Goal: Task Accomplishment & Management: Manage account settings

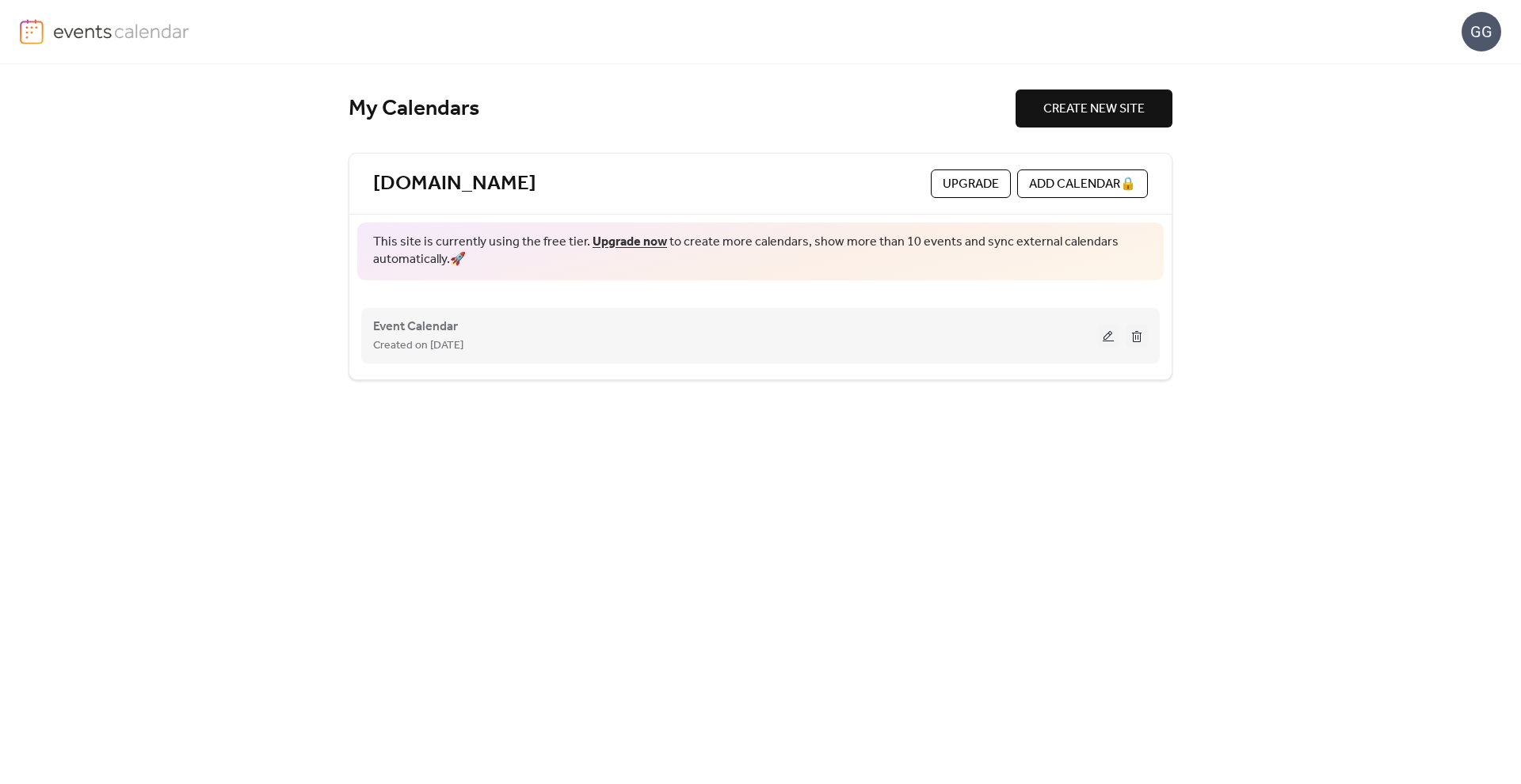
click at [468, 325] on div "Event Calendar Created on [DATE]" at bounding box center [735, 336] width 725 height 38
click at [1110, 335] on button at bounding box center [1109, 336] width 22 height 24
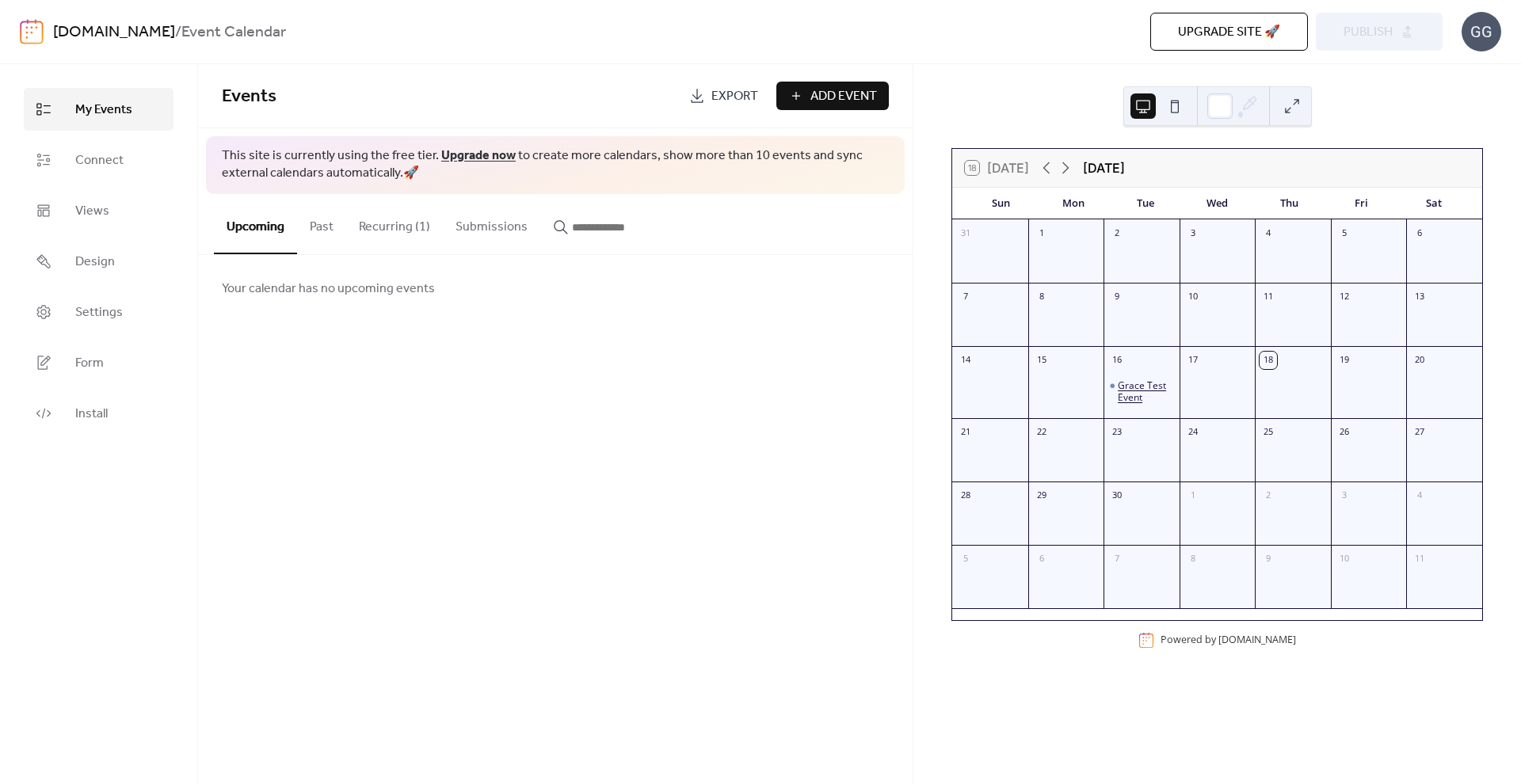
click at [1150, 386] on div "Grace Test Event" at bounding box center [1146, 391] width 56 height 25
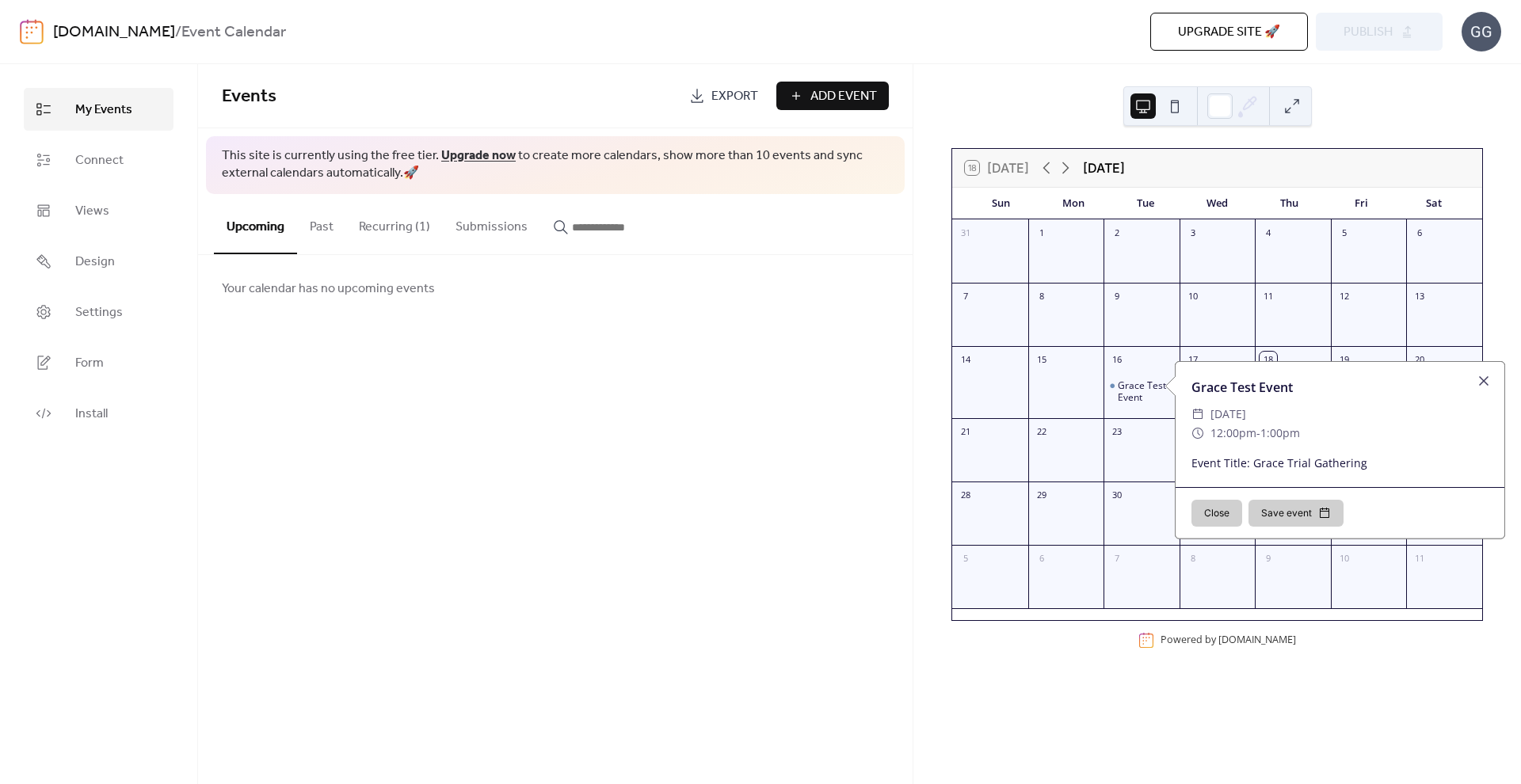
click at [733, 415] on div "Events Export Add Event This site is currently using the free tier. Upgrade now…" at bounding box center [555, 425] width 715 height 720
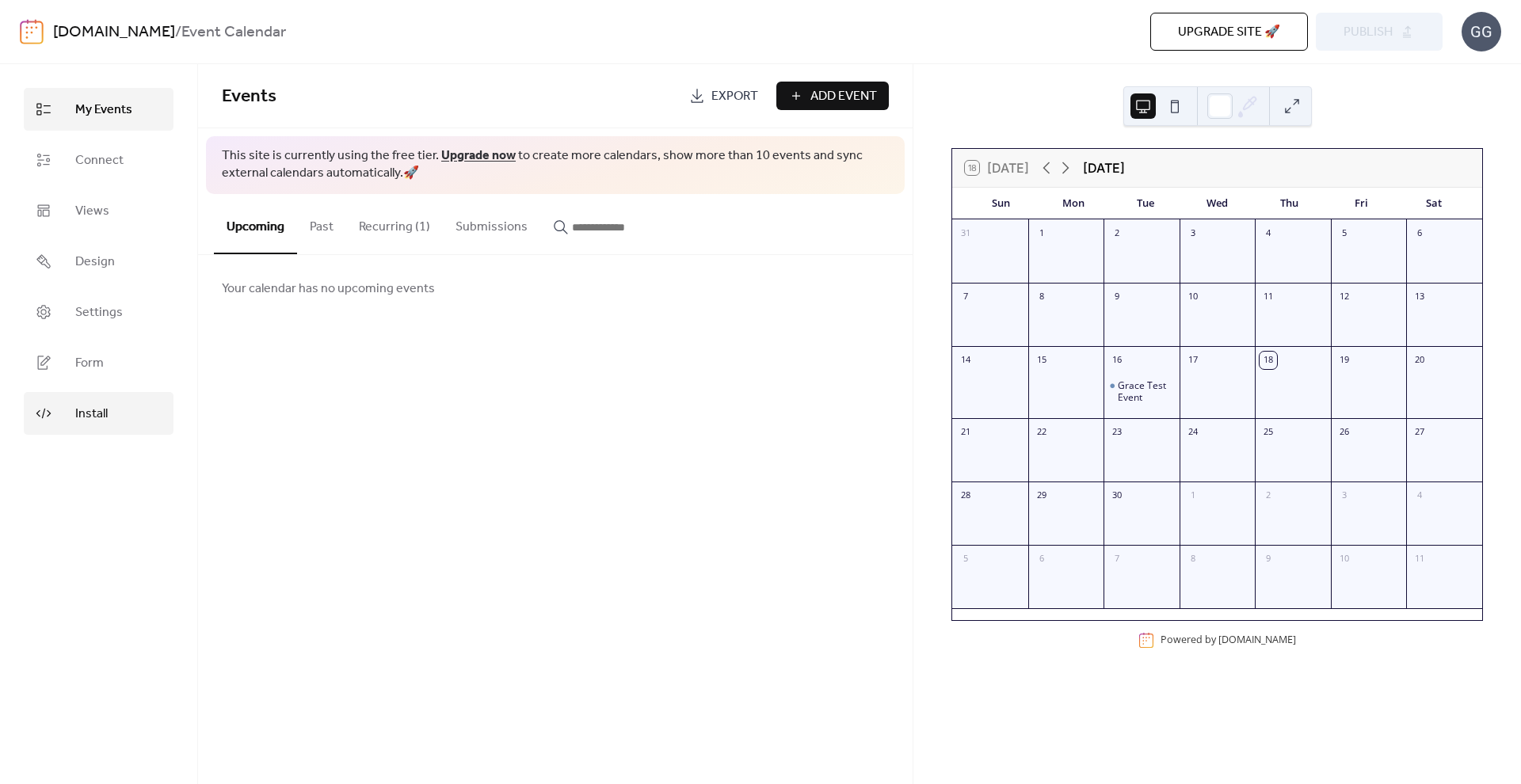
click at [94, 416] on span "Install" at bounding box center [91, 414] width 33 height 19
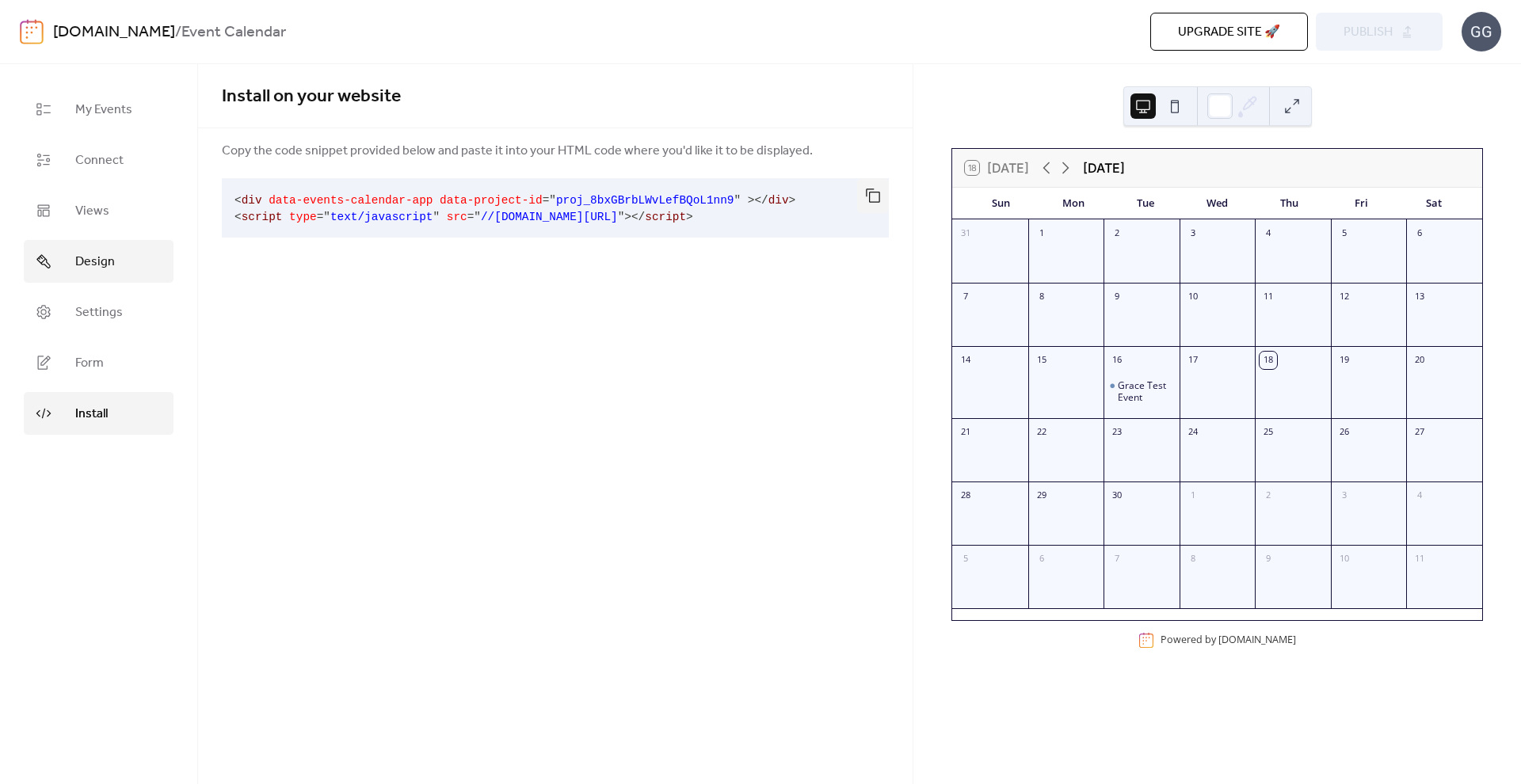
click at [121, 242] on link "Design" at bounding box center [99, 261] width 150 height 43
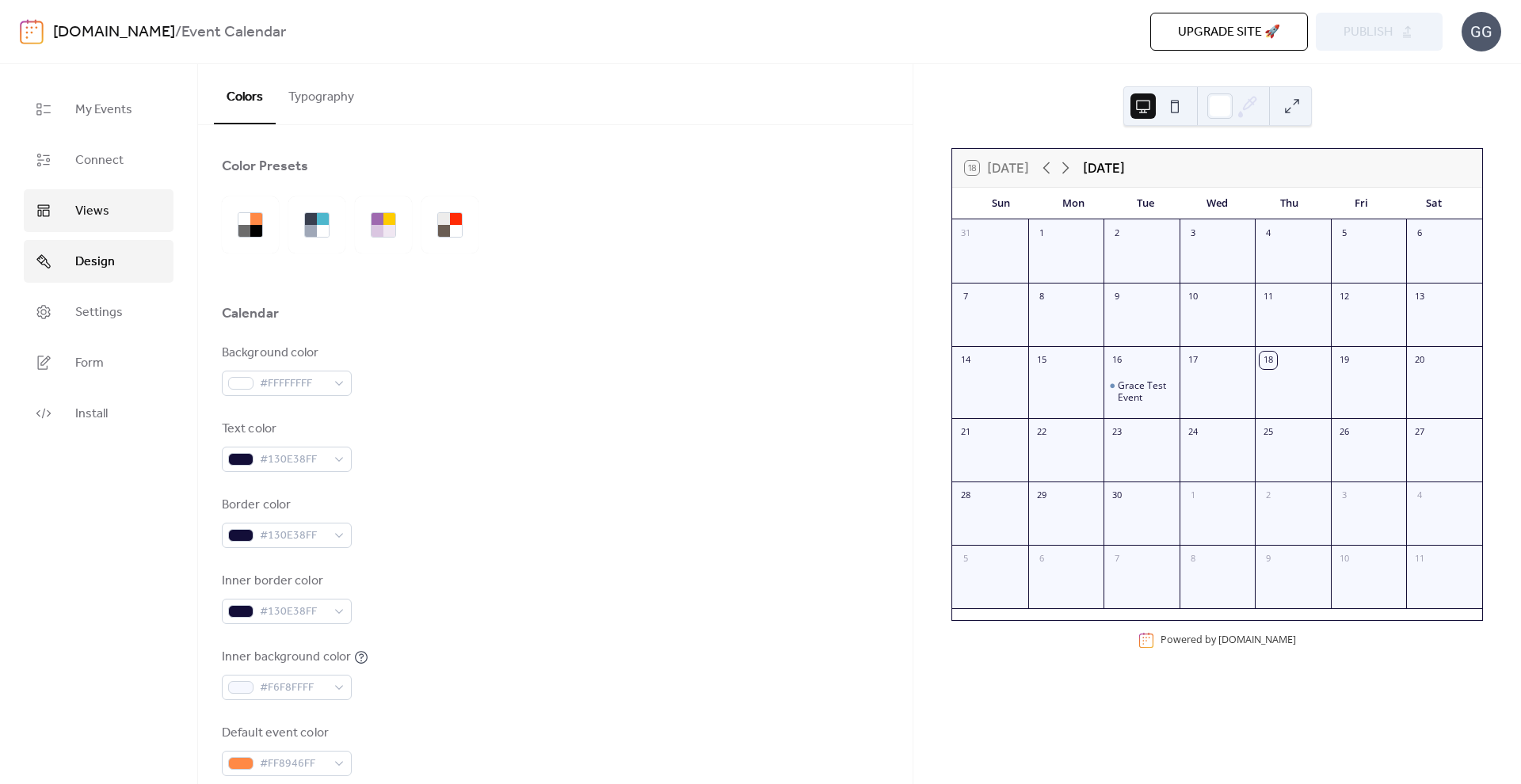
click at [124, 213] on link "Views" at bounding box center [99, 211] width 150 height 43
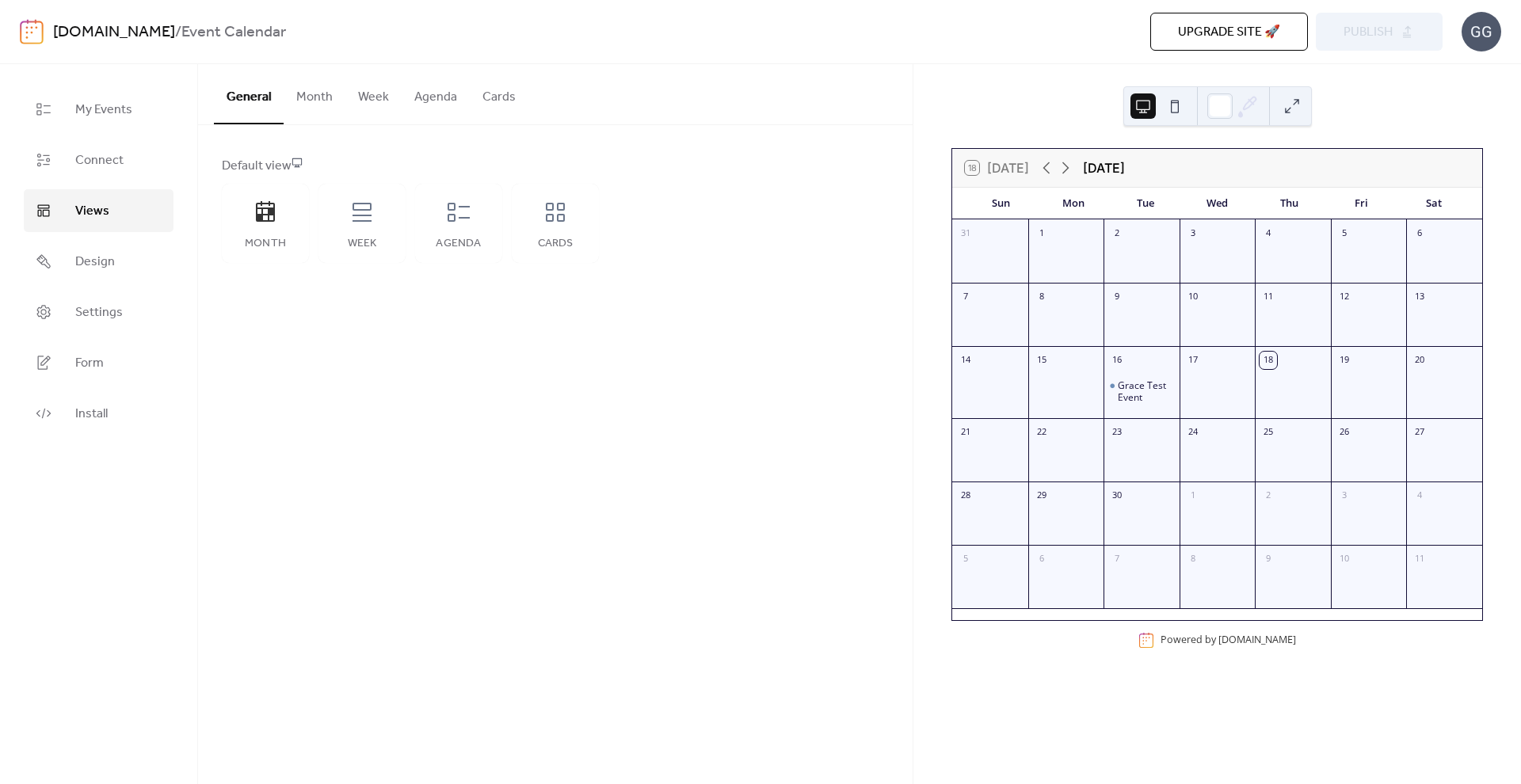
click at [557, 299] on div "General Month Week Agenda Cards Default view Month Week Agenda Cards Disabled 🔒…" at bounding box center [555, 425] width 715 height 720
click at [364, 221] on icon at bounding box center [362, 212] width 26 height 25
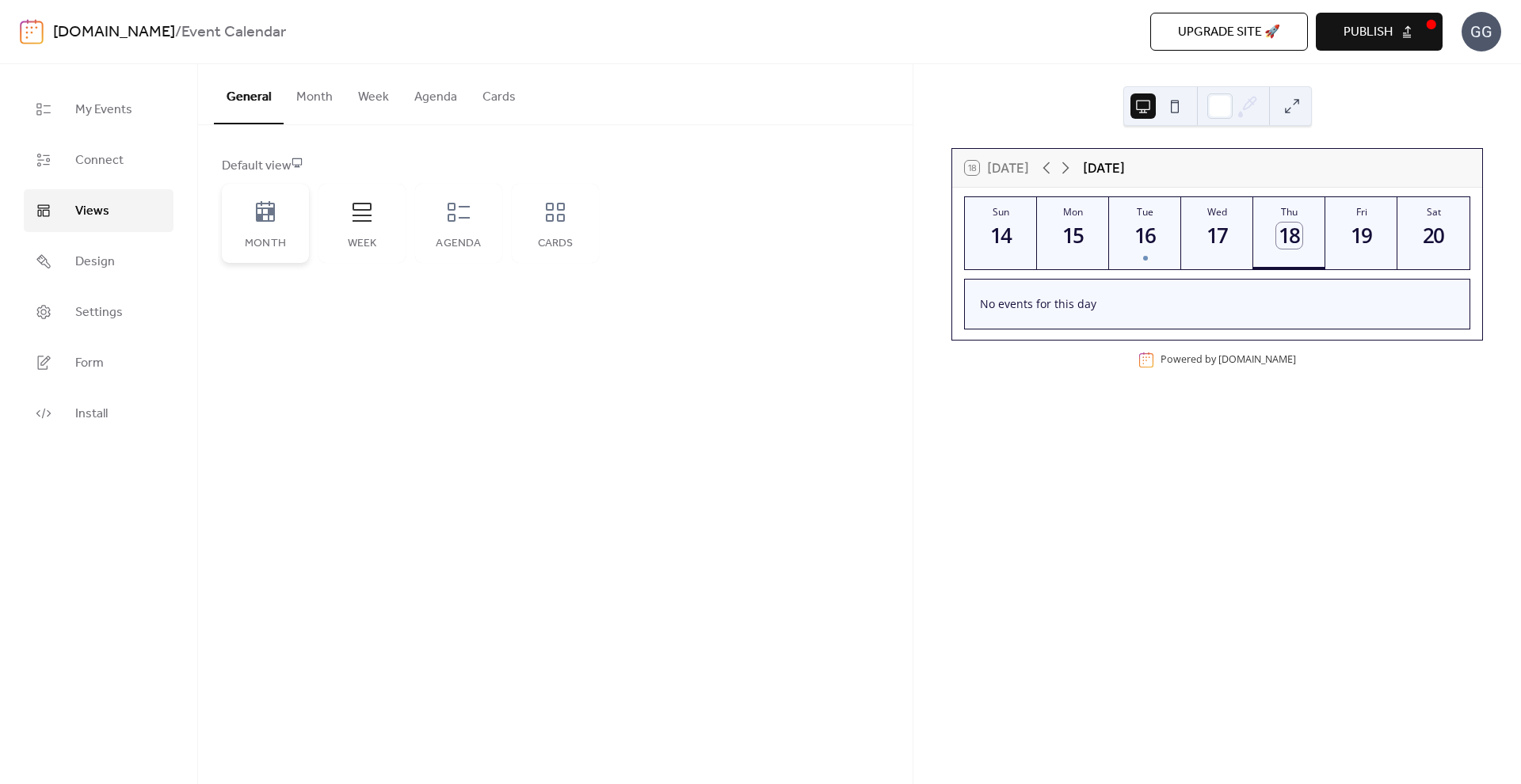
click at [244, 221] on div "Month" at bounding box center [265, 223] width 87 height 79
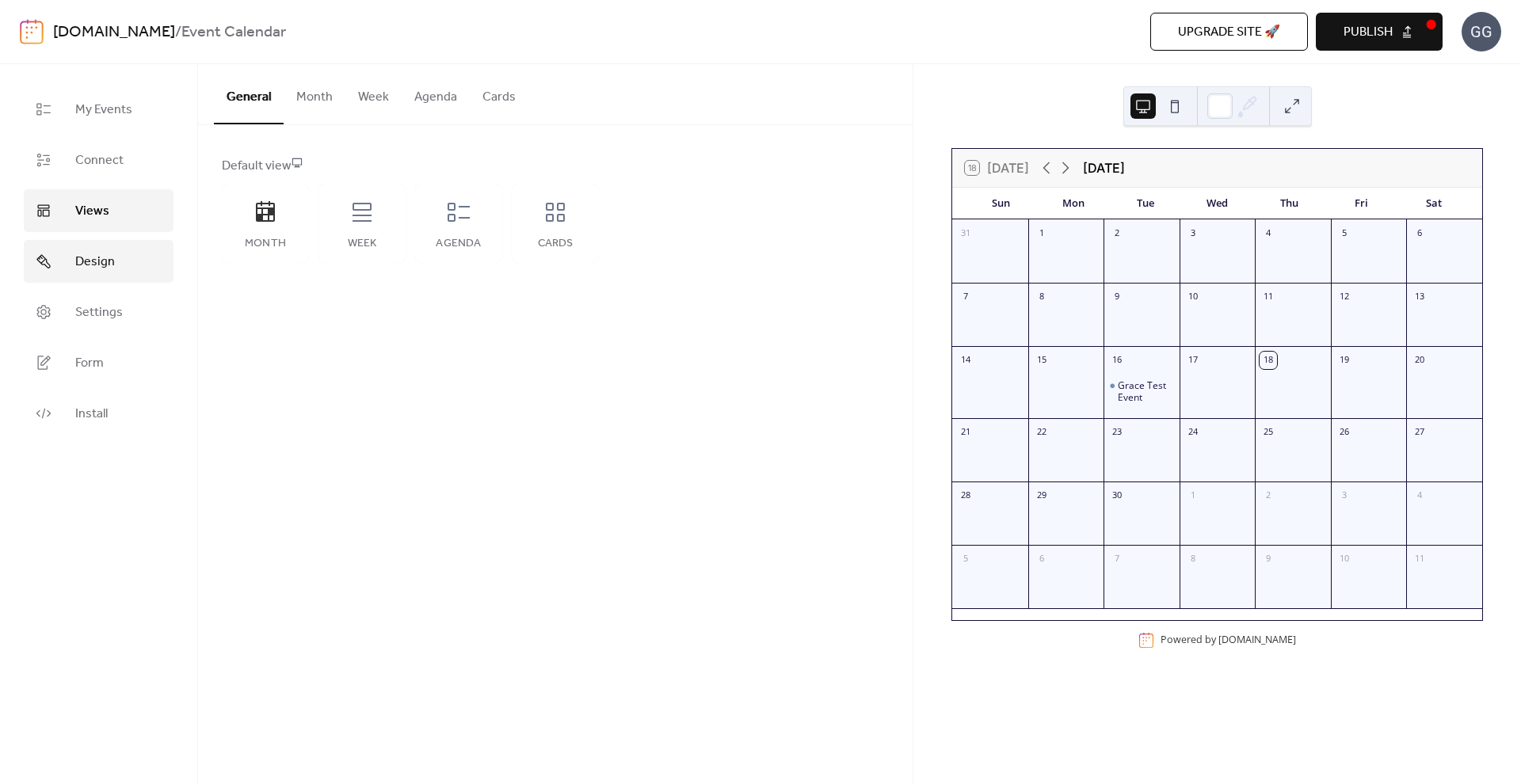
click at [76, 276] on link "Design" at bounding box center [99, 261] width 150 height 43
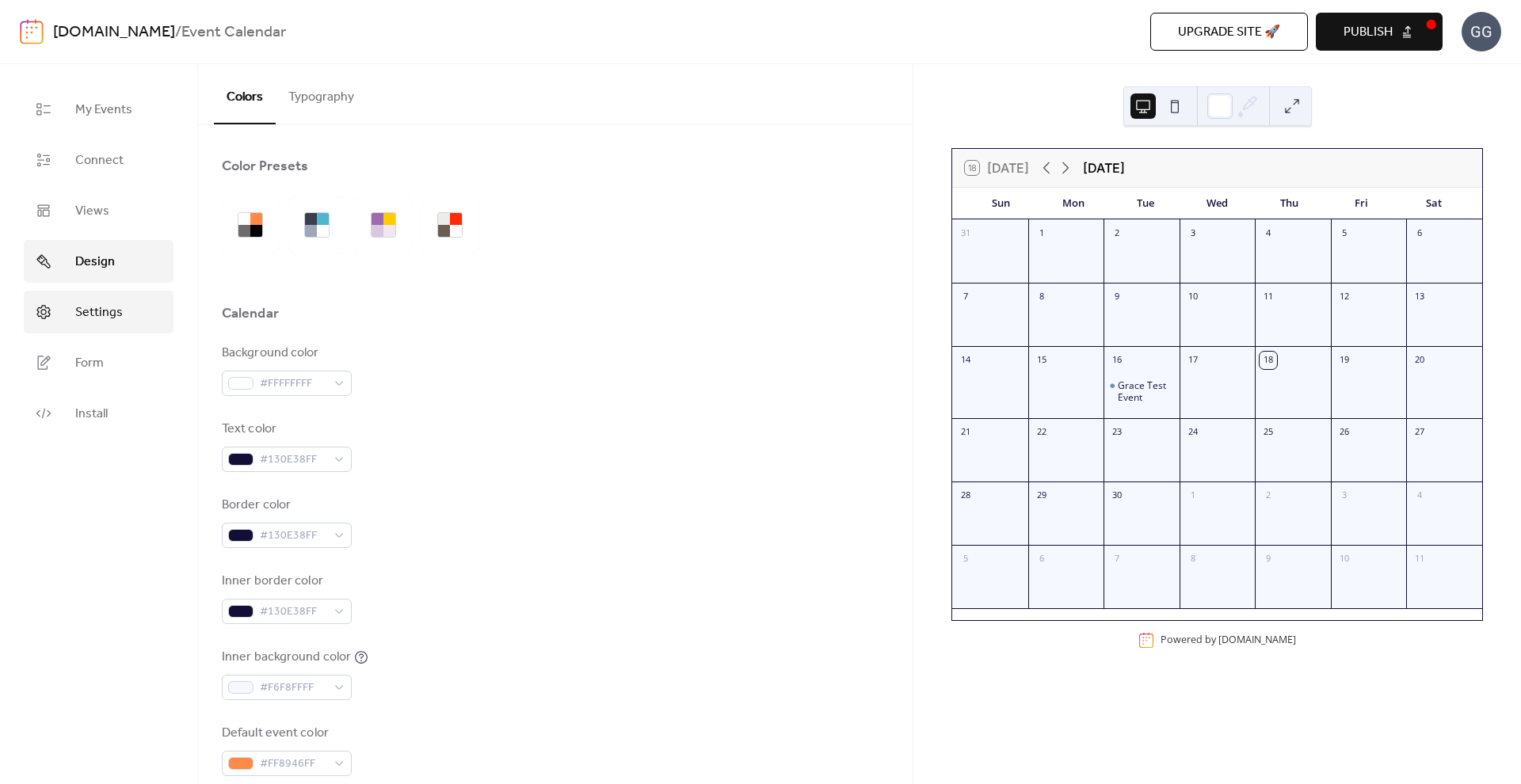
click at [93, 323] on span "Settings" at bounding box center [99, 313] width 48 height 19
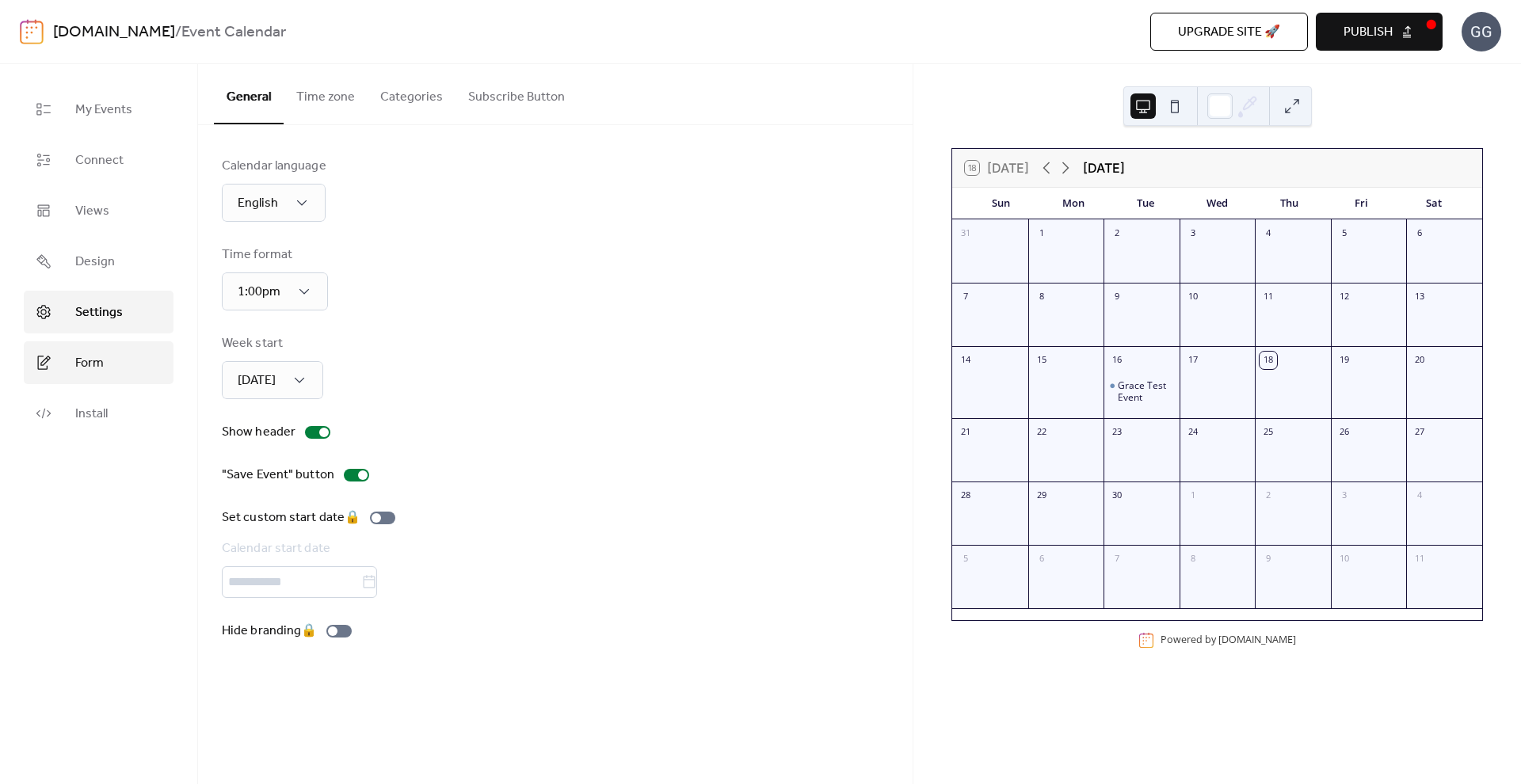
click at [91, 378] on link "Form" at bounding box center [99, 363] width 150 height 43
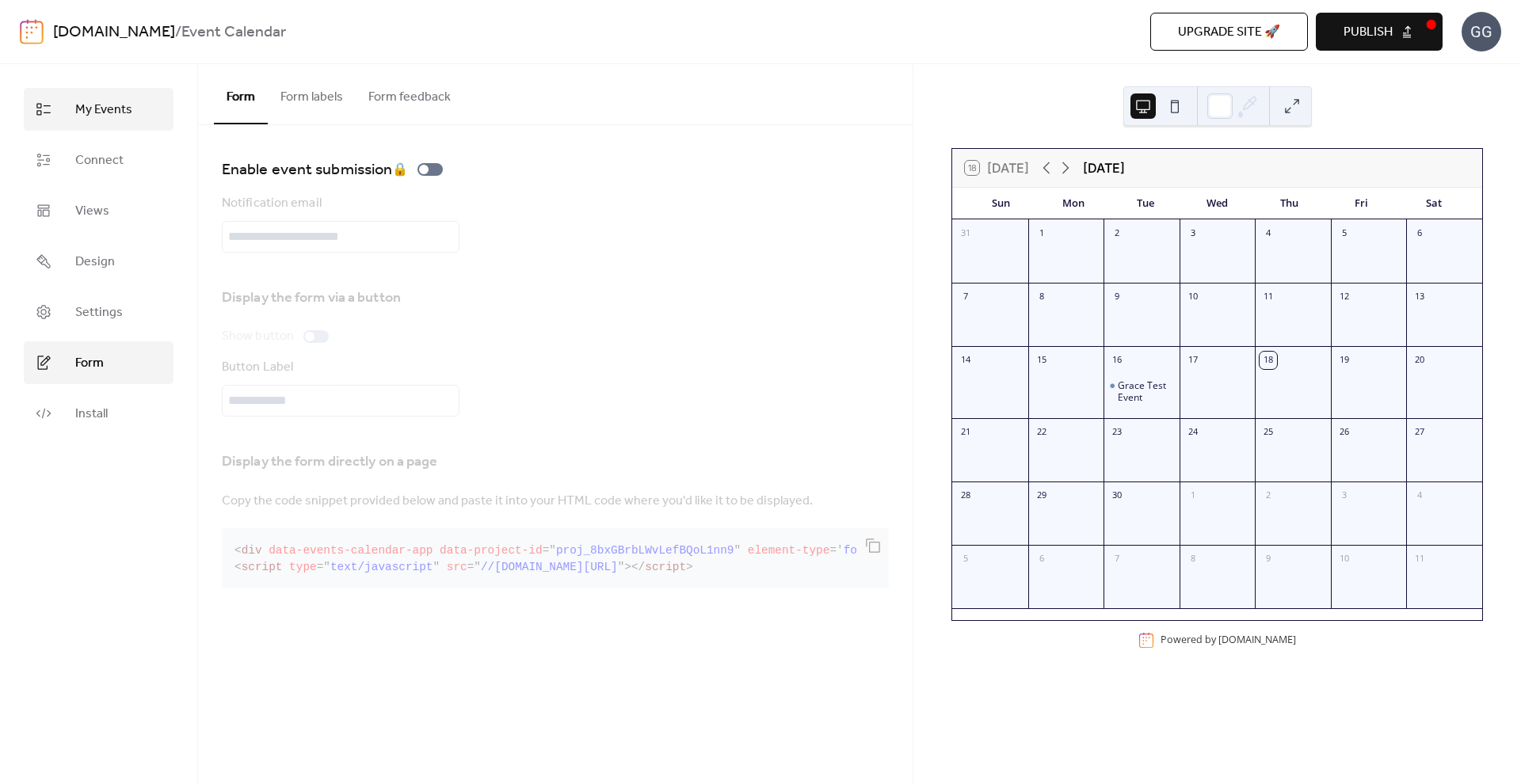
click at [105, 124] on link "My Events" at bounding box center [99, 109] width 150 height 43
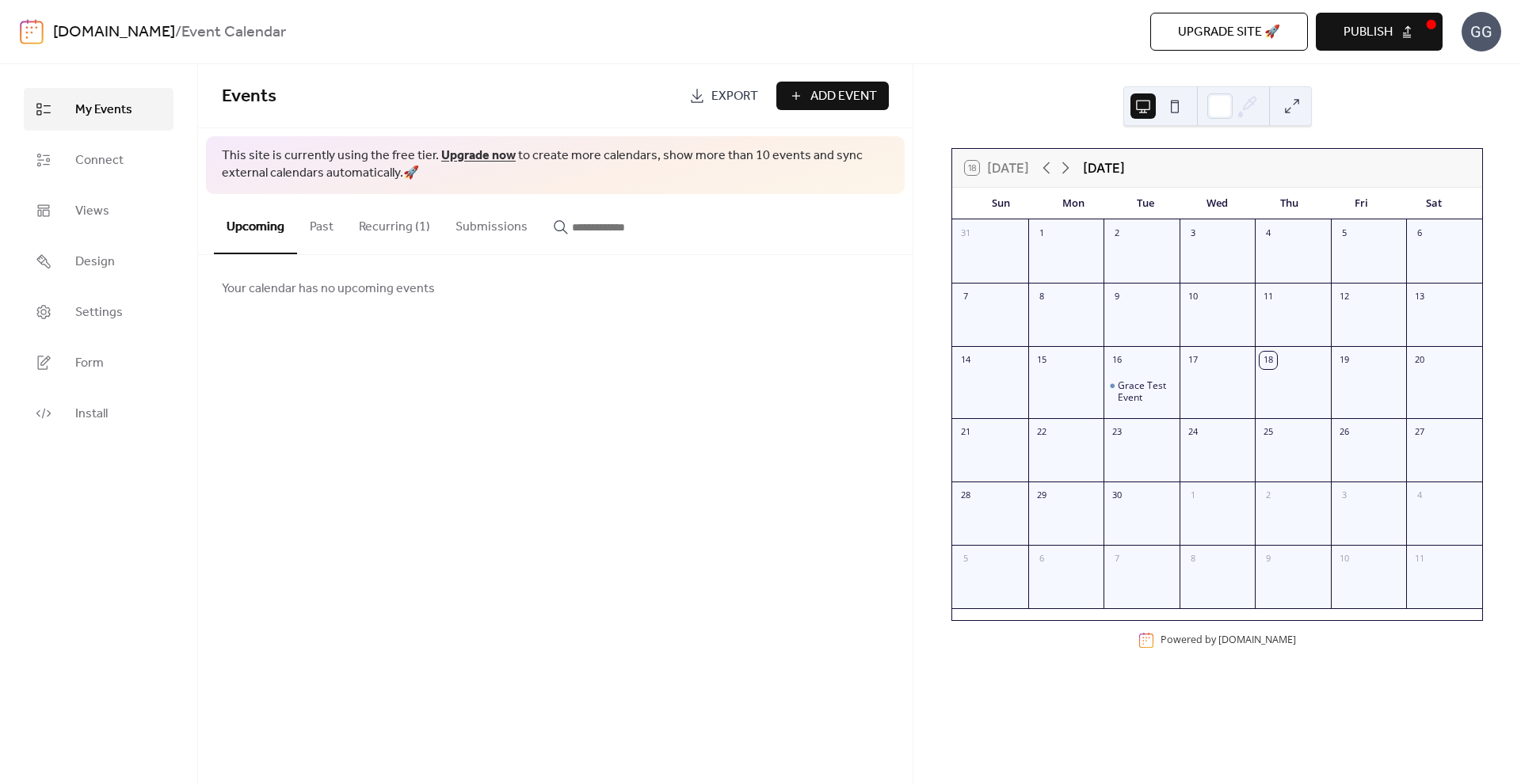
click at [385, 242] on button "Recurring (1)" at bounding box center [394, 224] width 96 height 59
click at [506, 235] on button "Submissions" at bounding box center [492, 224] width 97 height 59
click at [242, 221] on button "Upcoming" at bounding box center [255, 224] width 83 height 59
click at [128, 171] on link "Connect" at bounding box center [99, 160] width 150 height 43
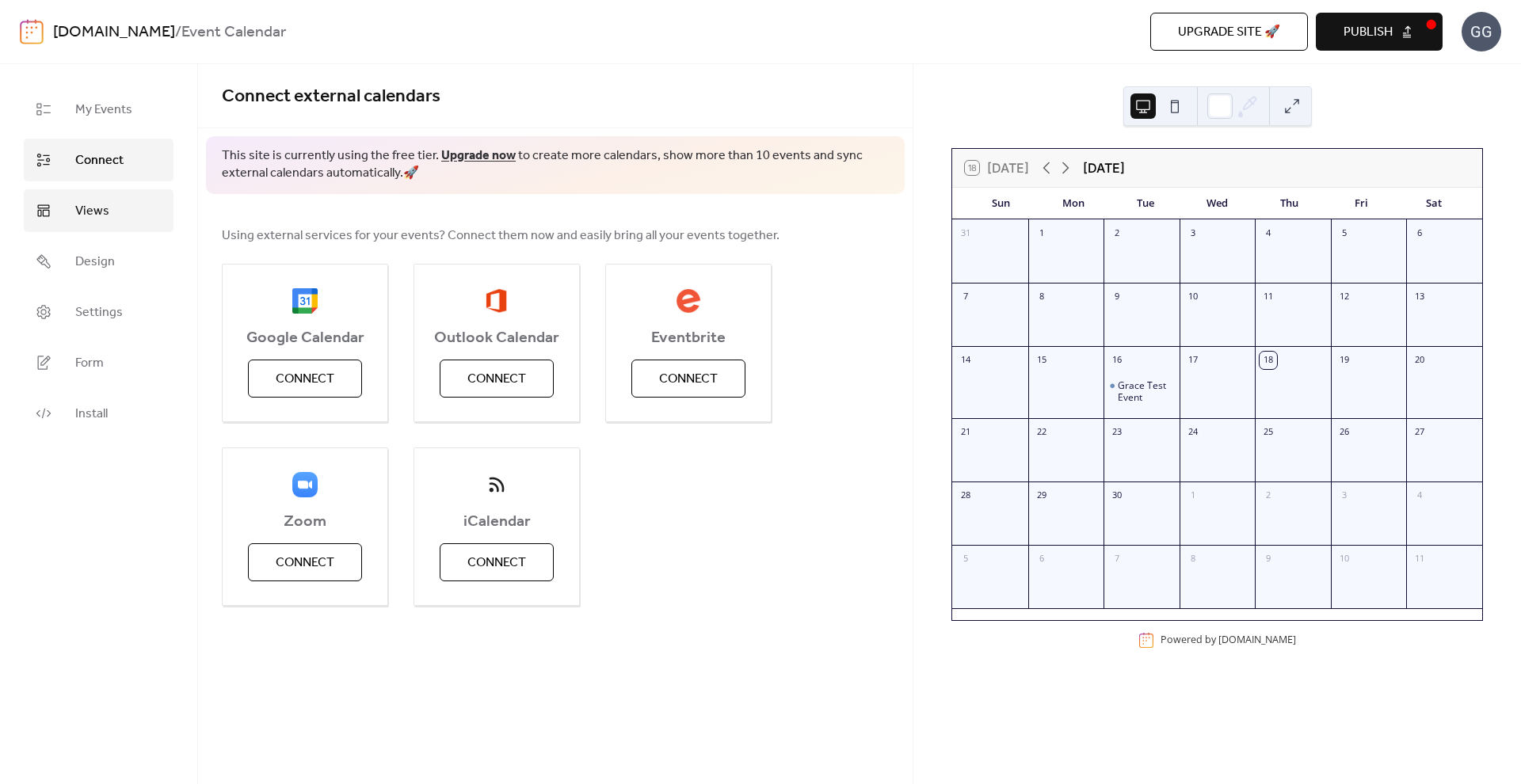
click at [132, 207] on link "Views" at bounding box center [99, 211] width 150 height 43
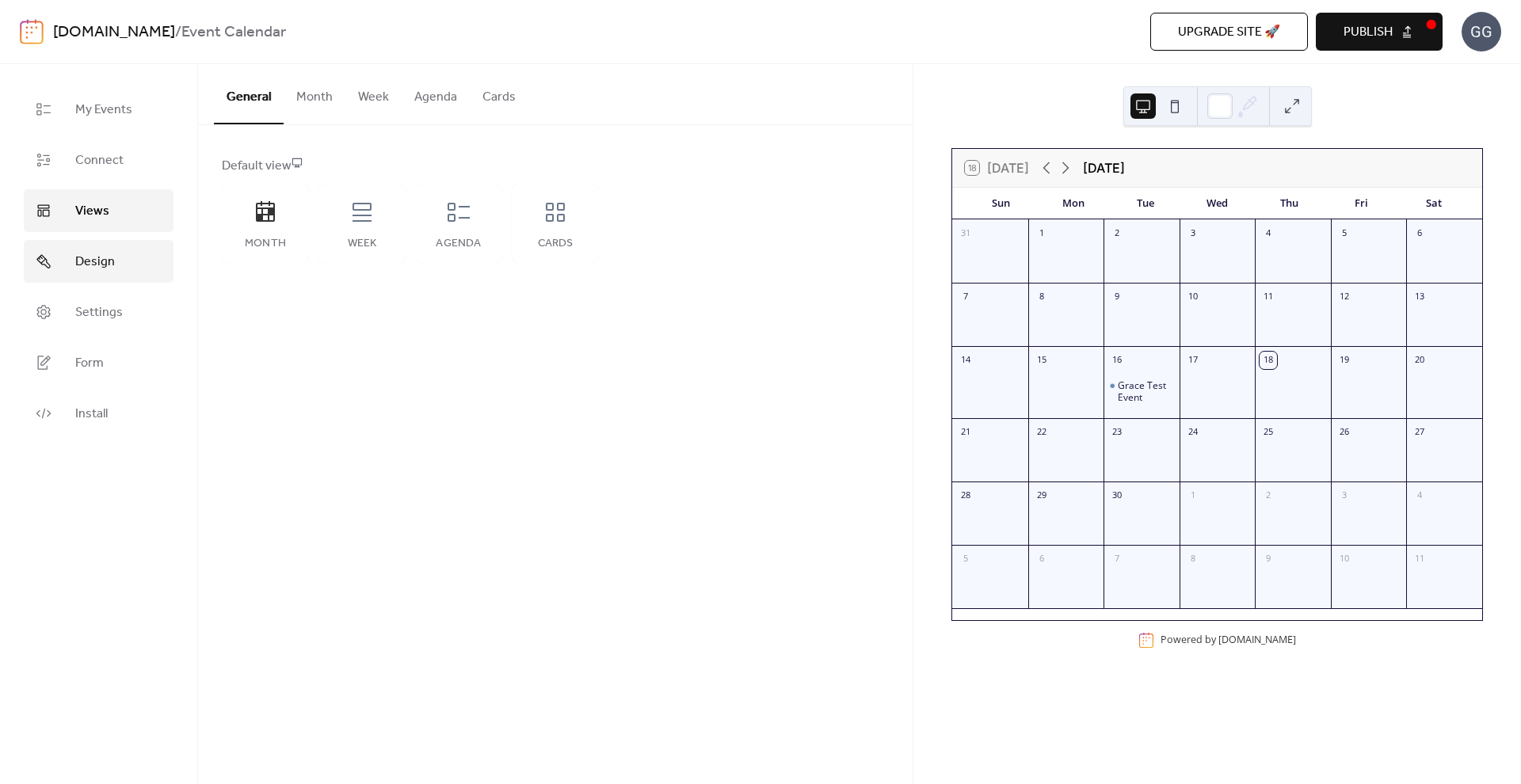
click at [115, 276] on link "Design" at bounding box center [99, 261] width 150 height 43
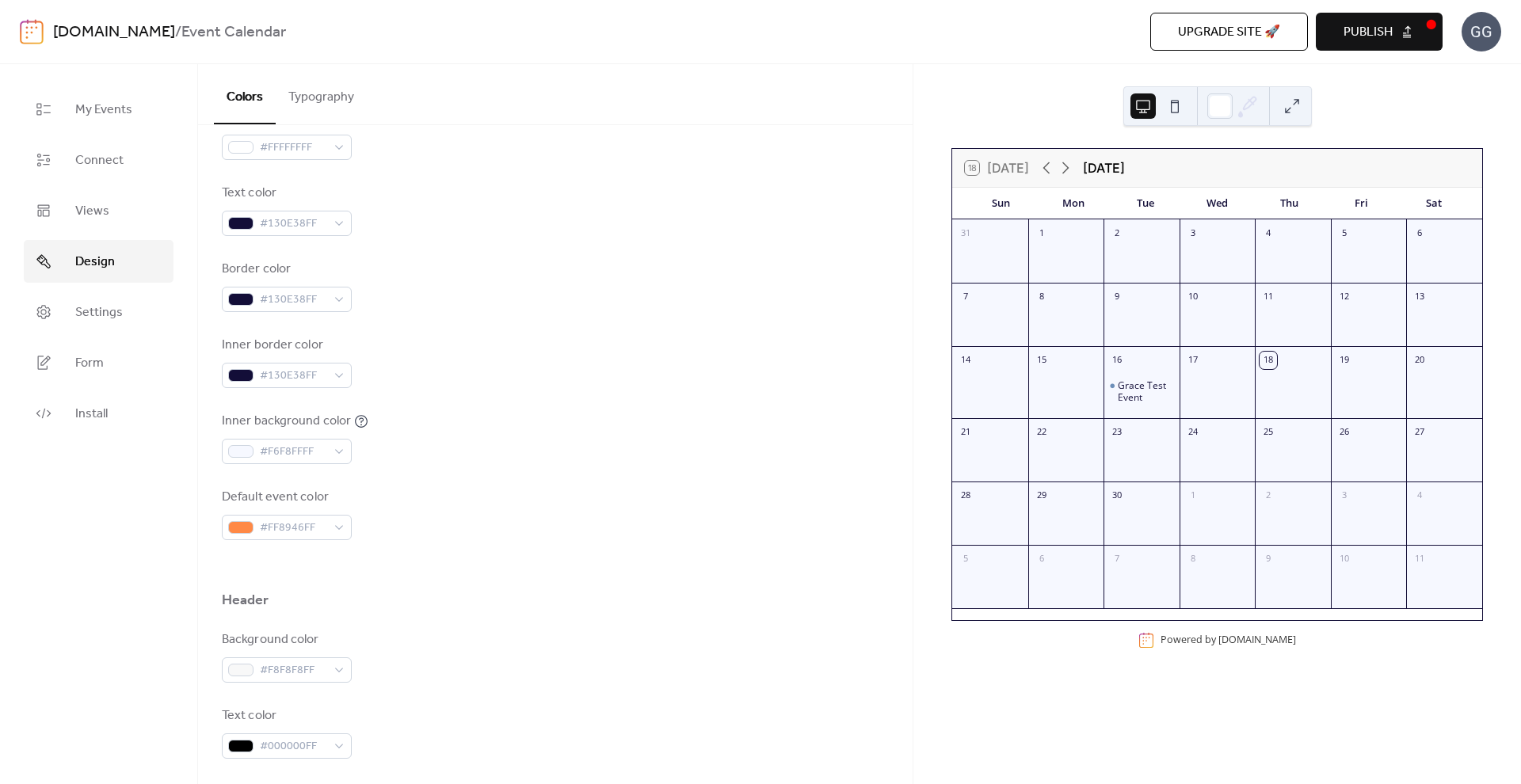
scroll to position [285, 0]
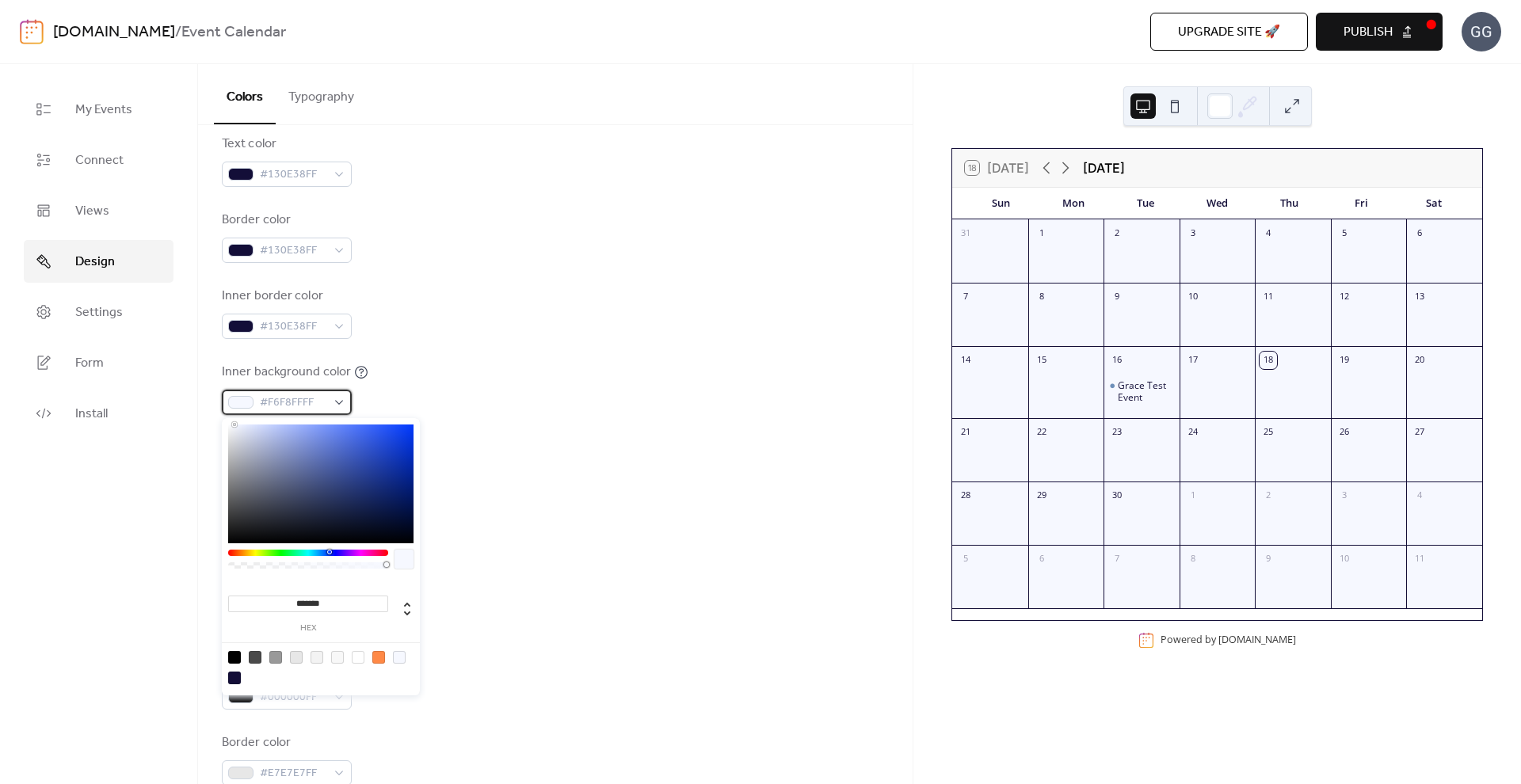
click at [237, 404] on div at bounding box center [241, 402] width 26 height 13
click at [358, 657] on div at bounding box center [358, 657] width 13 height 13
type input "*******"
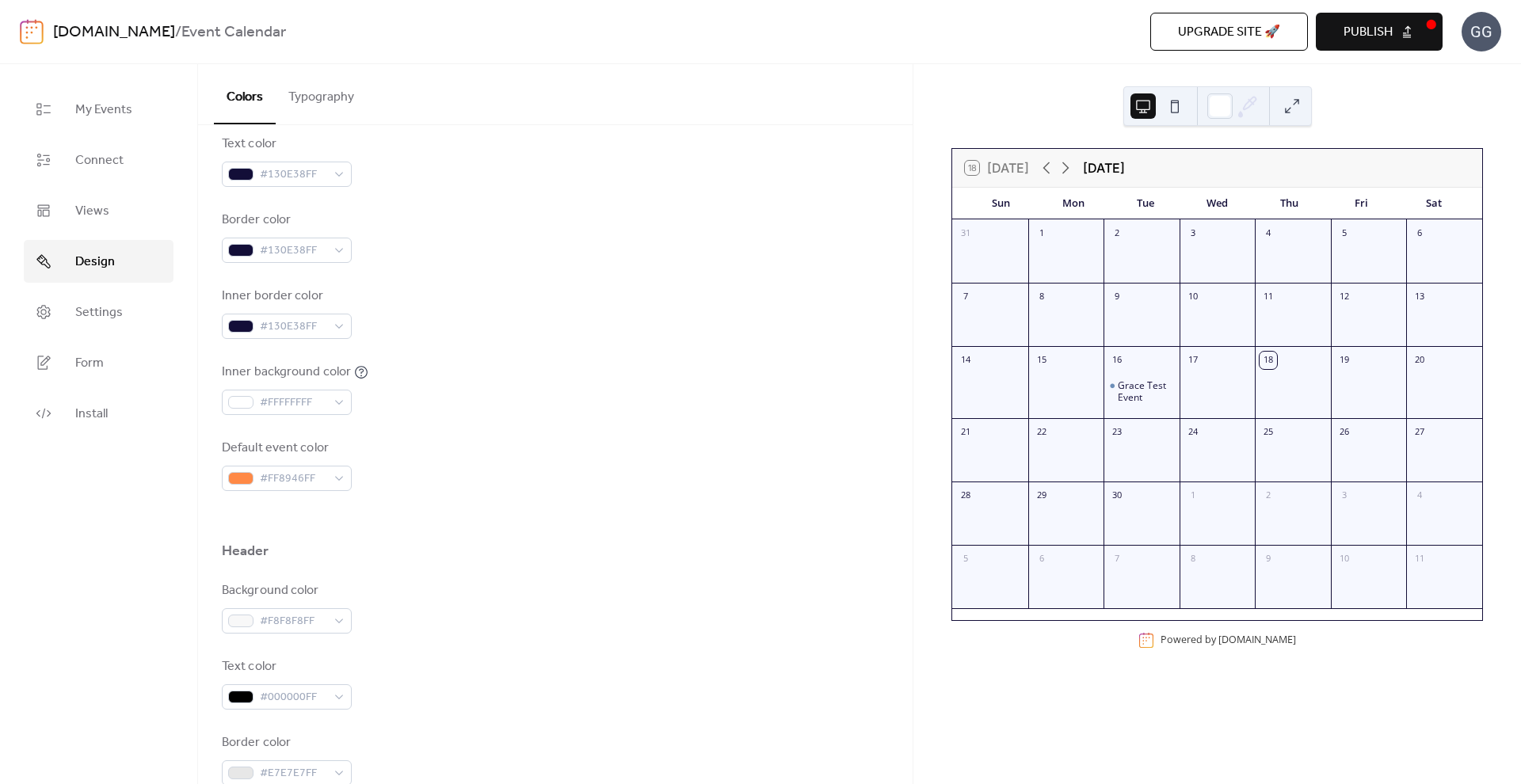
click at [529, 481] on div "Default event color #FF8946FF" at bounding box center [555, 465] width 667 height 53
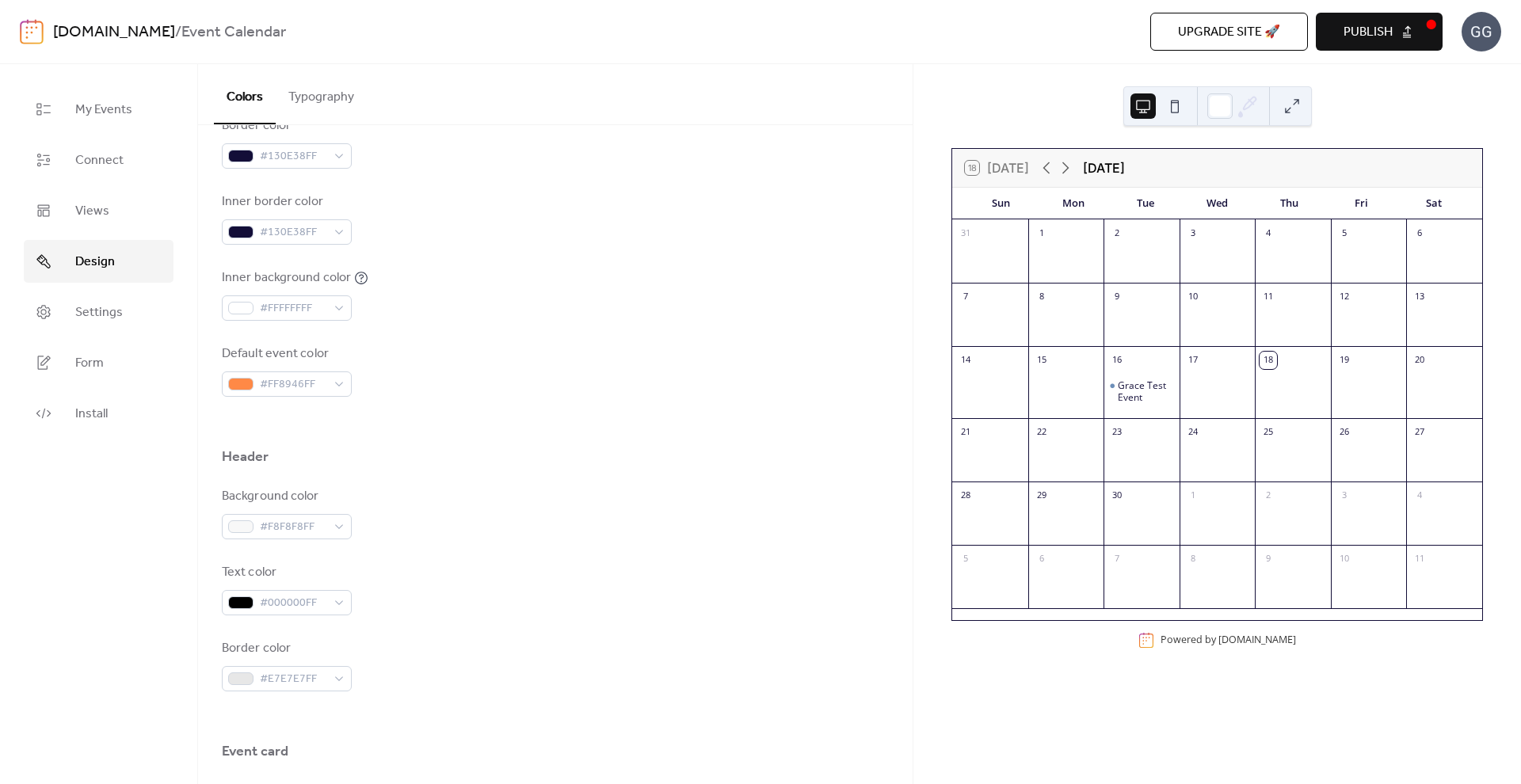
scroll to position [380, 0]
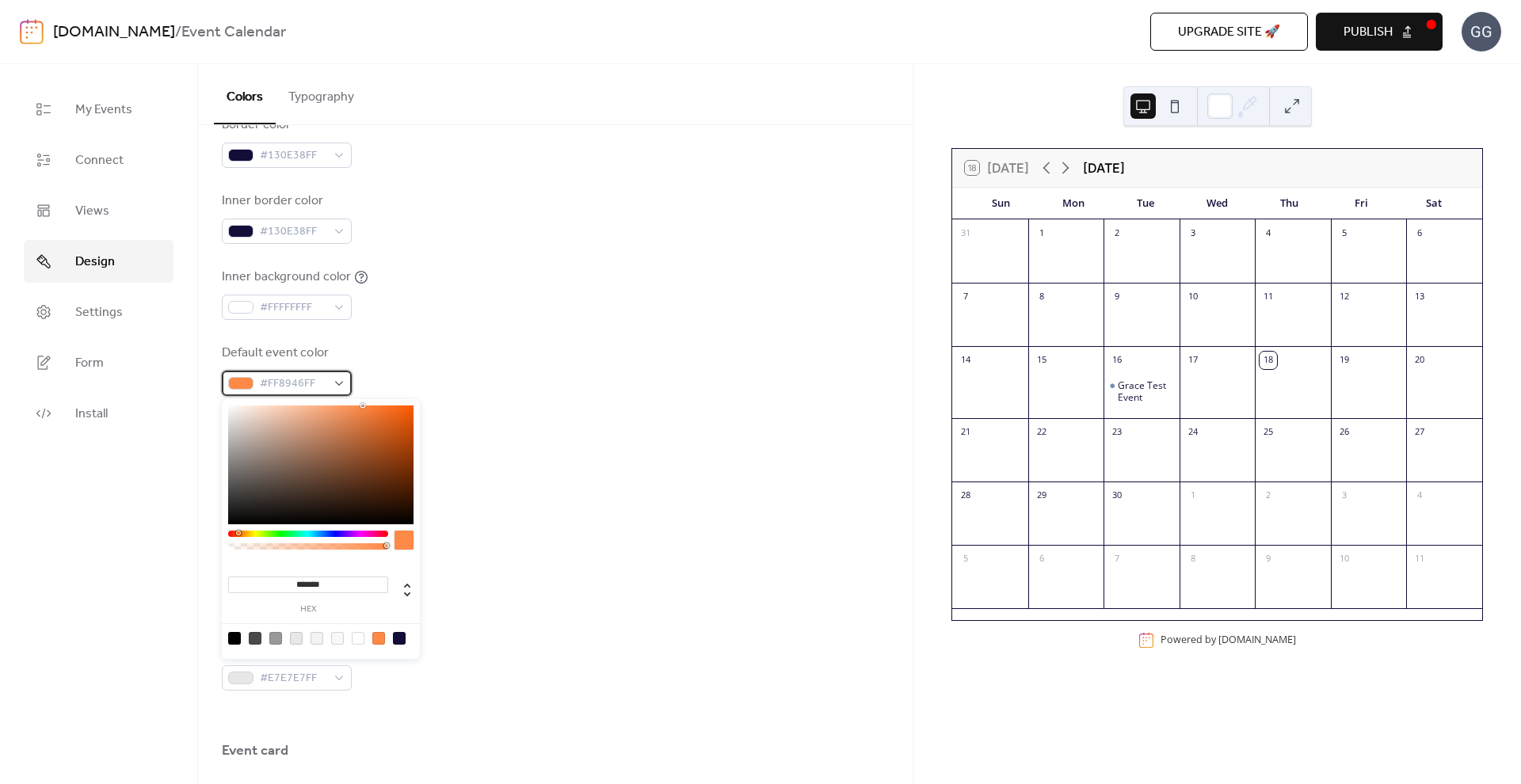
click at [324, 390] on span "#FF8946FF" at bounding box center [293, 384] width 66 height 19
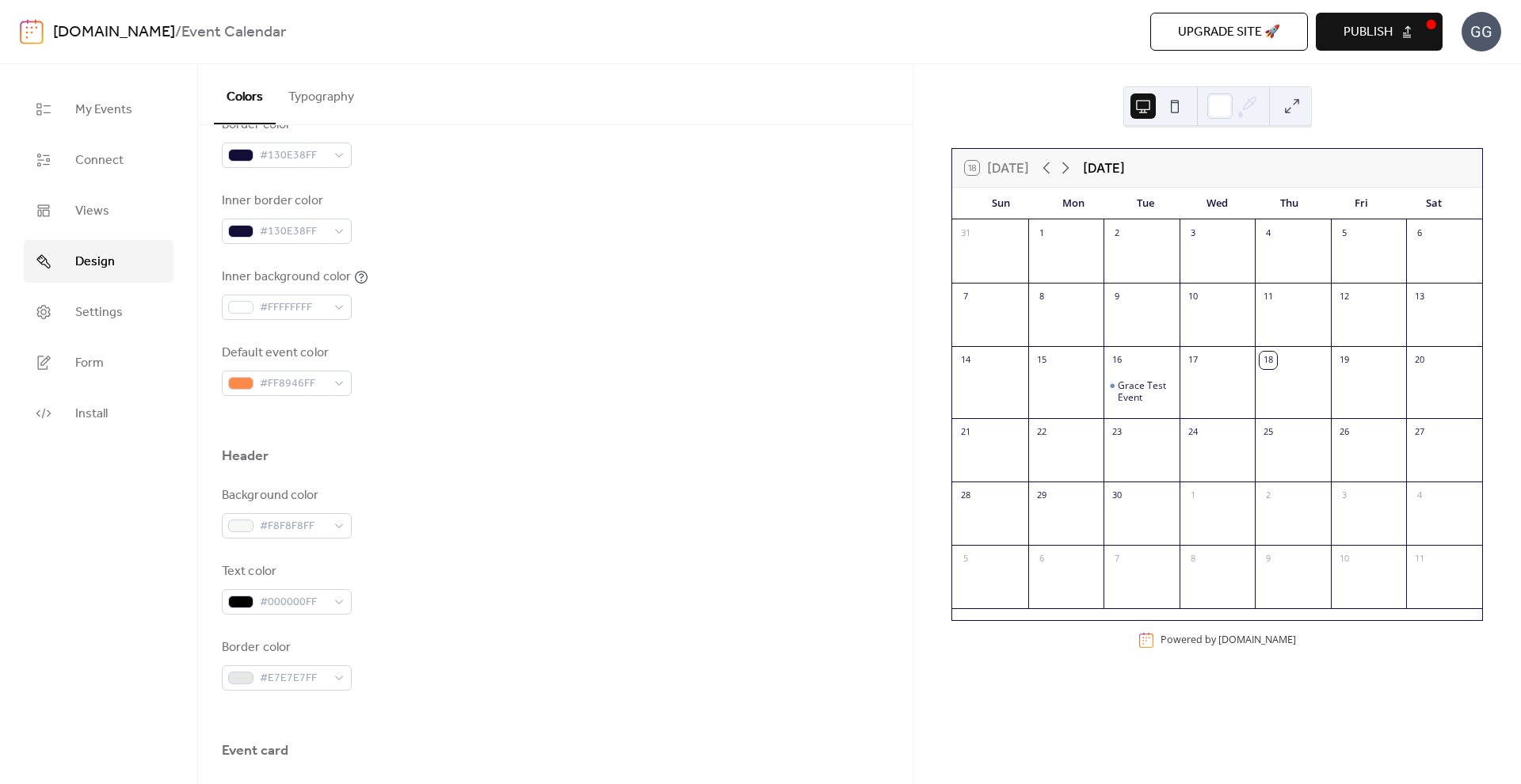
click at [1138, 404] on div "Grace Test Event" at bounding box center [1142, 392] width 76 height 41
click at [1142, 390] on div "Grace Test Event" at bounding box center [1146, 391] width 56 height 25
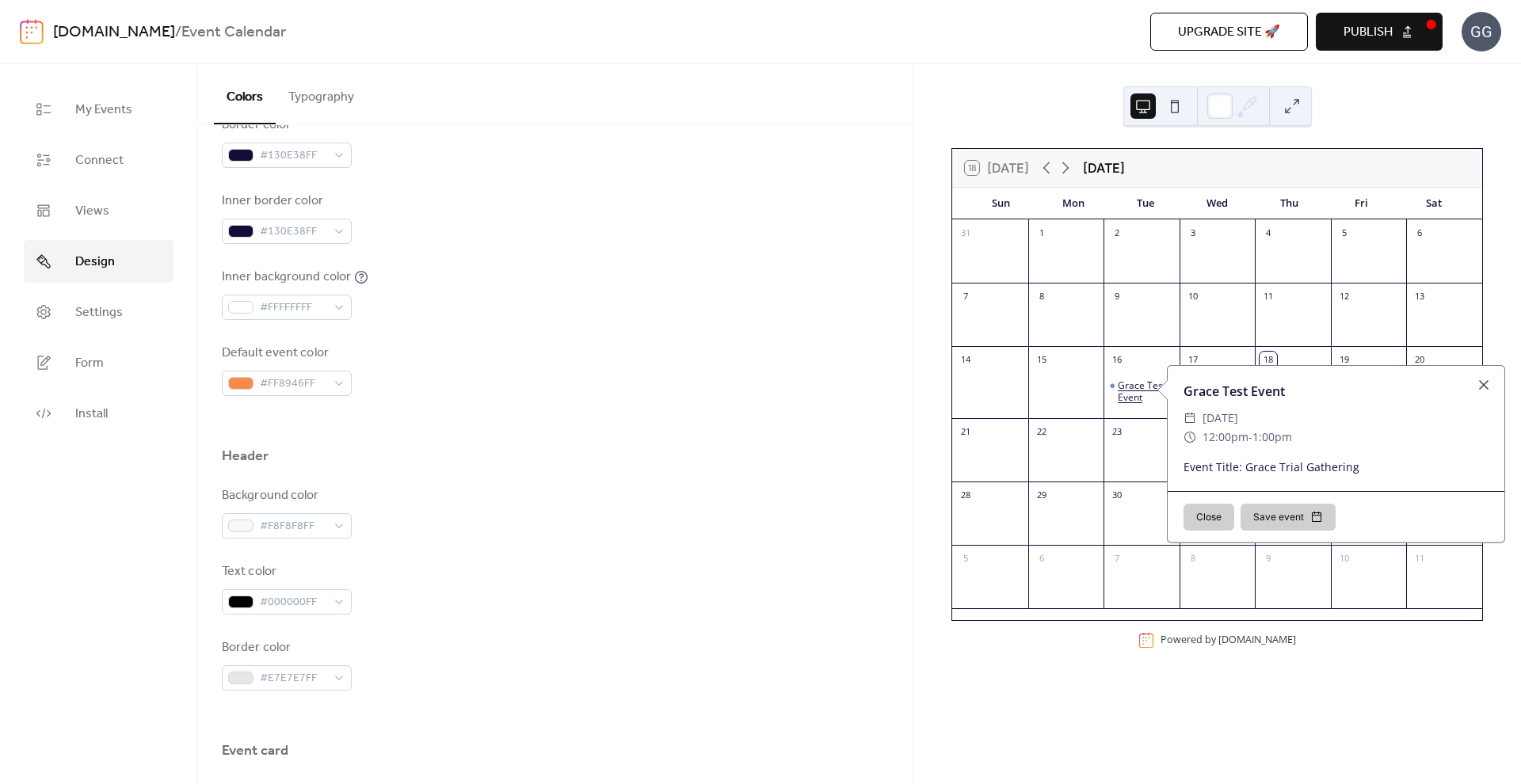
click at [1142, 390] on div "Grace Test Event" at bounding box center [1146, 391] width 56 height 25
click at [1211, 523] on button "Close" at bounding box center [1209, 517] width 51 height 27
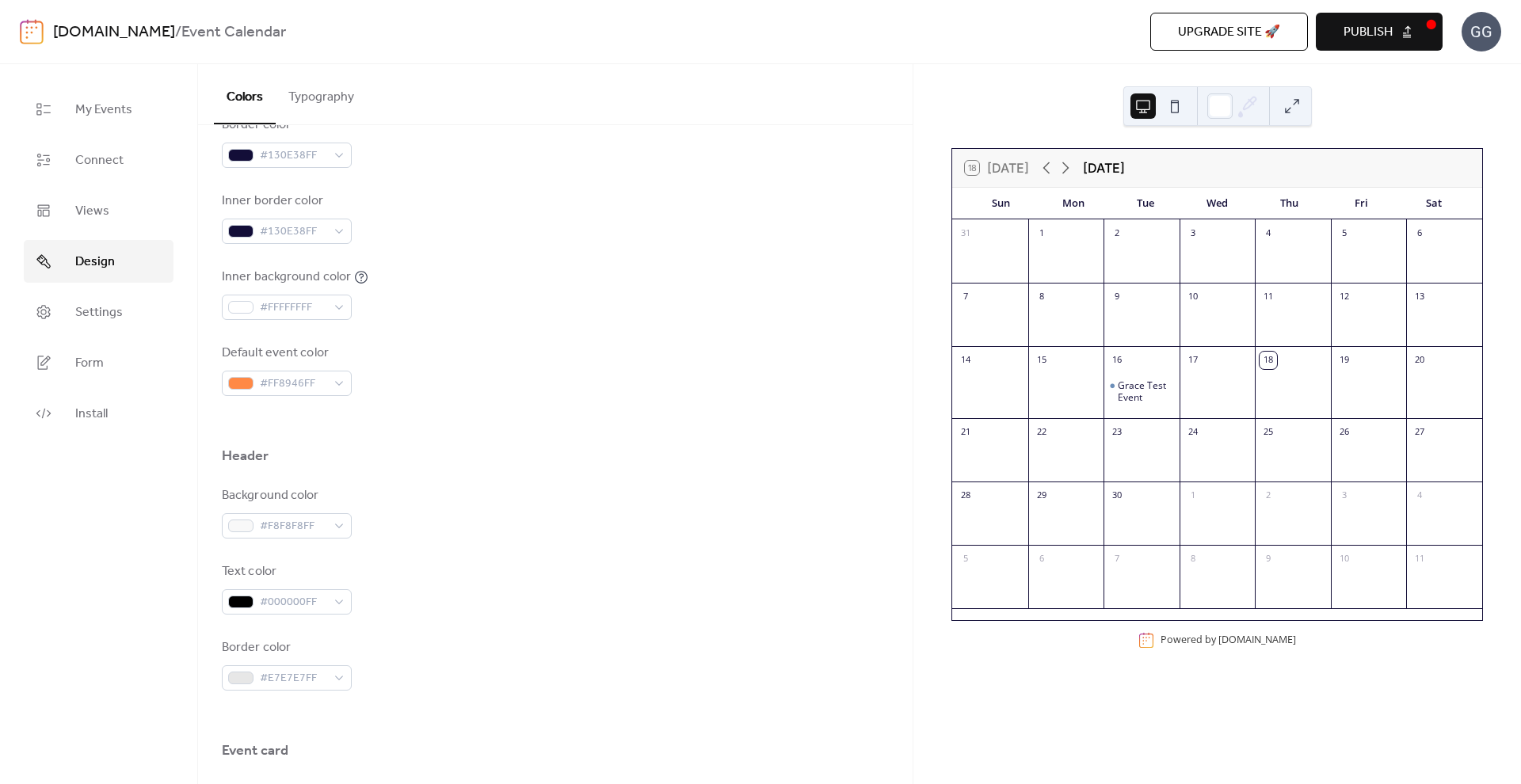
click at [267, 398] on div at bounding box center [555, 421] width 667 height 51
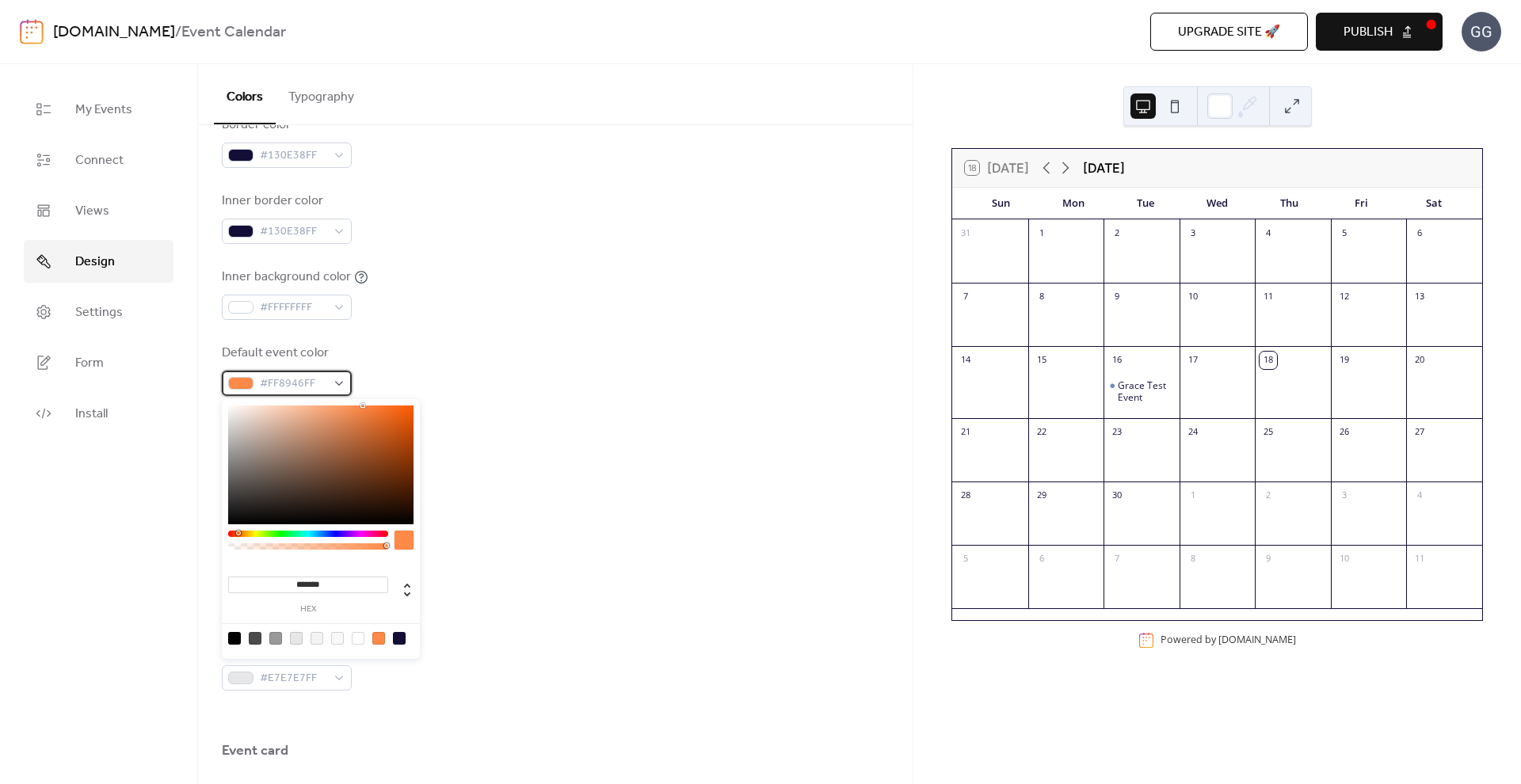
click at [268, 394] on span "#FF8946FF" at bounding box center [293, 384] width 66 height 19
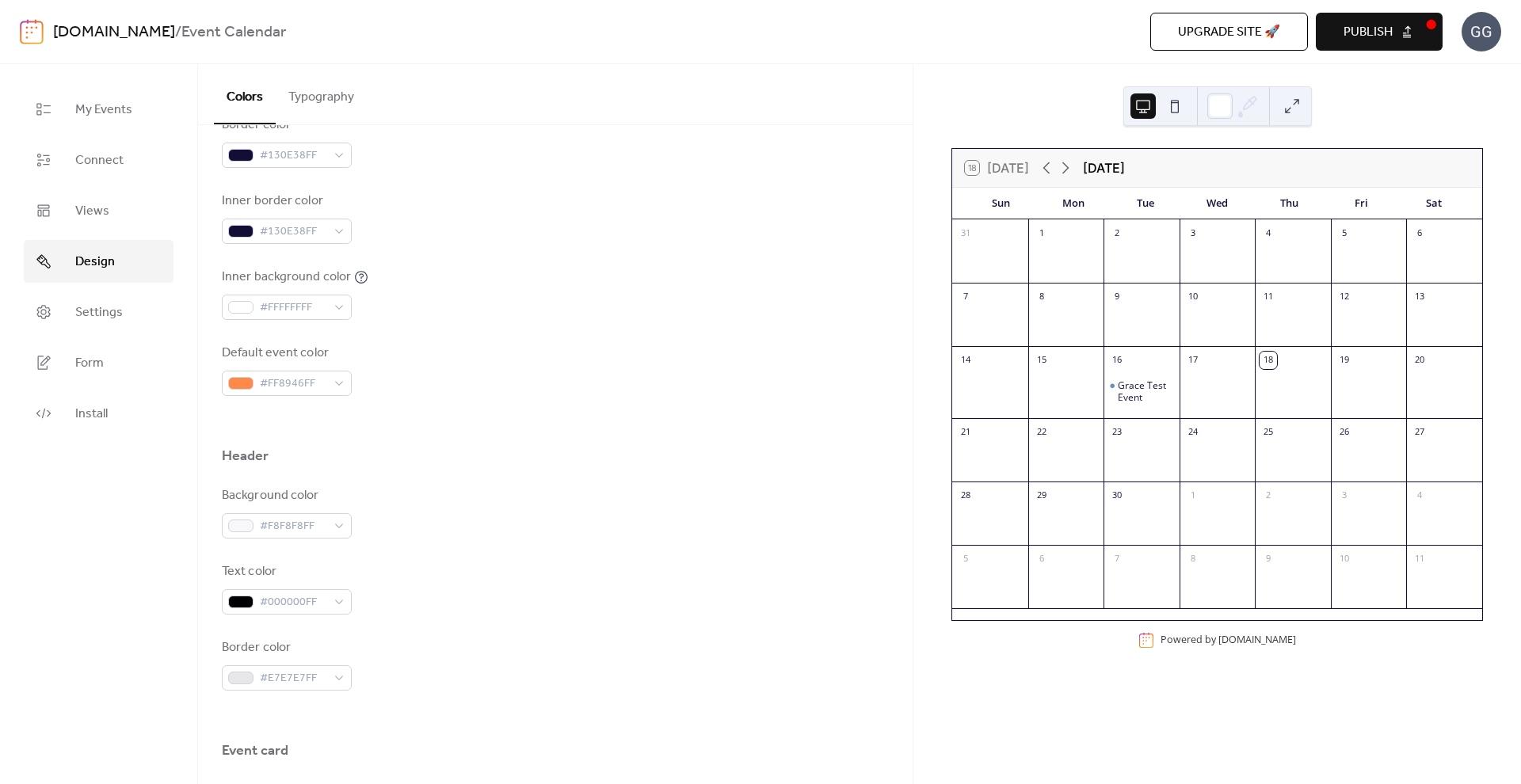
click at [518, 444] on div at bounding box center [555, 421] width 667 height 51
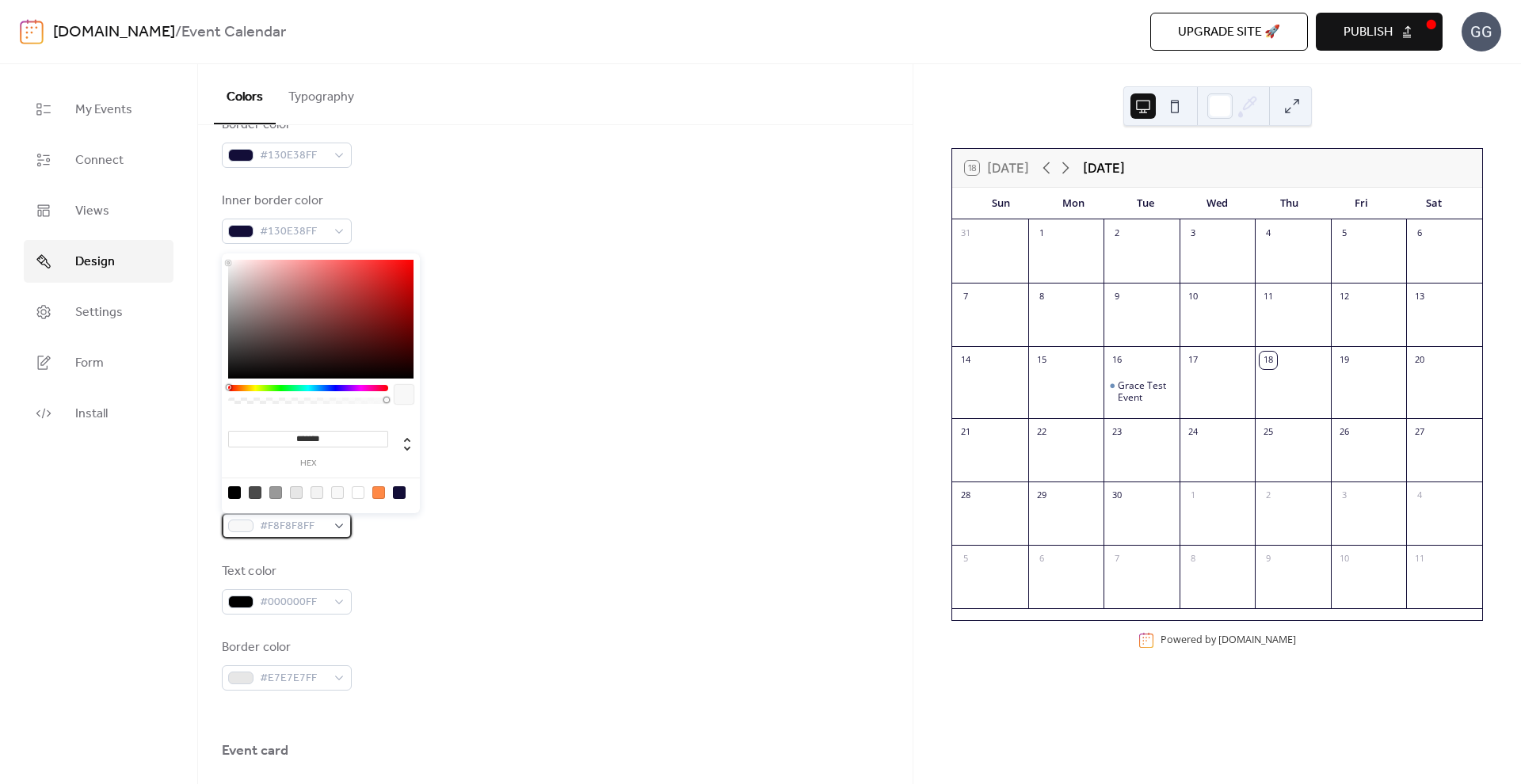
click at [298, 527] on span "#F8F8F8FF" at bounding box center [293, 527] width 66 height 19
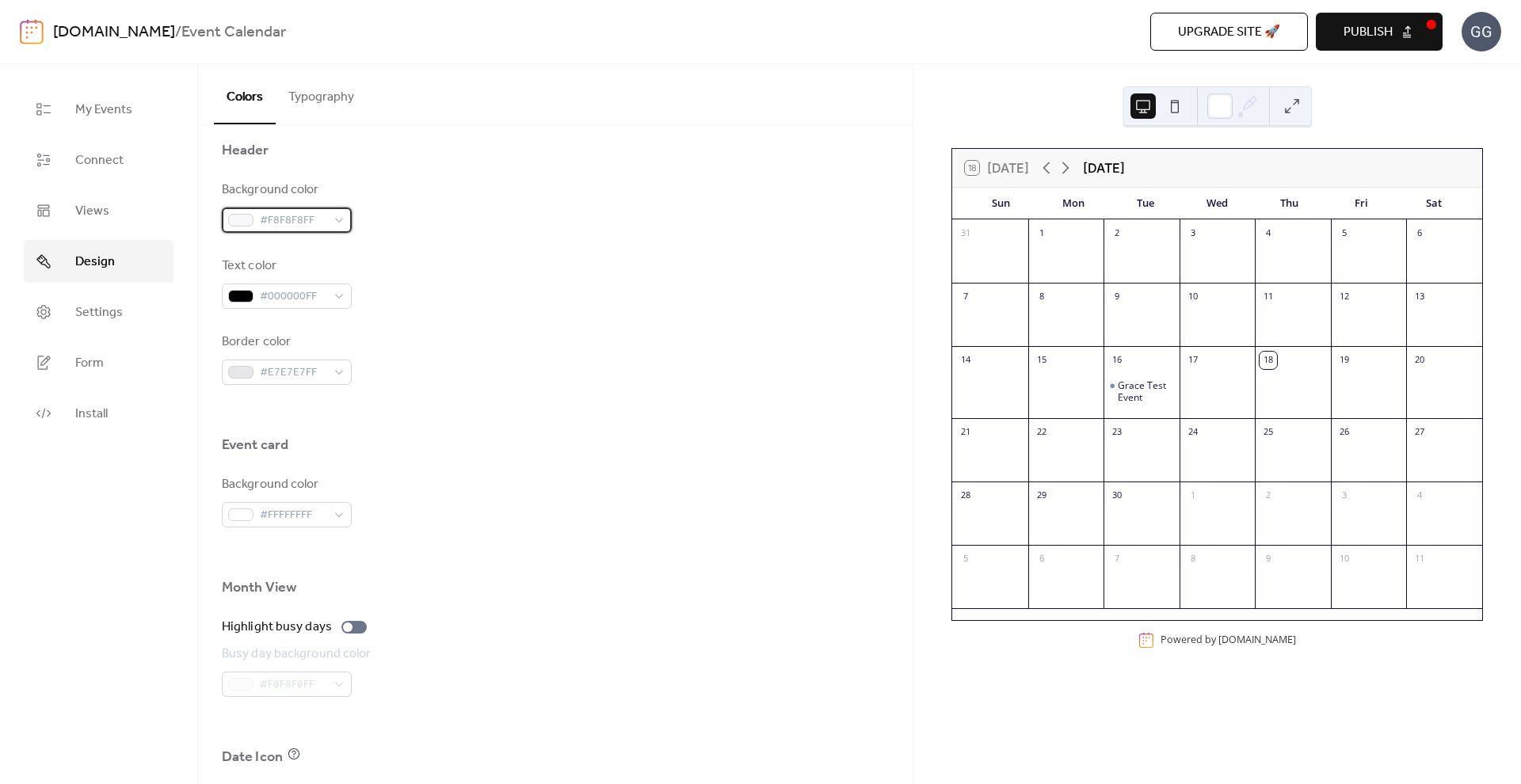
scroll to position [591, 0]
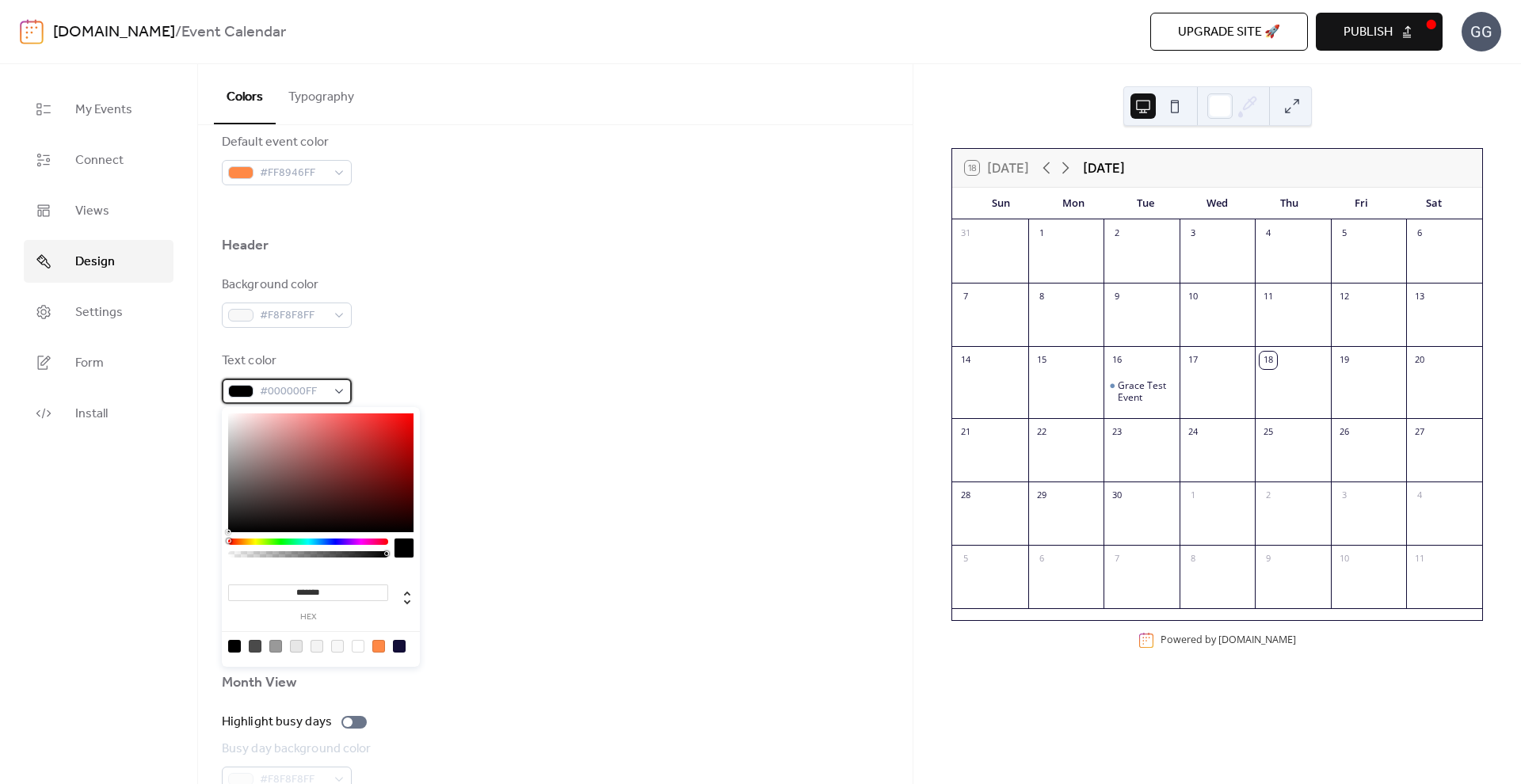
click at [297, 391] on span "#000000FF" at bounding box center [293, 392] width 66 height 19
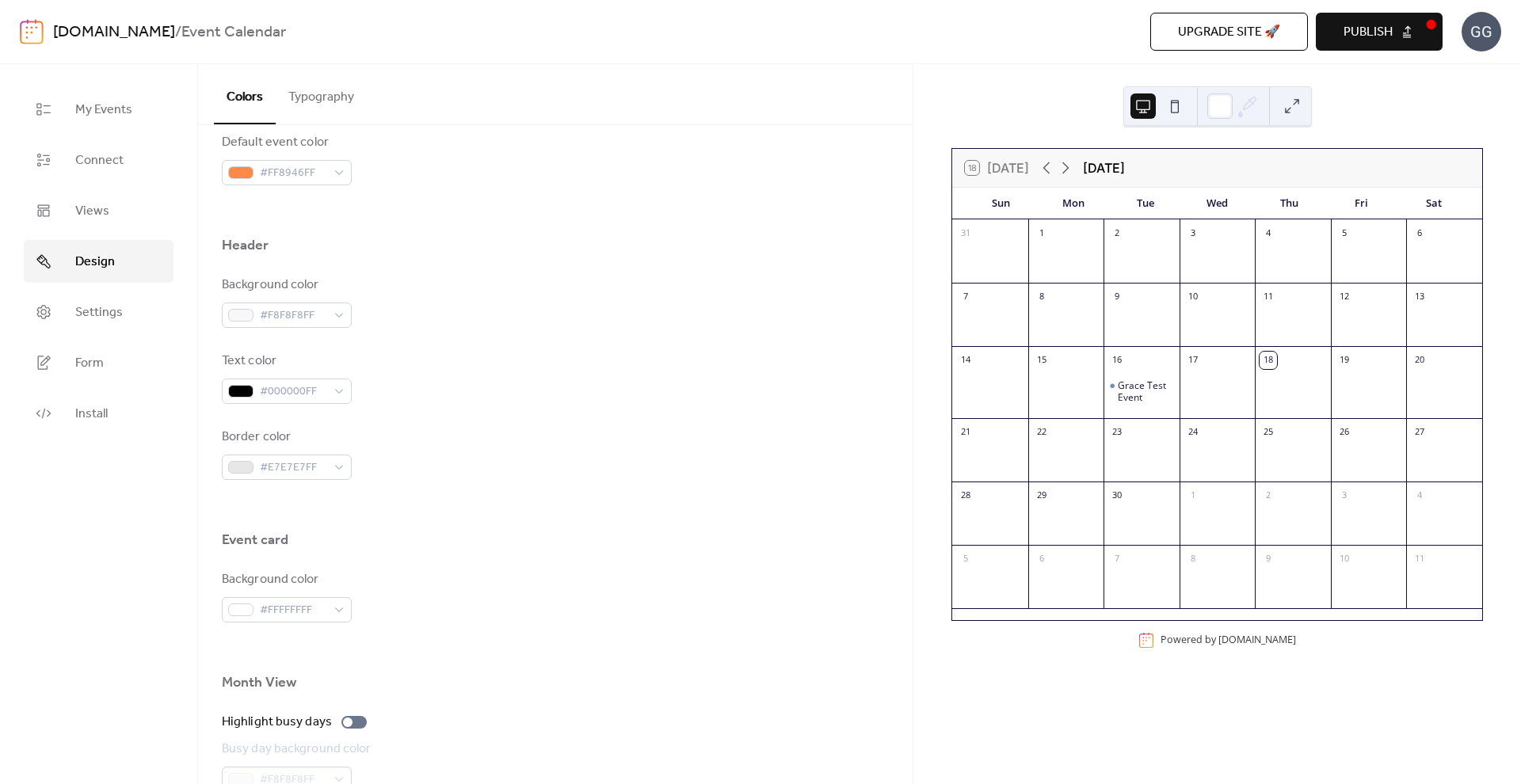
click at [533, 457] on div "Border color #E7E7E7FF" at bounding box center [555, 454] width 667 height 53
click at [1153, 390] on div "Grace Test Event" at bounding box center [1146, 391] width 56 height 25
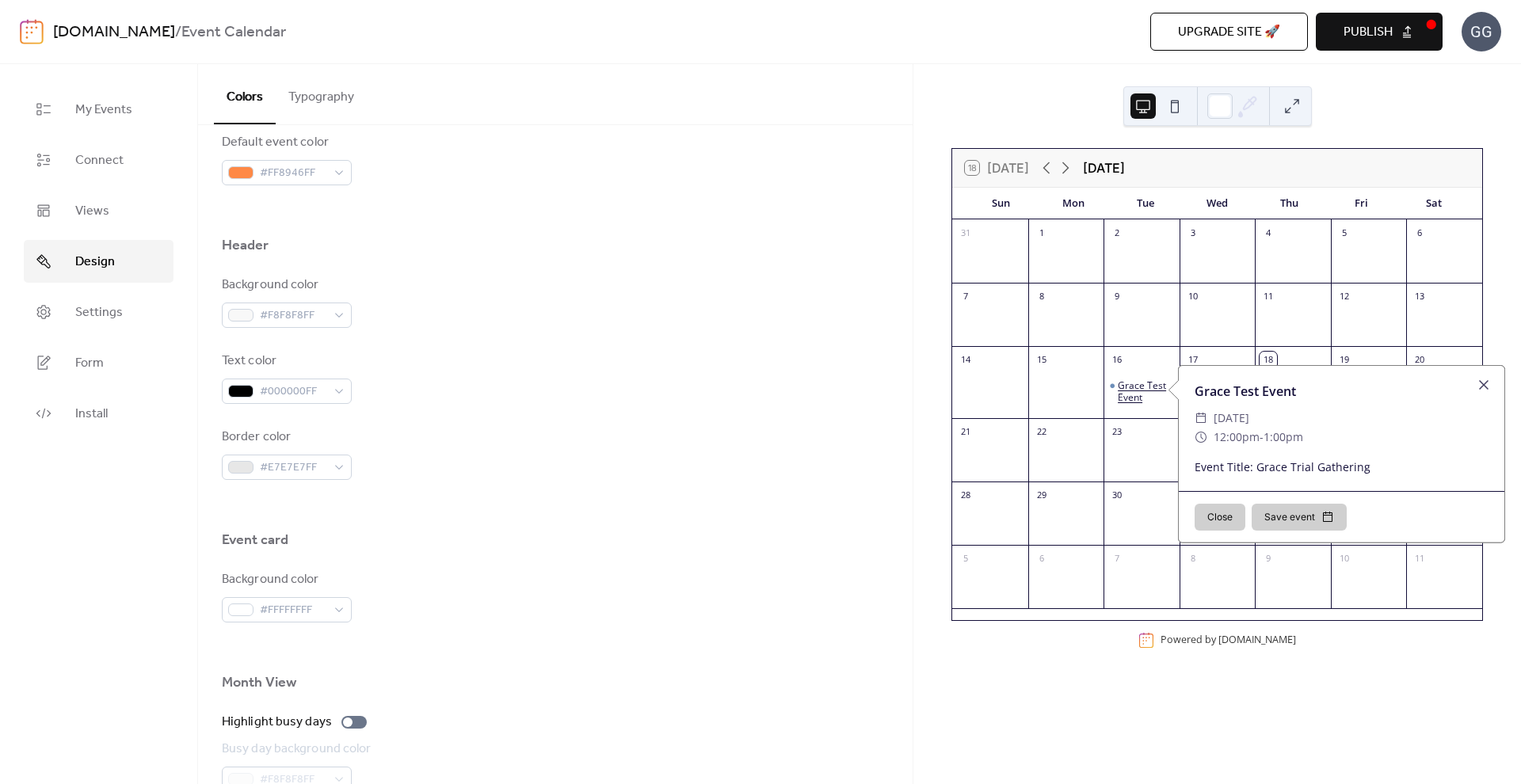
click at [1153, 390] on div "Grace Test Event" at bounding box center [1146, 391] width 56 height 25
click at [1212, 515] on button "Close" at bounding box center [1220, 517] width 51 height 27
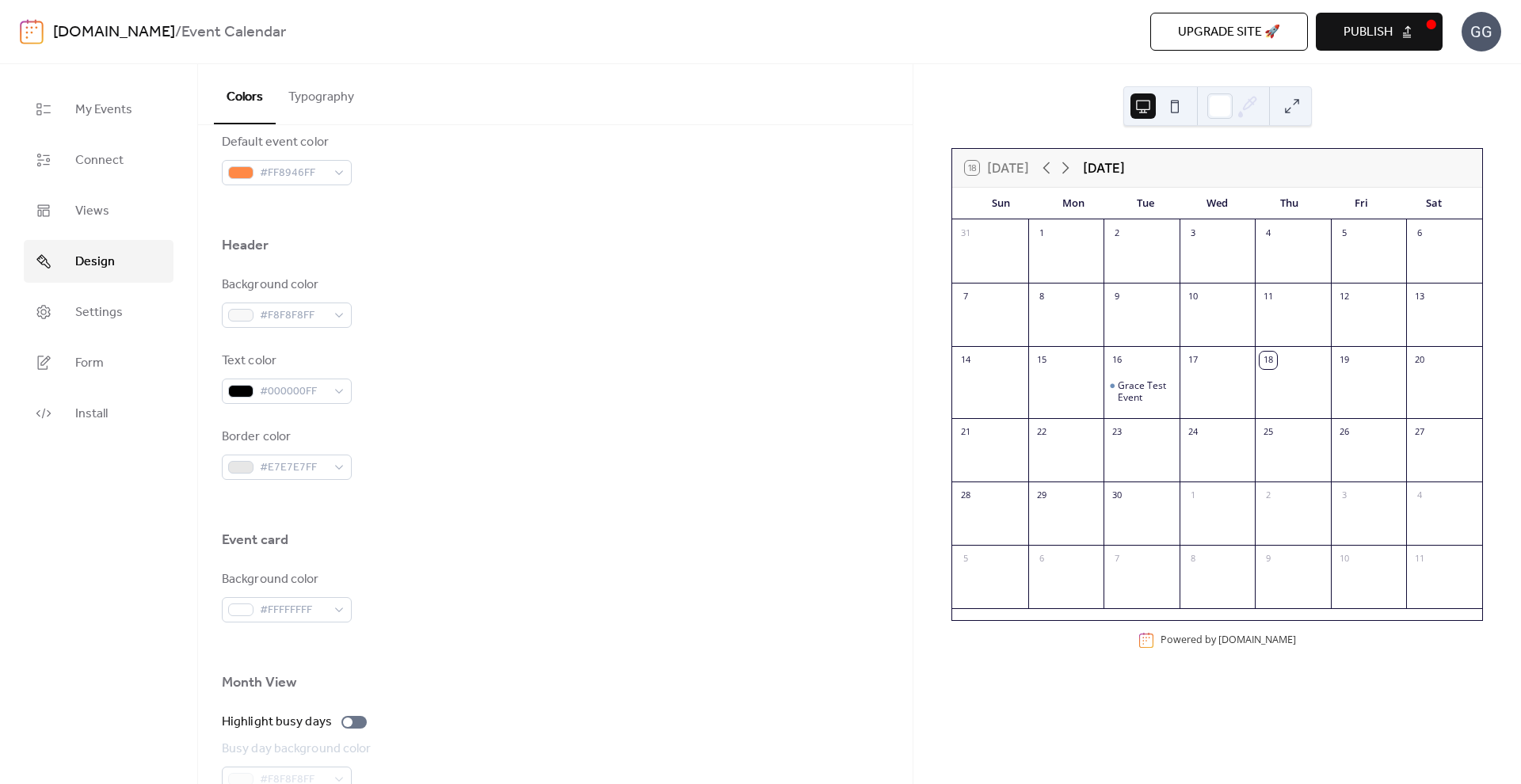
click at [1357, 33] on span "Publish" at bounding box center [1369, 33] width 49 height 19
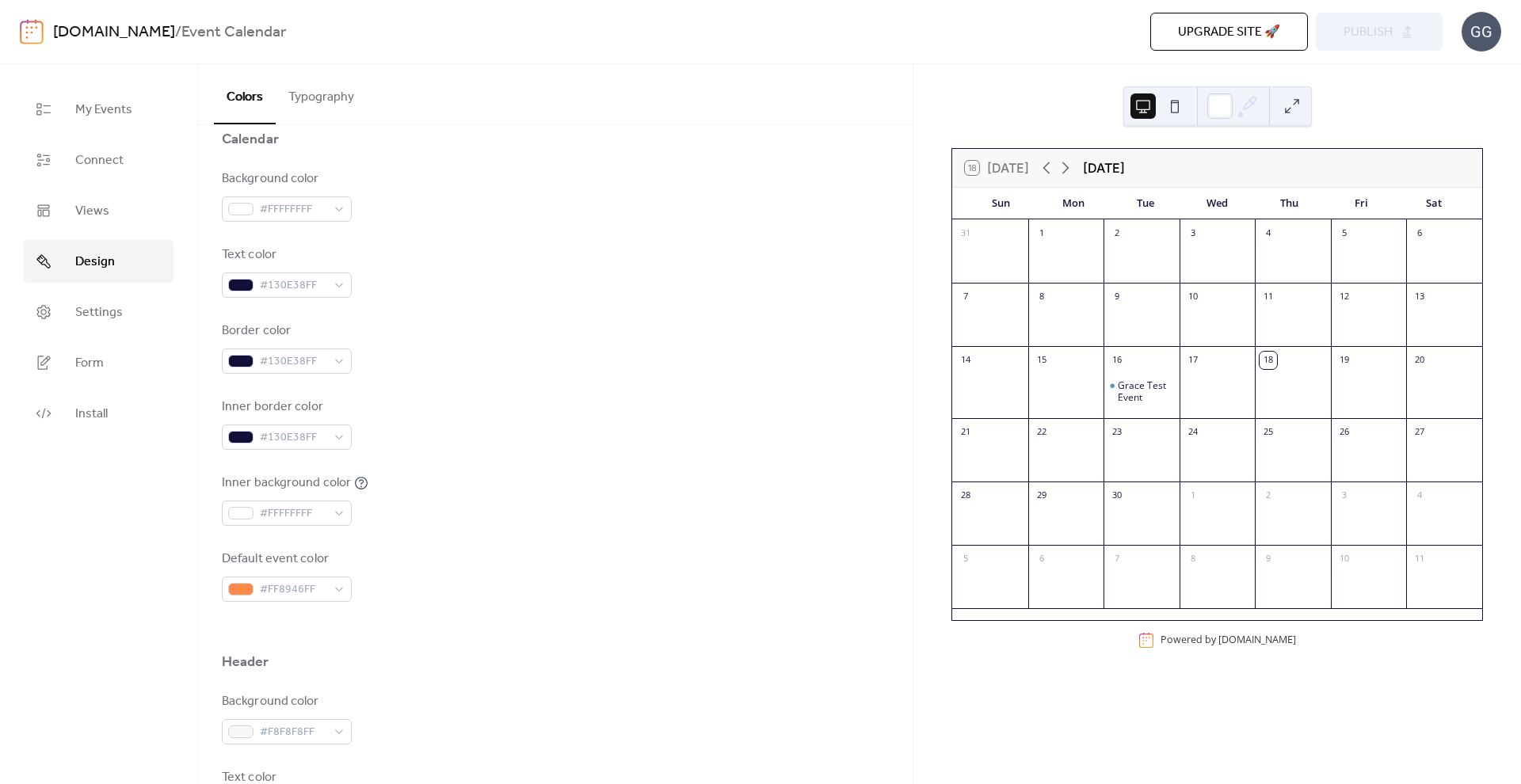
scroll to position [0, 0]
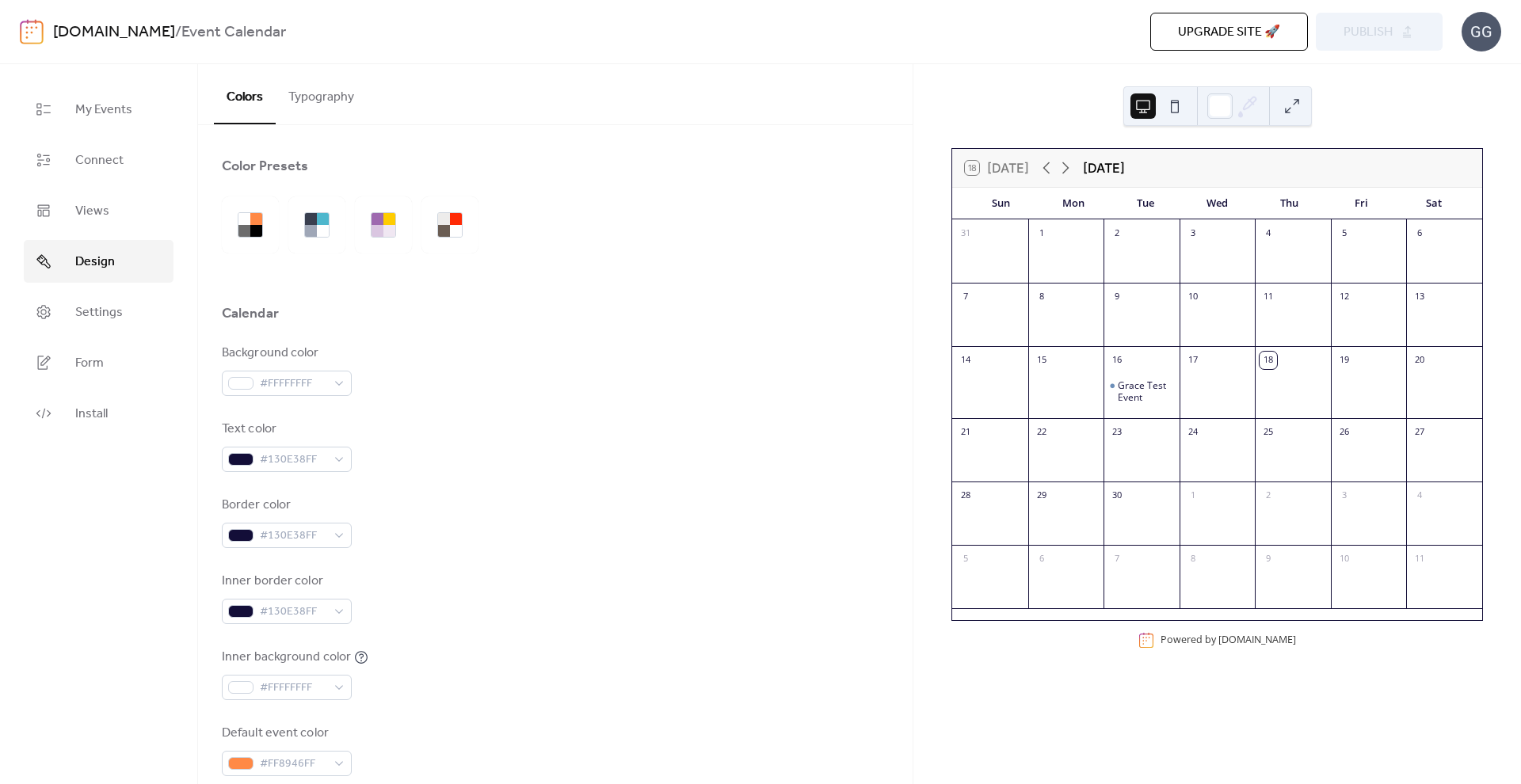
click at [332, 84] on button "Typography" at bounding box center [321, 94] width 91 height 59
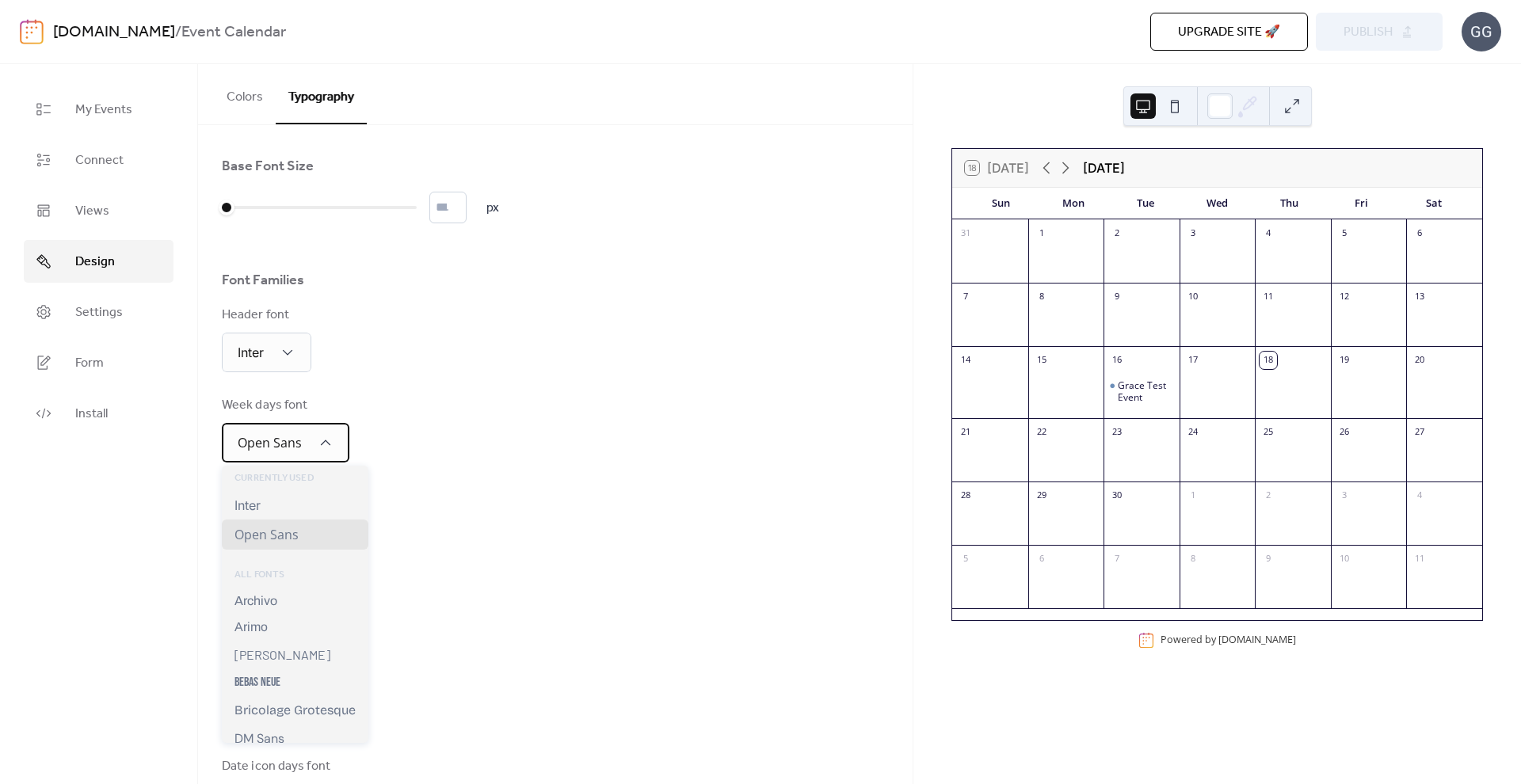
click at [307, 443] on div "Open Sans" at bounding box center [285, 443] width 128 height 40
click at [277, 515] on div "Inter" at bounding box center [295, 505] width 147 height 29
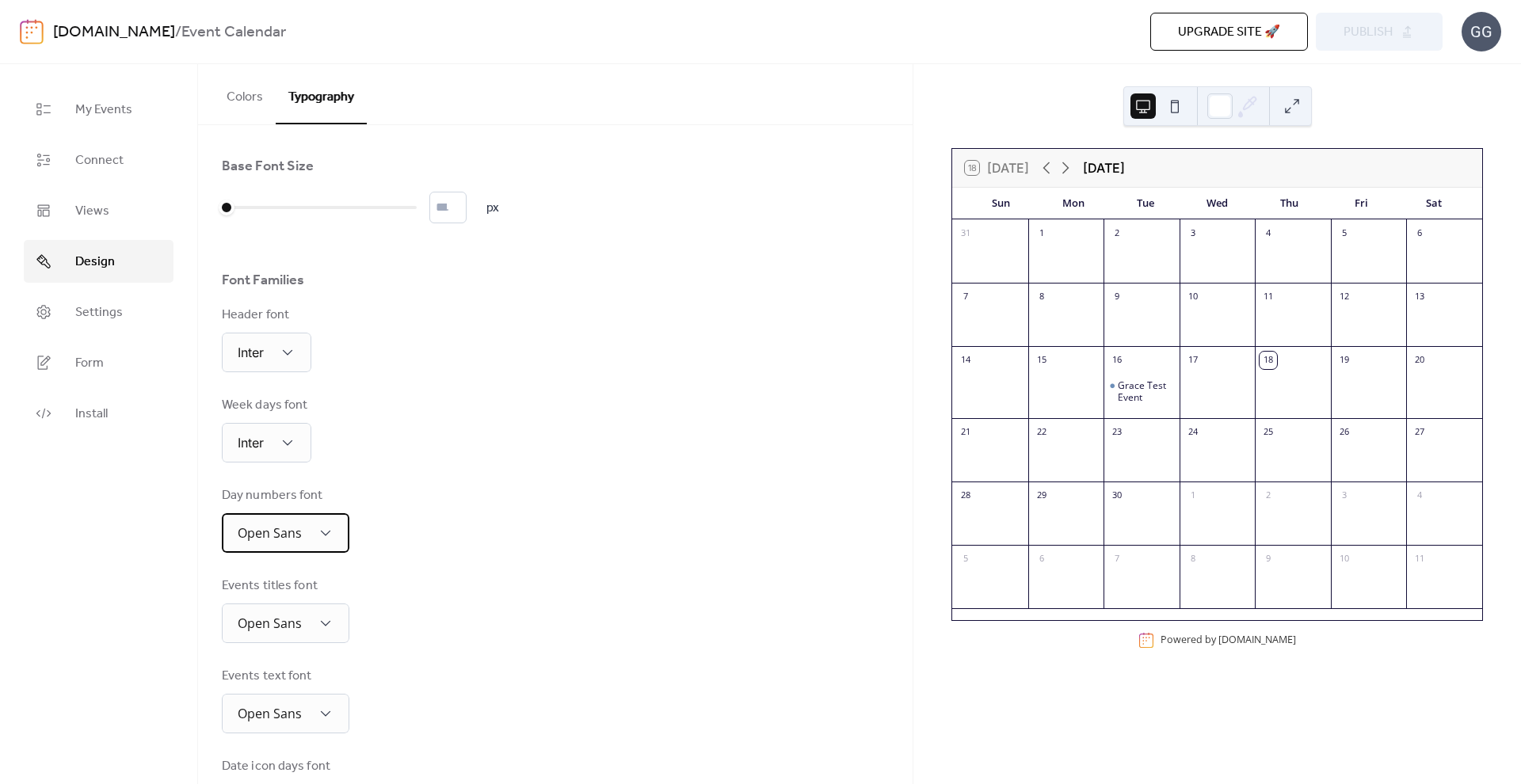
click at [272, 538] on span "Open Sans" at bounding box center [269, 533] width 65 height 18
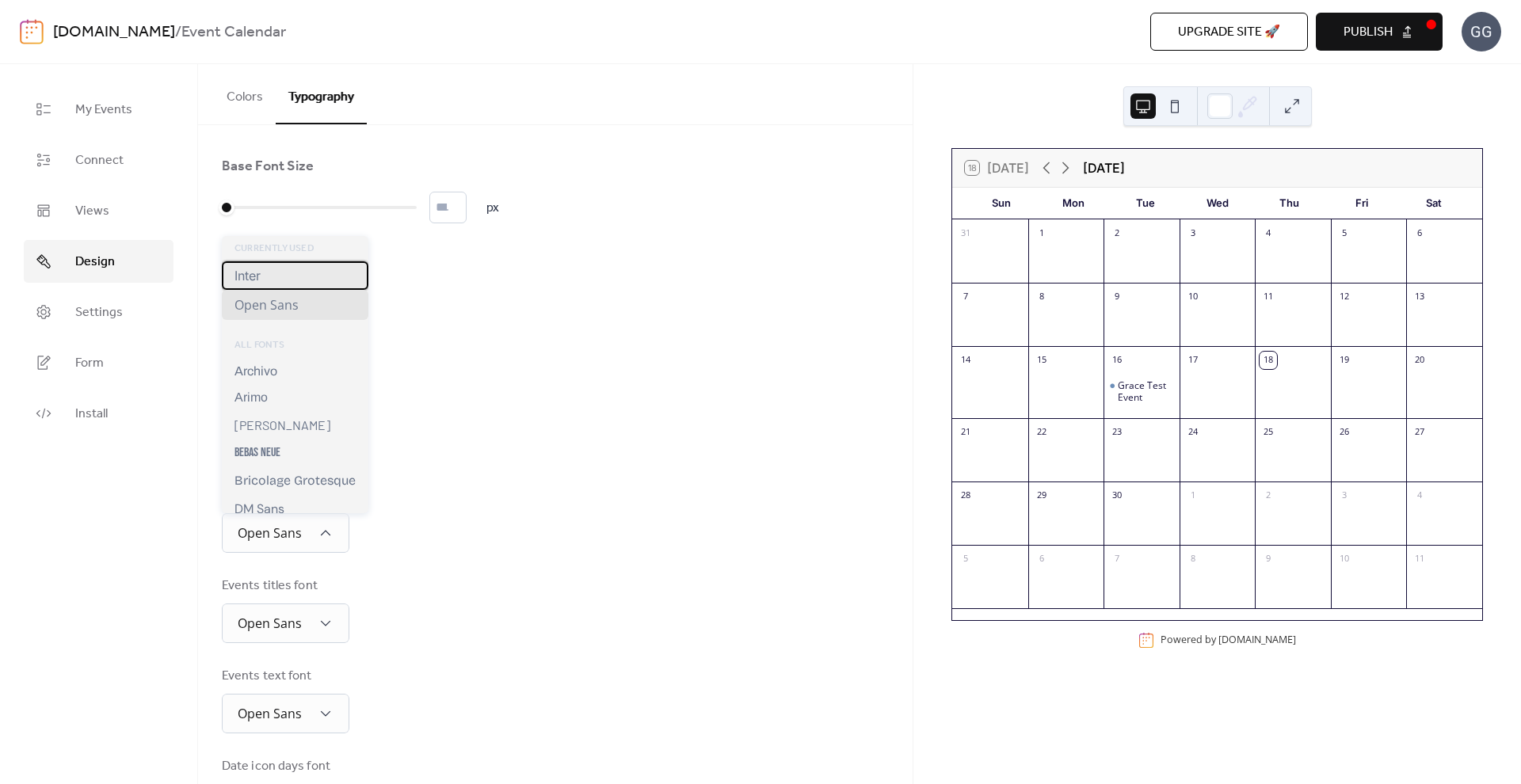
click at [292, 270] on div "Inter" at bounding box center [295, 276] width 147 height 29
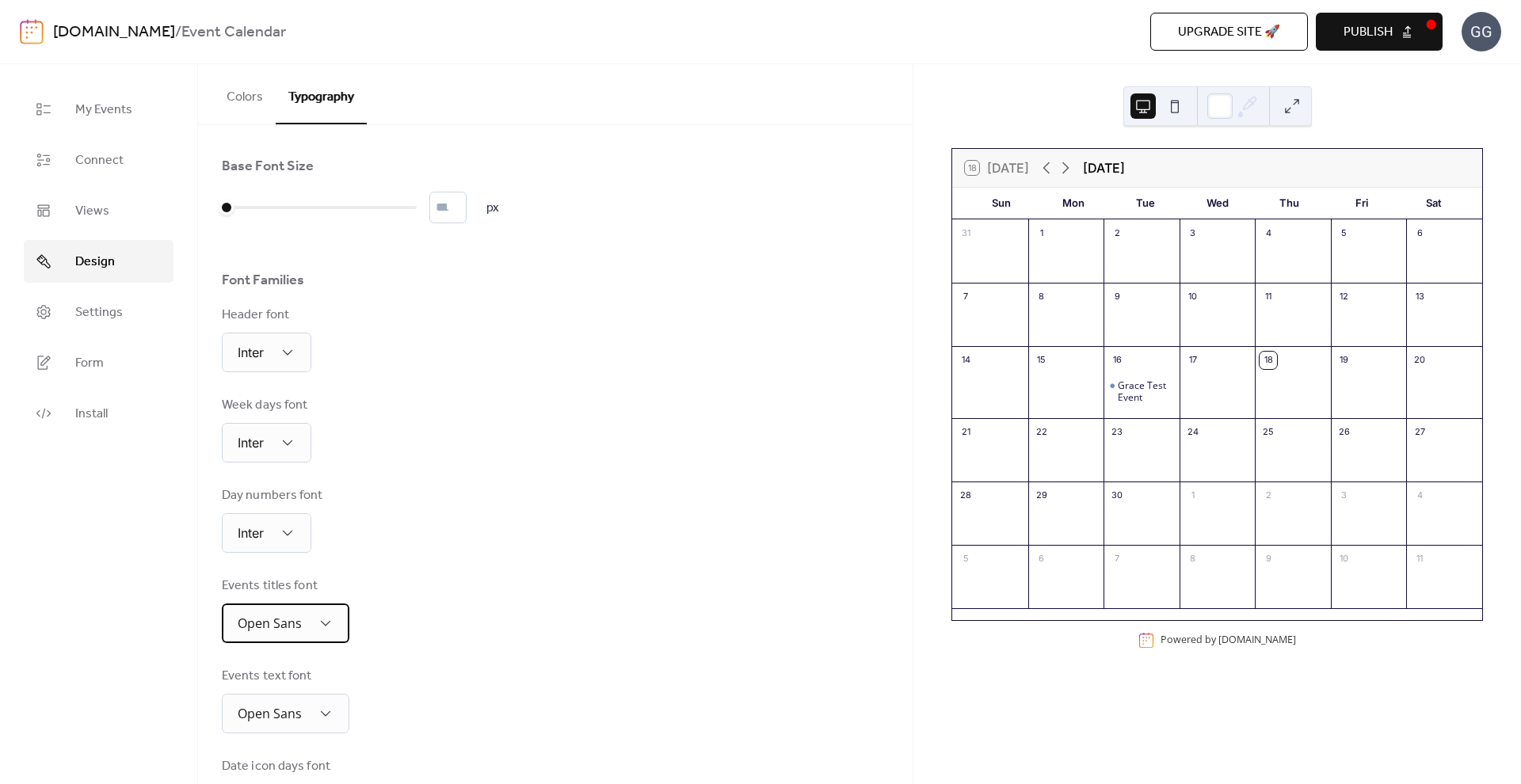
click at [272, 625] on span "Open Sans" at bounding box center [269, 623] width 65 height 18
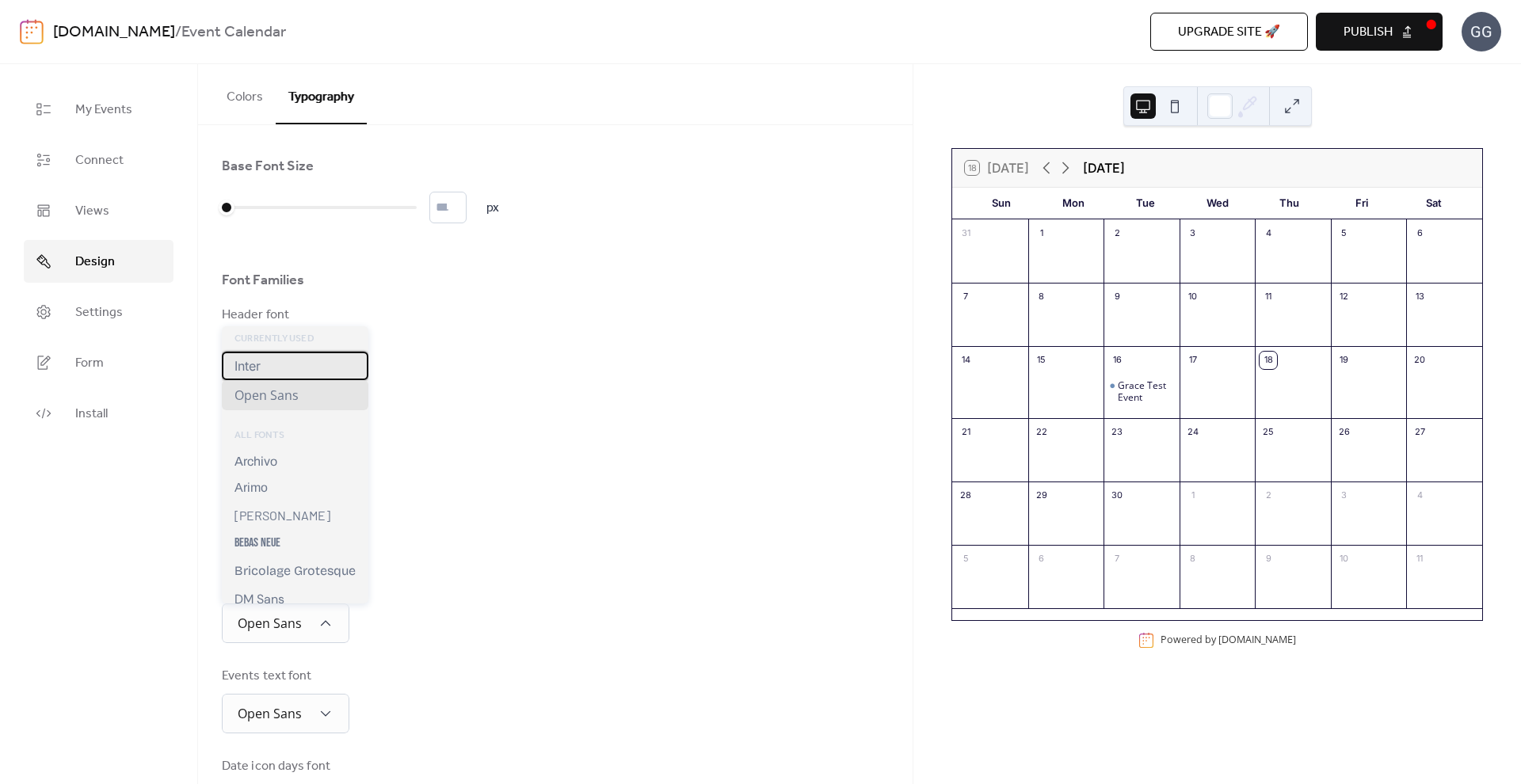
click at [291, 365] on div "Inter" at bounding box center [295, 366] width 147 height 29
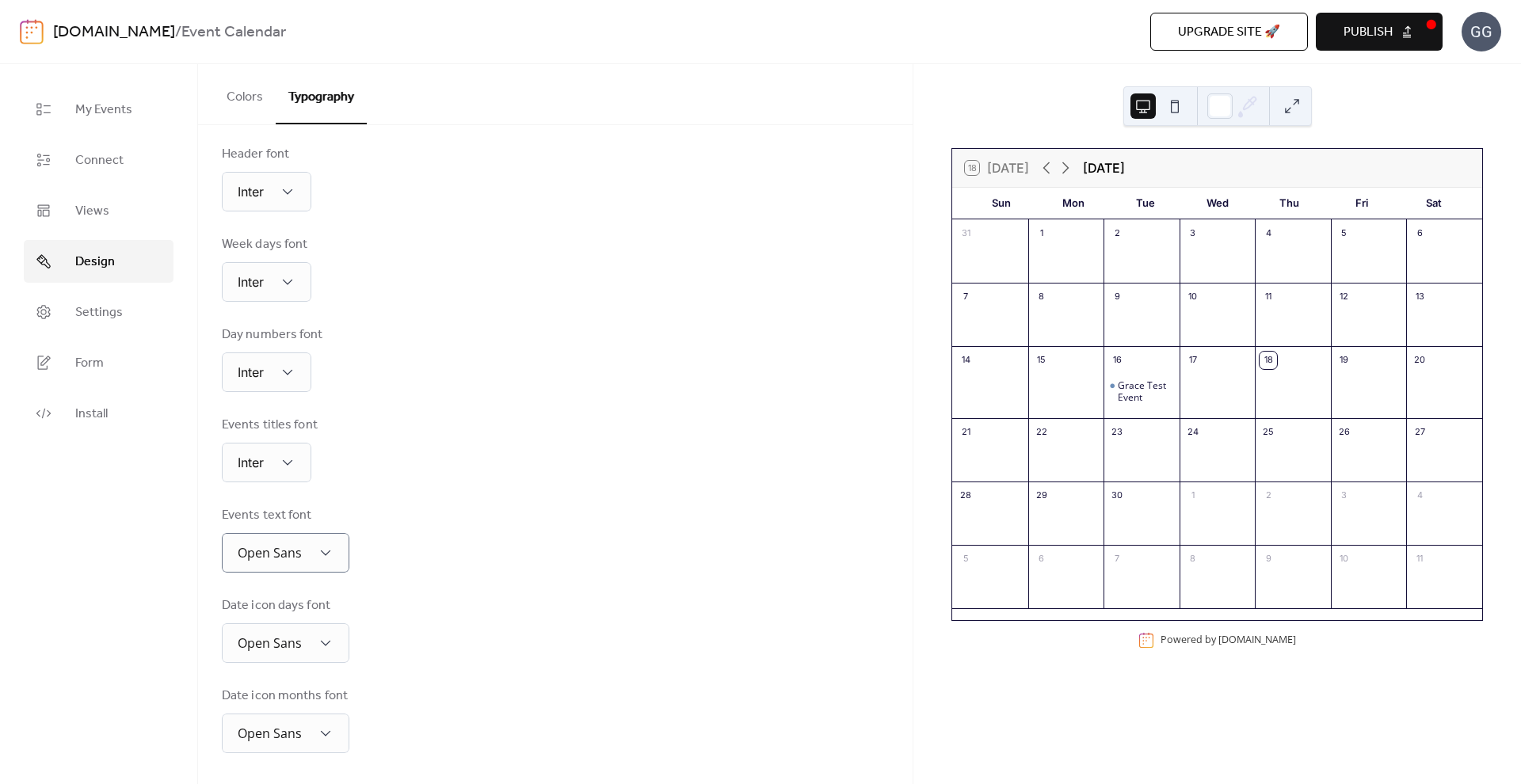
scroll to position [162, 0]
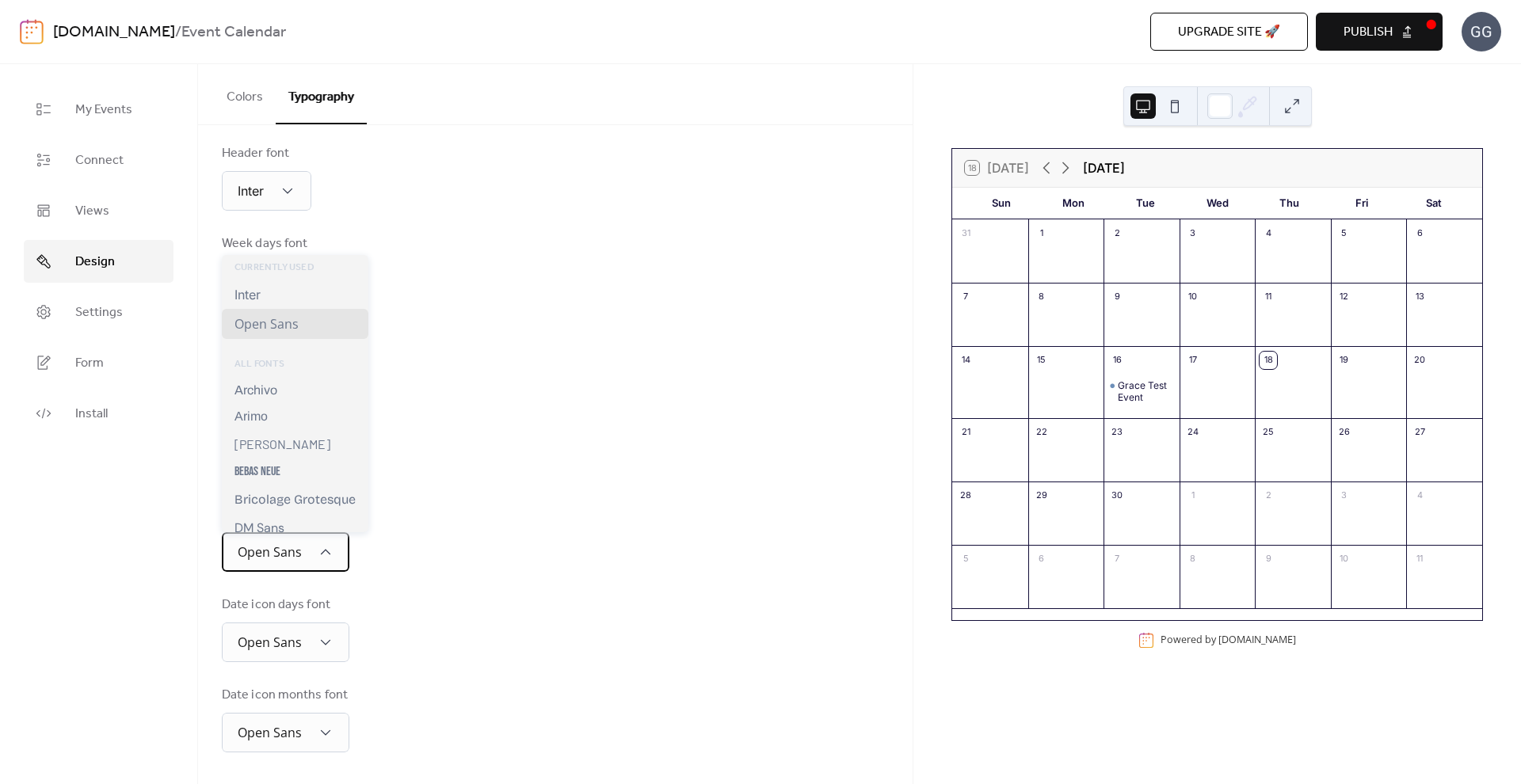
click at [301, 549] on span "Open Sans" at bounding box center [269, 552] width 65 height 18
click at [277, 293] on div "Inter" at bounding box center [295, 295] width 147 height 29
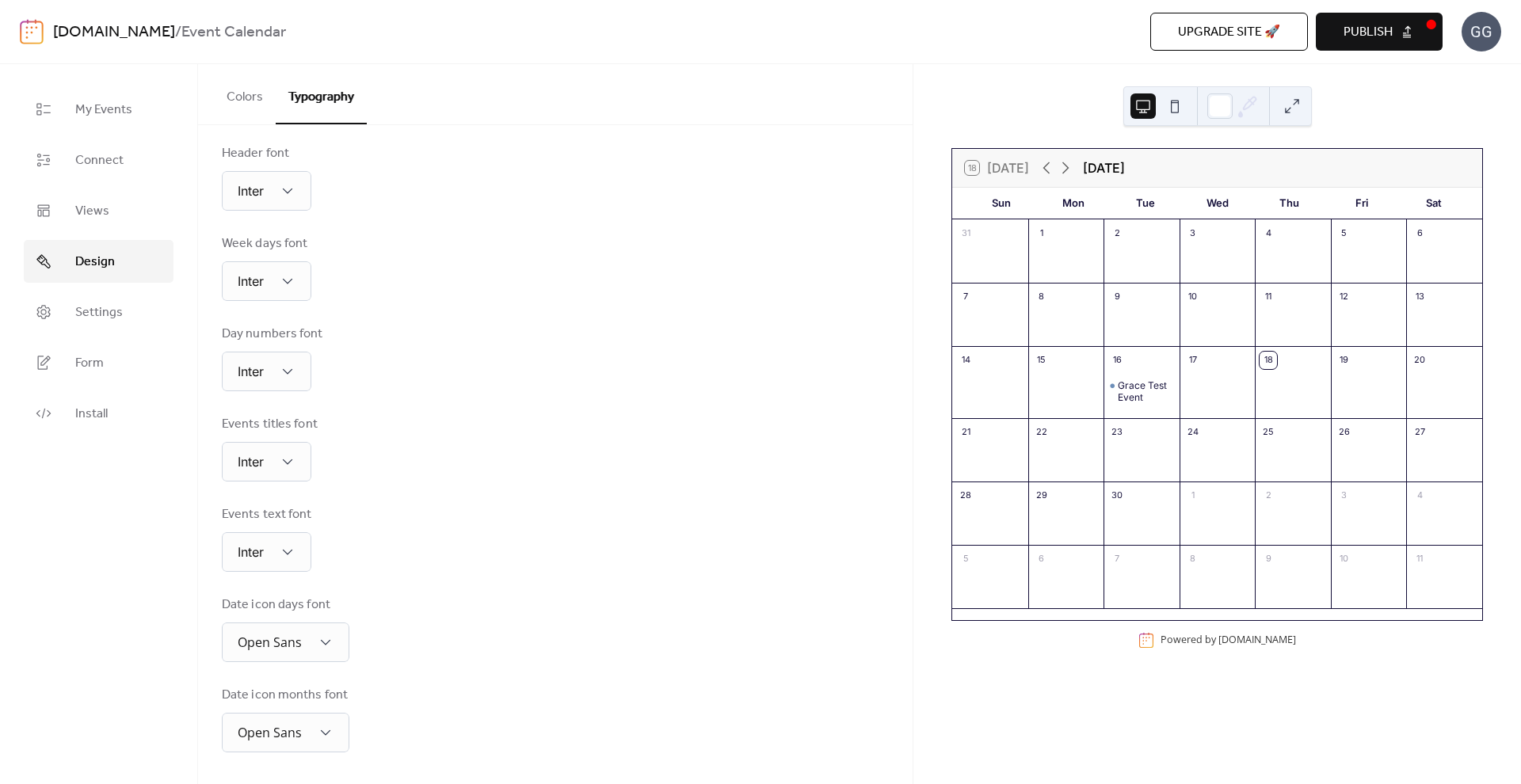
click at [274, 619] on div "Date icon days font Open Sans" at bounding box center [285, 628] width 128 height 66
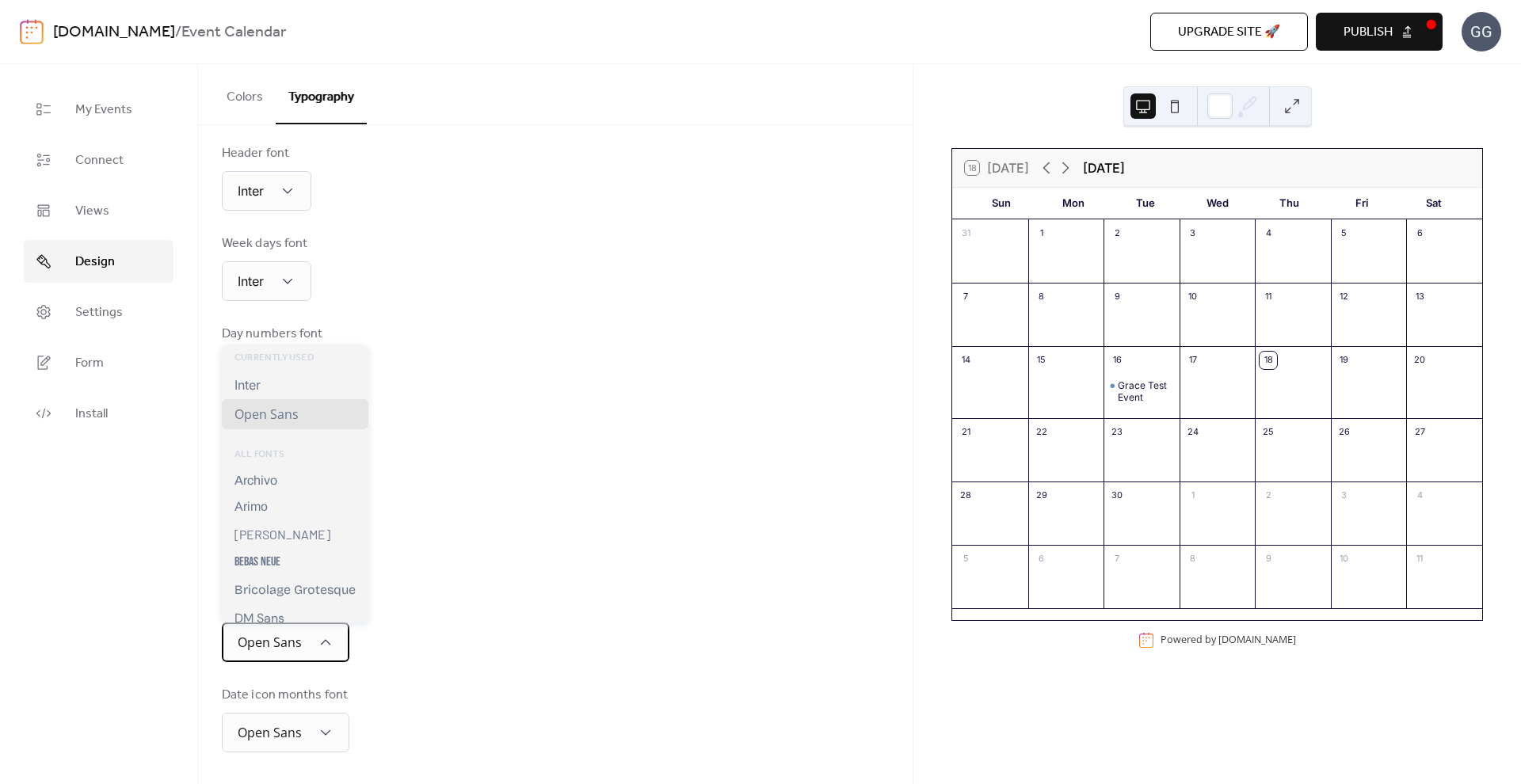
click at [280, 651] on span "Open Sans" at bounding box center [269, 643] width 65 height 25
click at [277, 375] on div "Inter" at bounding box center [295, 385] width 147 height 29
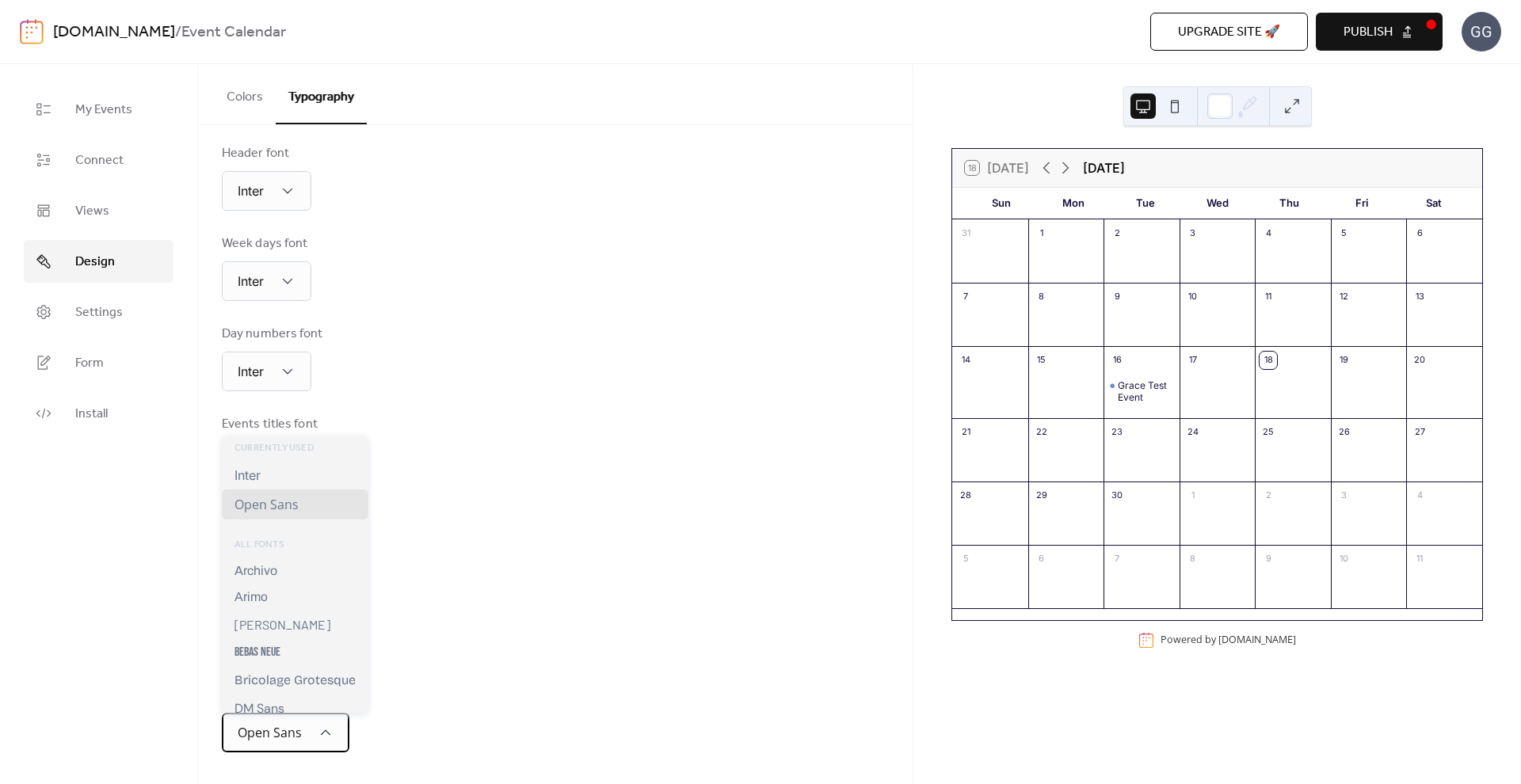
click at [275, 732] on span "Open Sans" at bounding box center [269, 733] width 65 height 18
click at [267, 472] on div "Inter" at bounding box center [295, 476] width 147 height 29
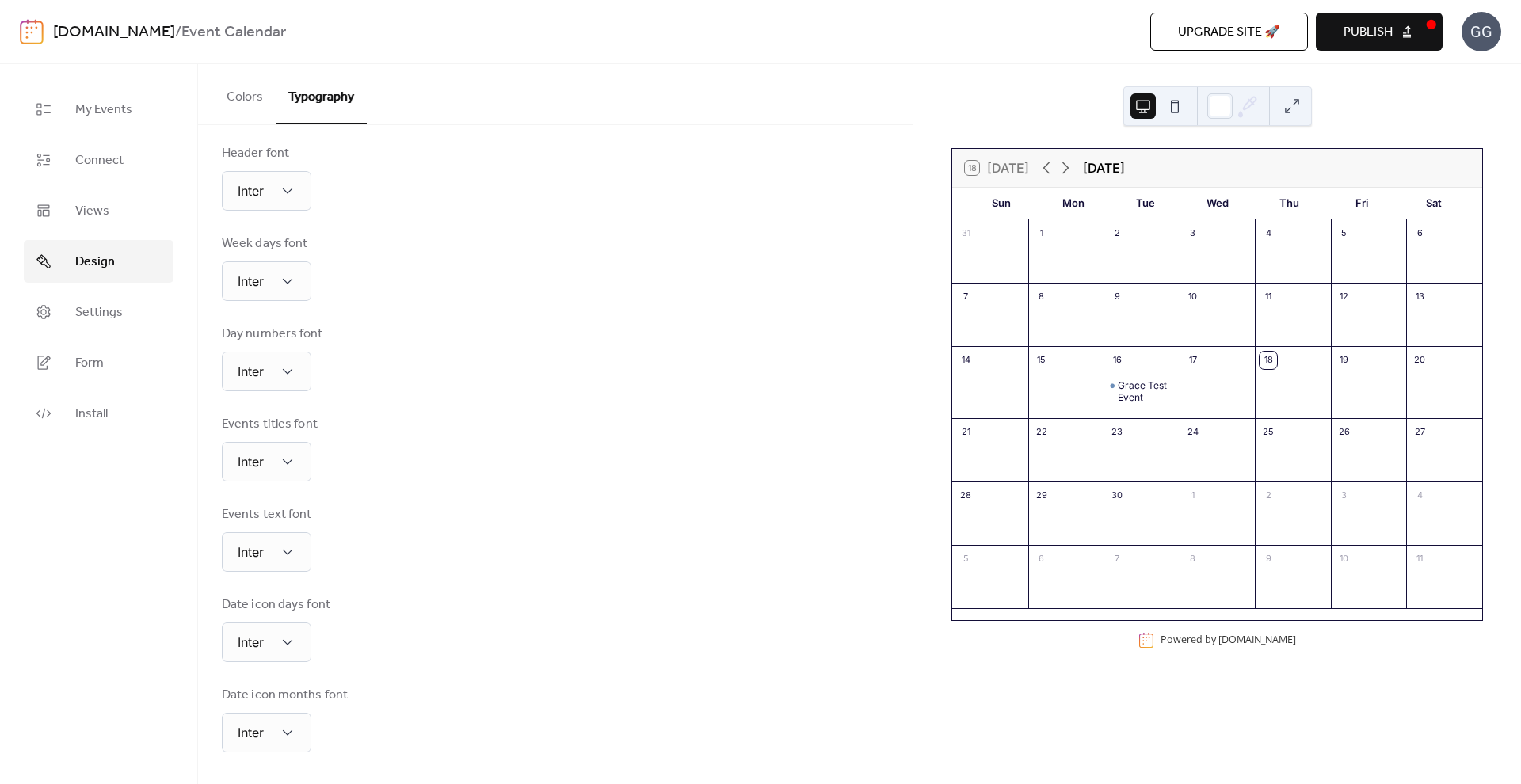
click at [570, 472] on div "Events titles font Inter" at bounding box center [555, 448] width 667 height 66
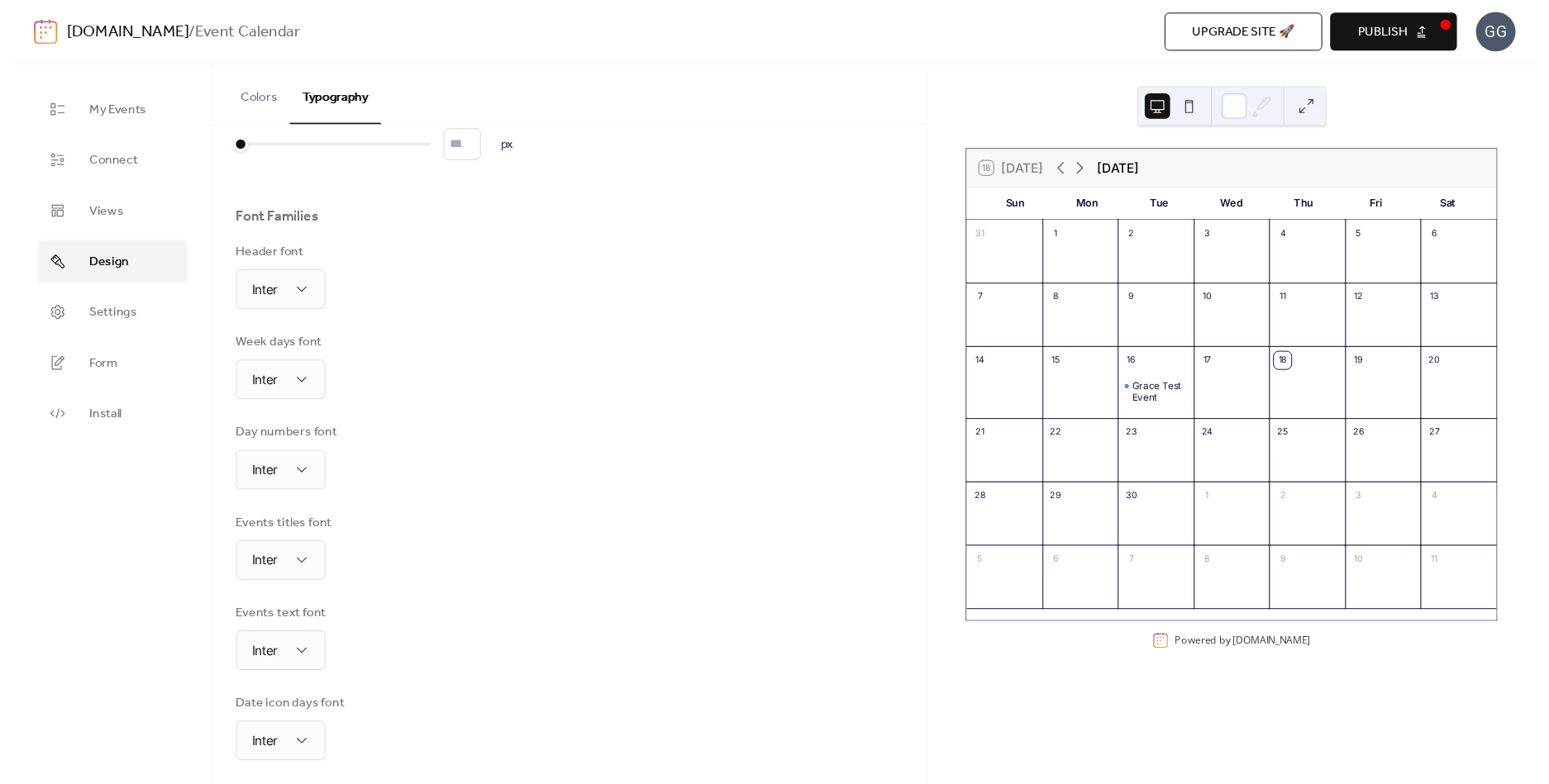
scroll to position [0, 0]
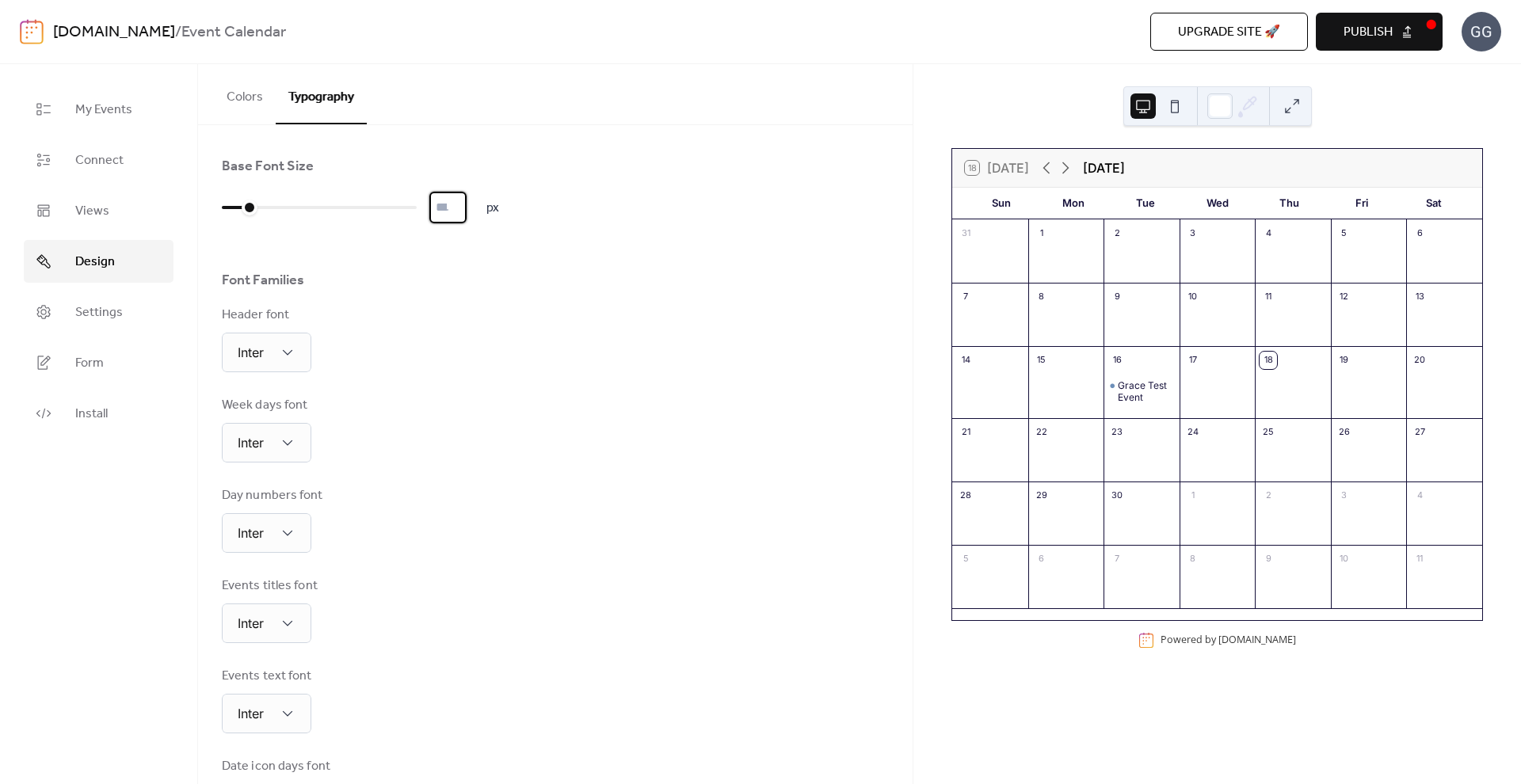
click at [464, 203] on input "*" at bounding box center [448, 208] width 37 height 32
click at [464, 203] on input "**" at bounding box center [448, 208] width 37 height 32
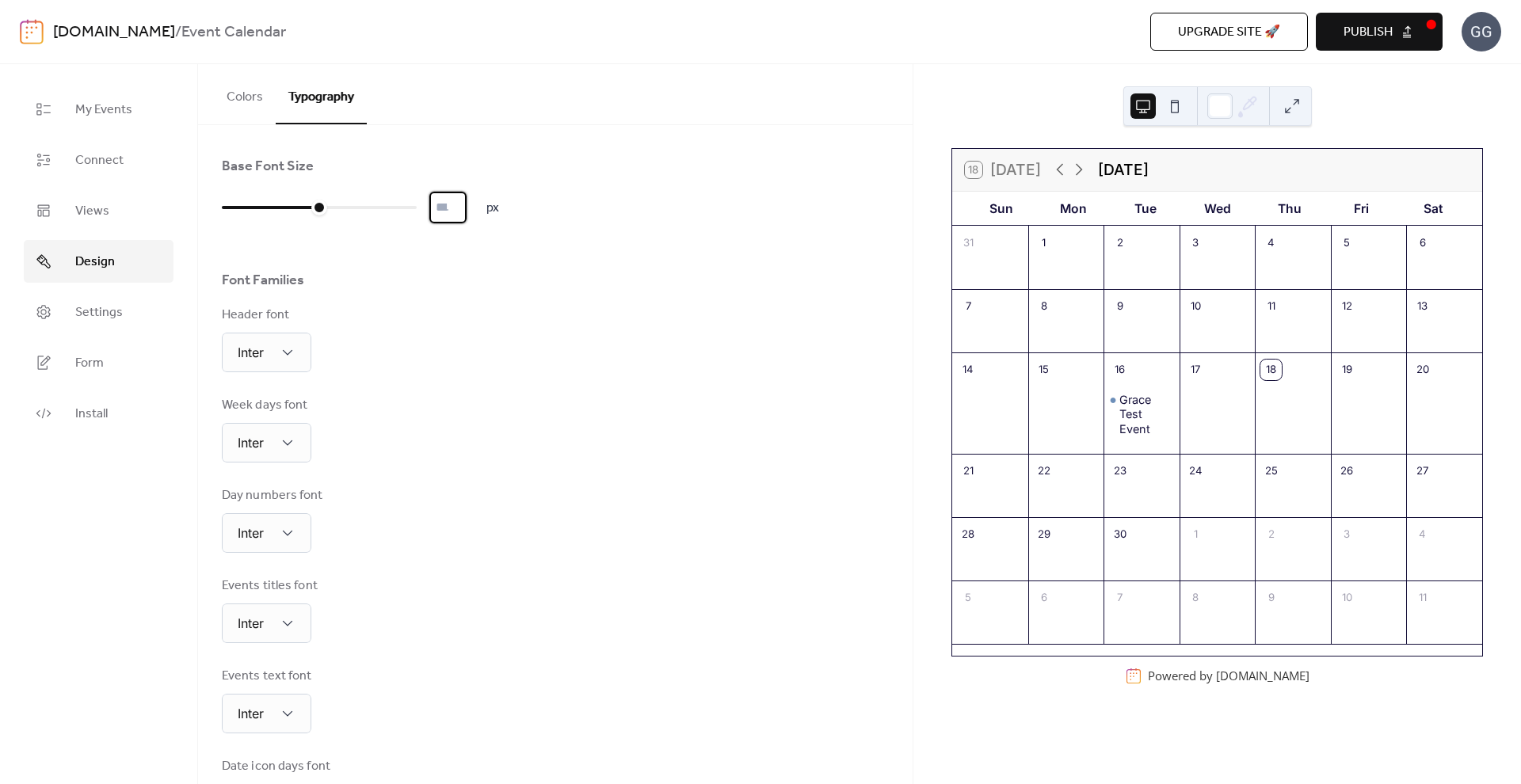
click at [464, 203] on input "**" at bounding box center [448, 208] width 37 height 32
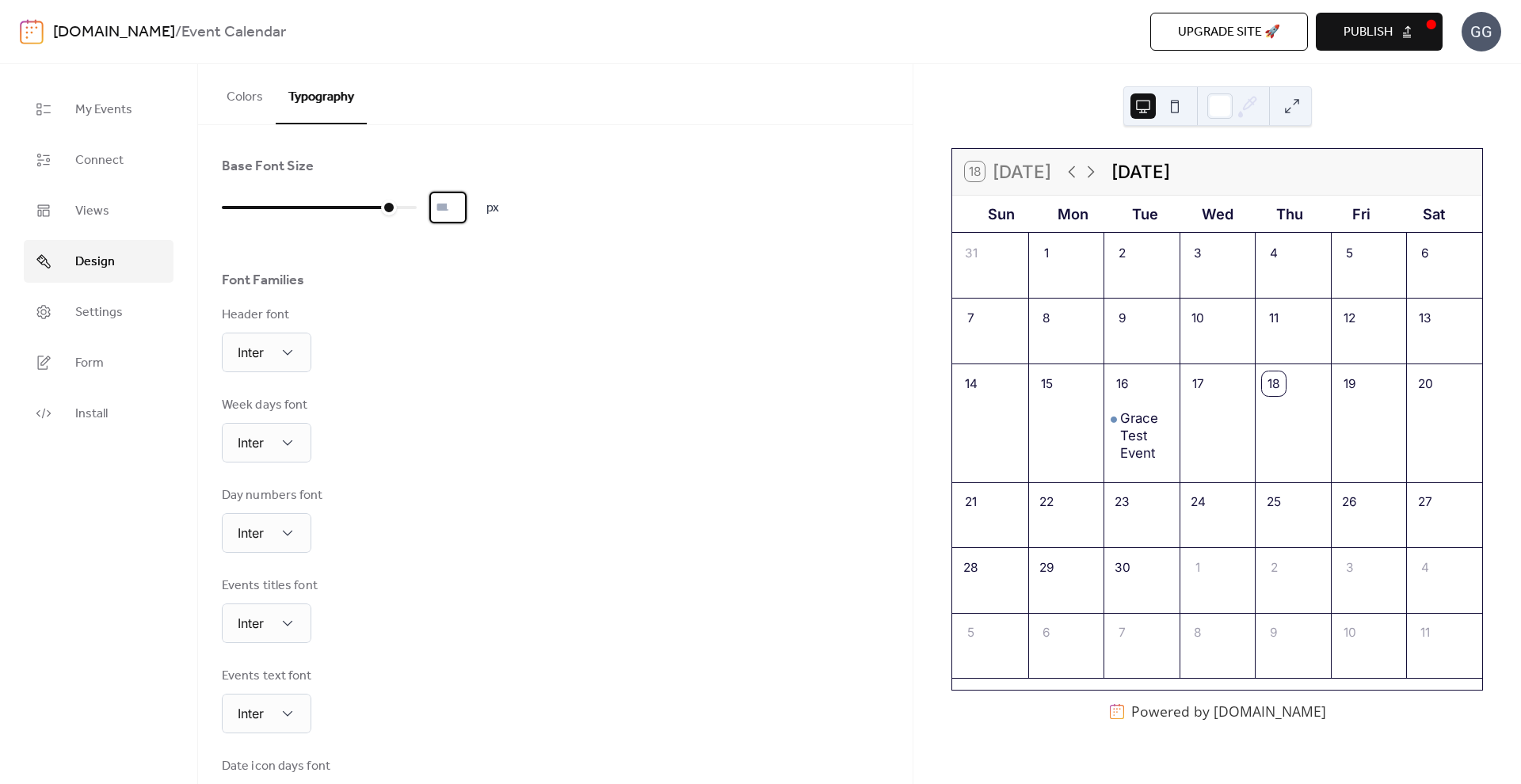
click at [464, 203] on input "**" at bounding box center [448, 208] width 37 height 32
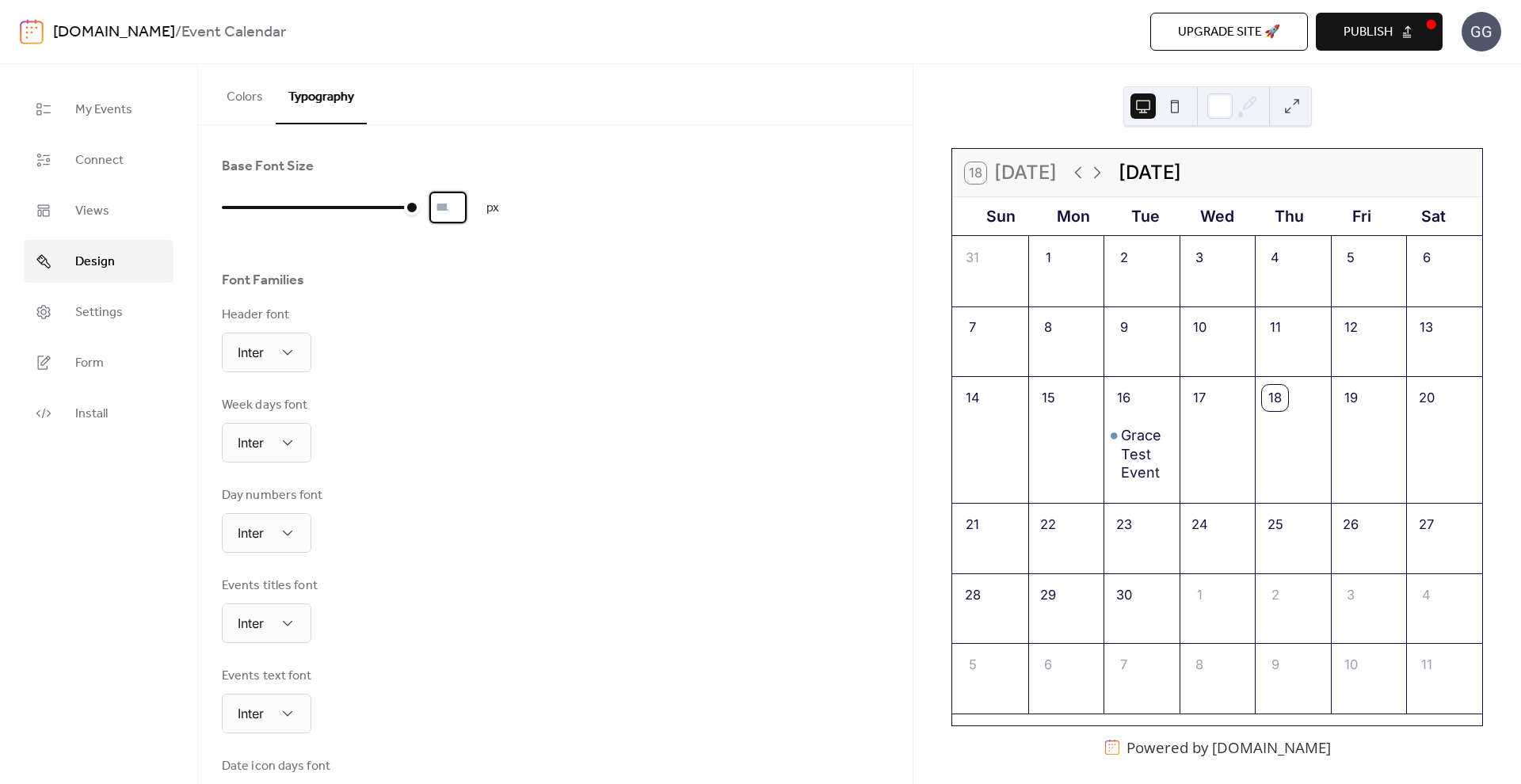
click at [464, 203] on input "**" at bounding box center [448, 208] width 37 height 32
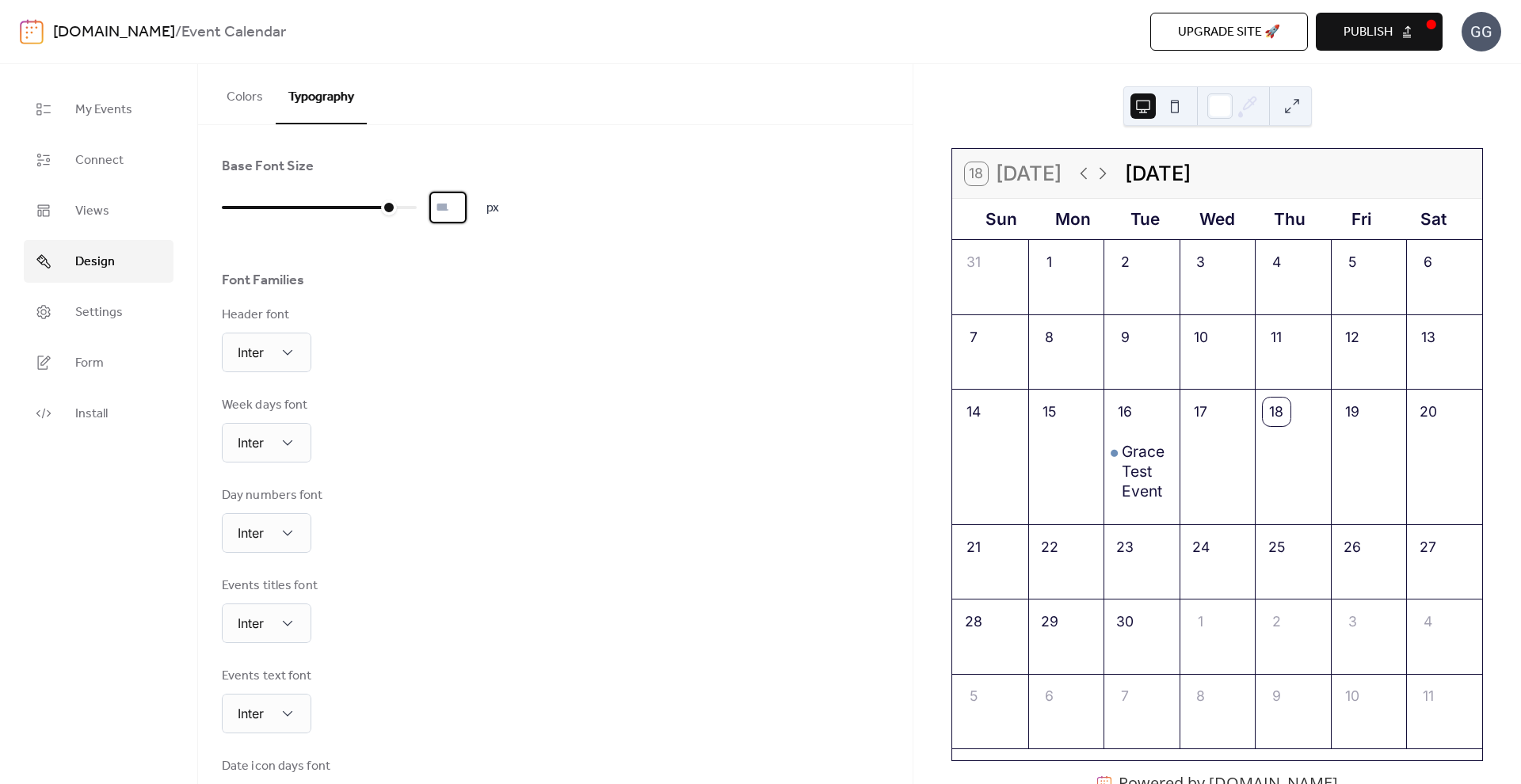
click at [464, 216] on input "**" at bounding box center [448, 208] width 37 height 32
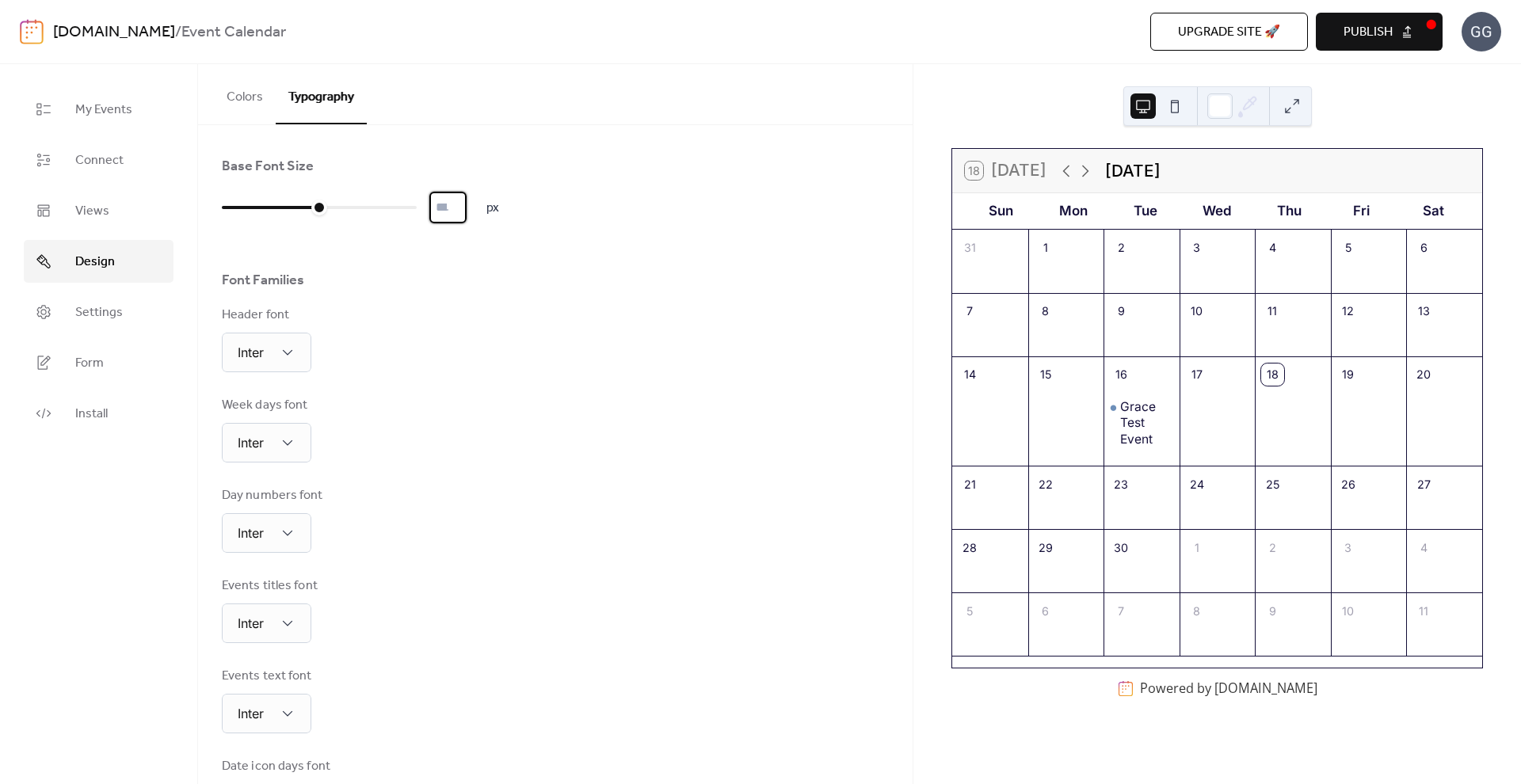
click at [464, 216] on input "**" at bounding box center [448, 208] width 37 height 32
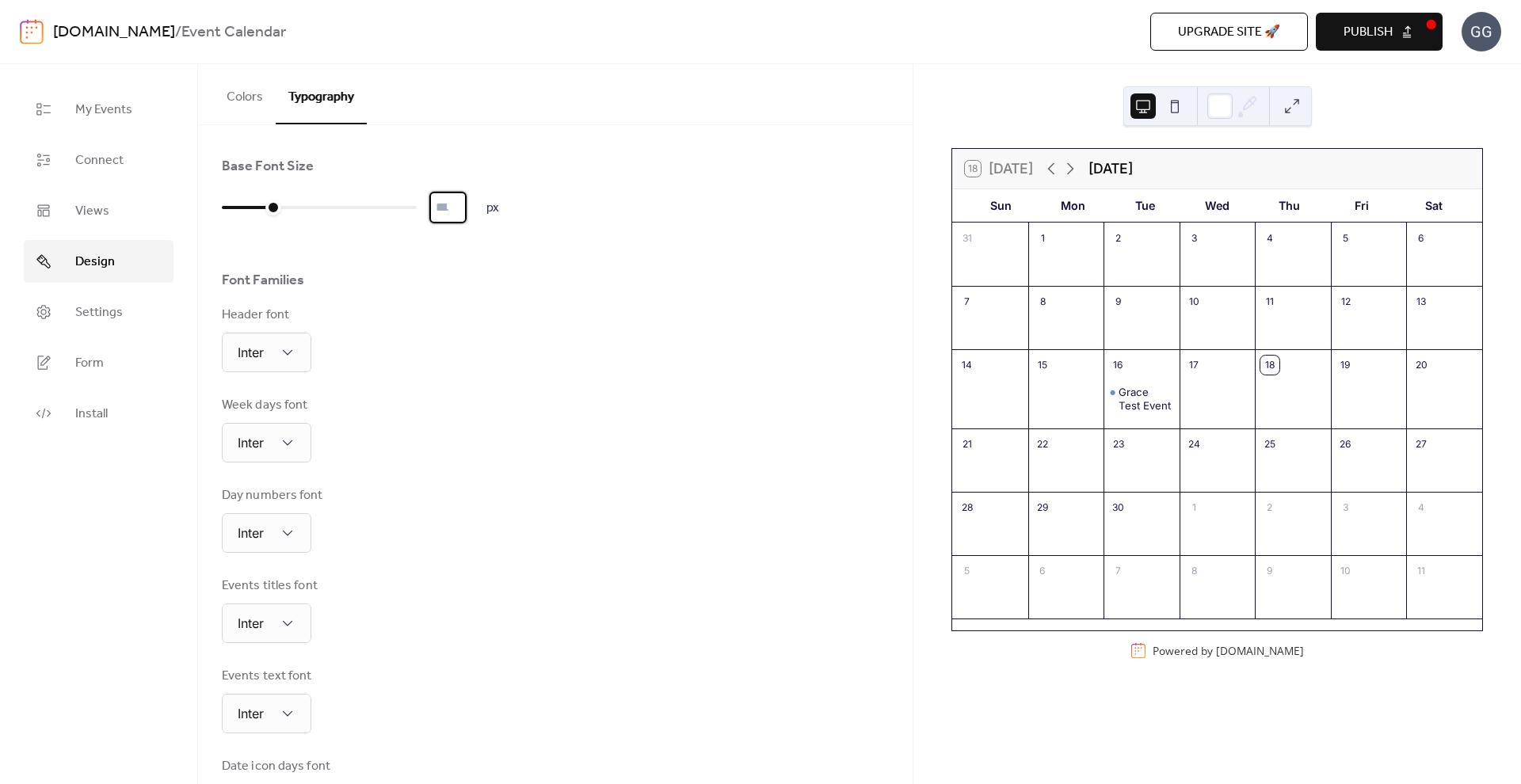
click at [464, 216] on input "**" at bounding box center [448, 208] width 37 height 32
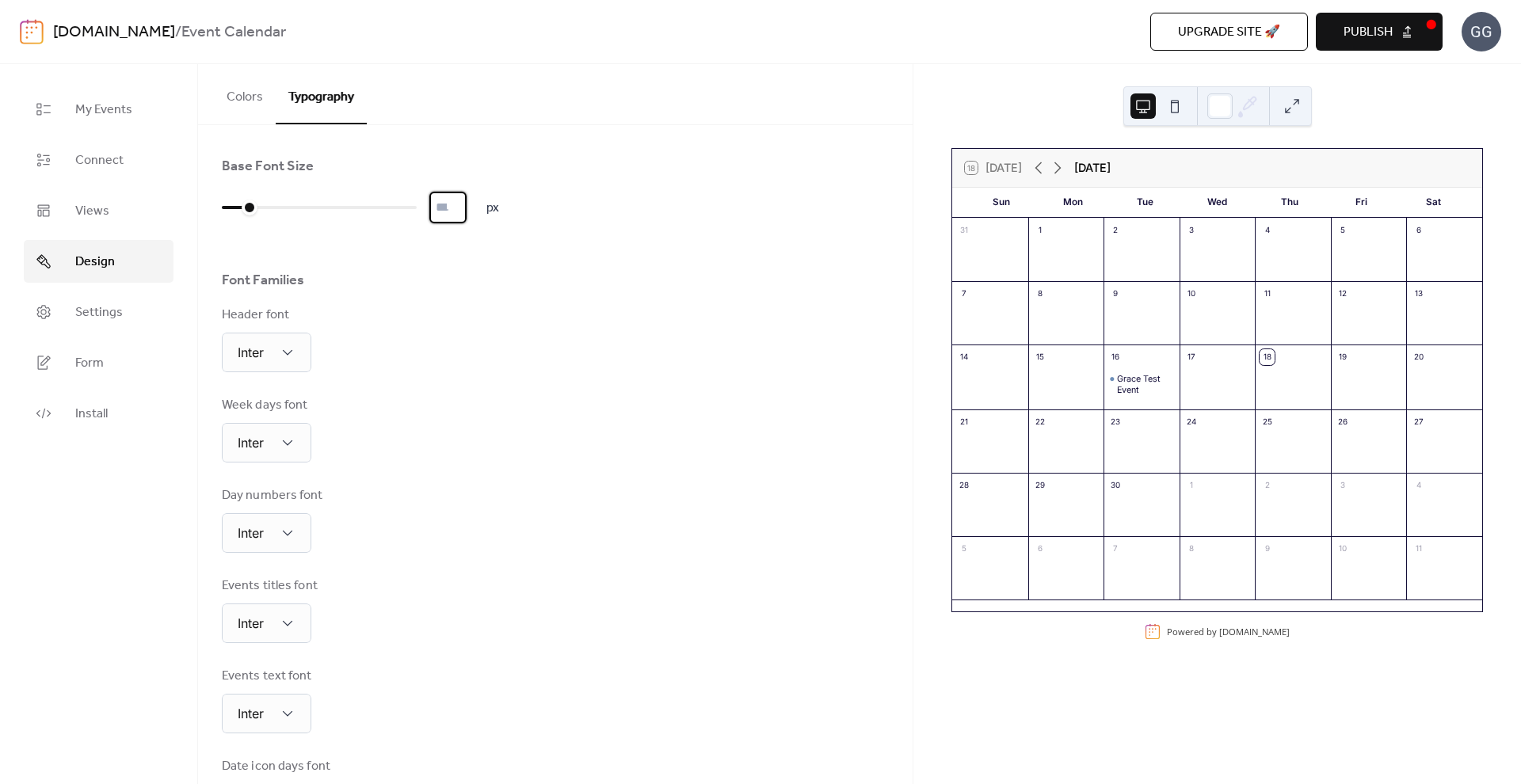
click at [464, 216] on input "*" at bounding box center [448, 208] width 37 height 32
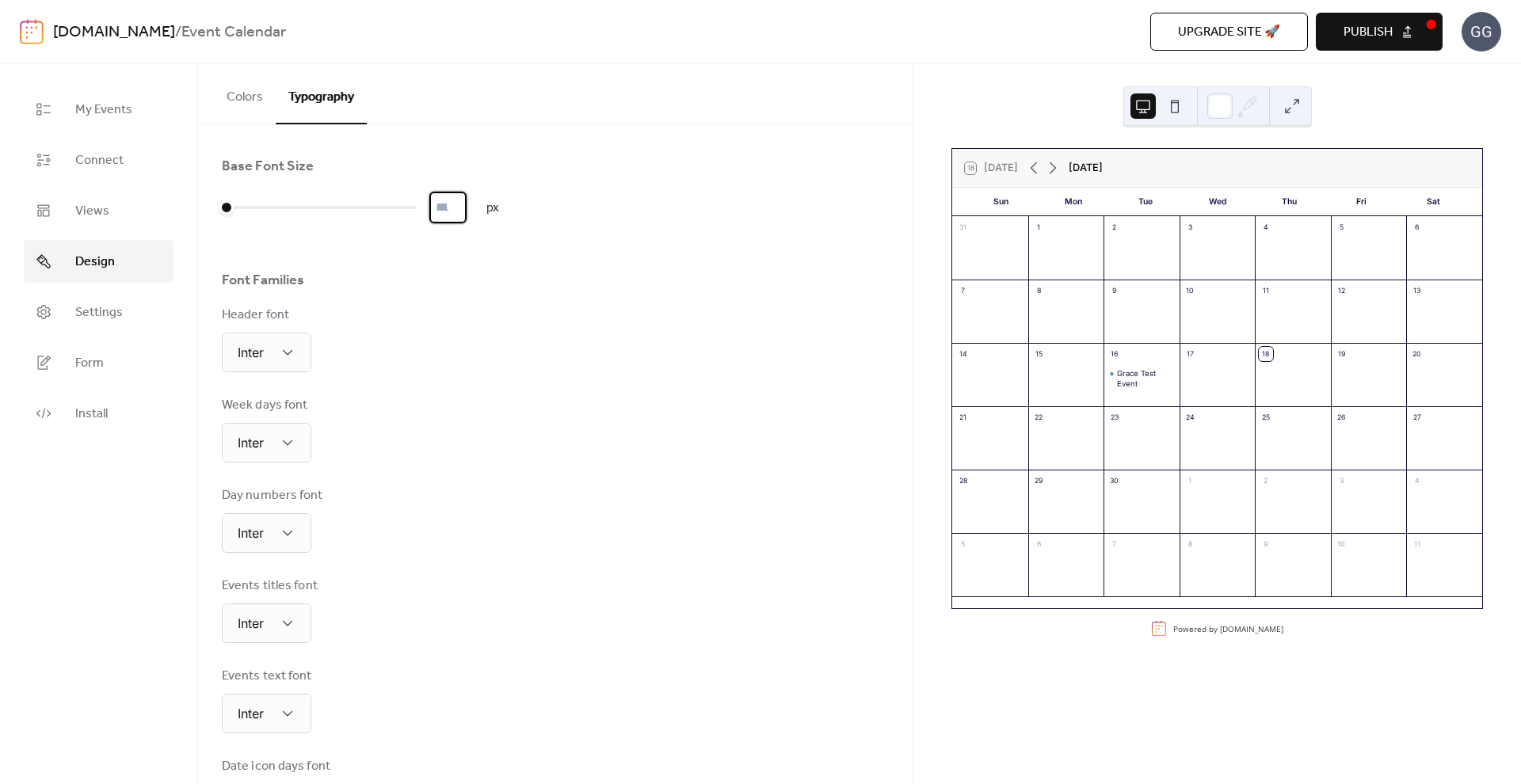
click at [464, 216] on input "*" at bounding box center [448, 208] width 37 height 32
click at [506, 348] on div "Header font Inter" at bounding box center [555, 339] width 667 height 66
click at [1361, 30] on span "Publish" at bounding box center [1369, 33] width 49 height 19
click at [466, 201] on input "*" at bounding box center [448, 208] width 37 height 32
click at [466, 201] on input "**" at bounding box center [448, 208] width 37 height 32
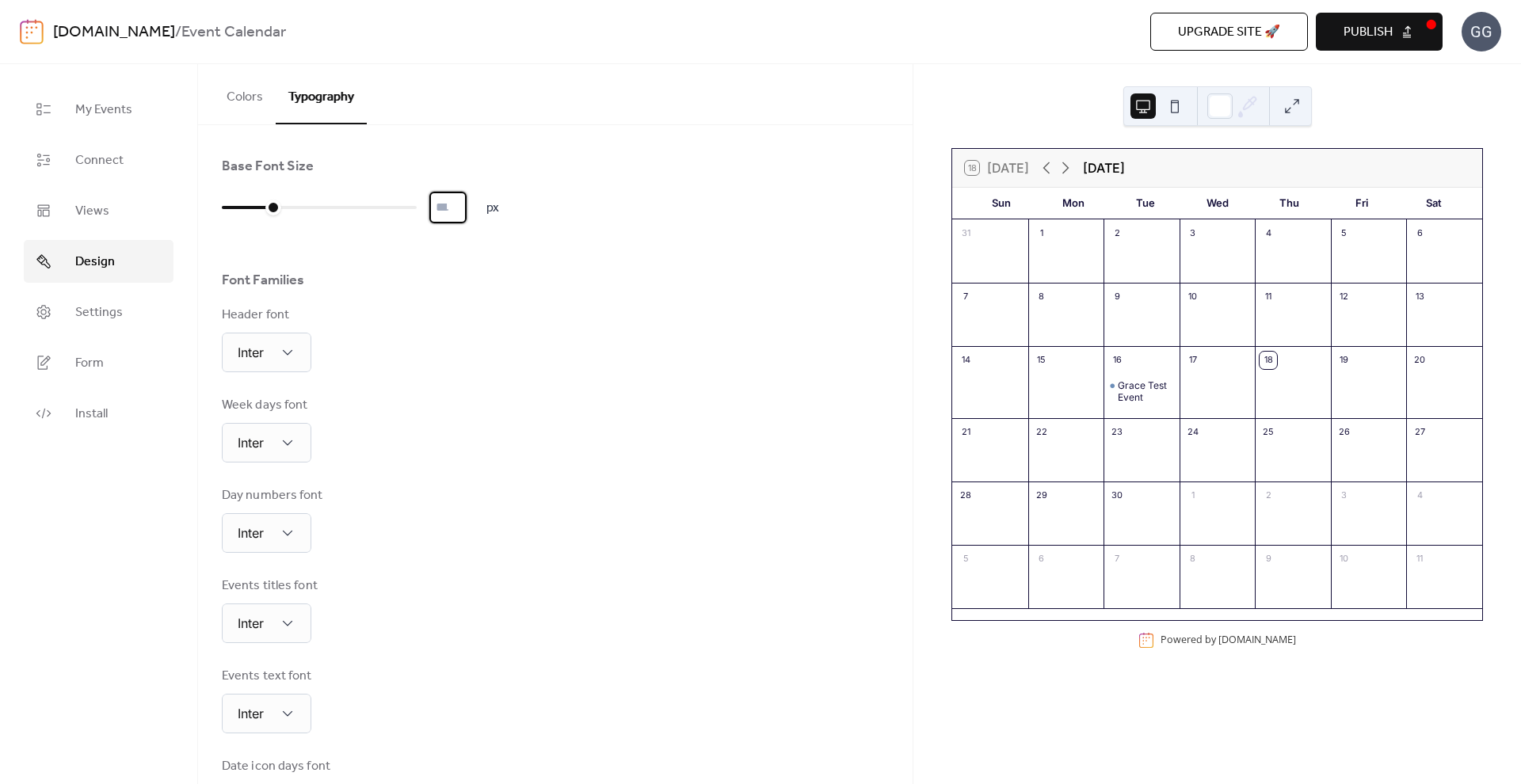
click at [466, 218] on input "**" at bounding box center [448, 208] width 37 height 32
click at [466, 208] on input "*" at bounding box center [448, 208] width 37 height 32
click at [466, 205] on input "**" at bounding box center [448, 208] width 37 height 32
click at [620, 322] on div "Header font Inter" at bounding box center [555, 339] width 667 height 66
click at [424, 187] on div "Base Font Size ** px Font Families Header font Inter Week days font Inter Day n…" at bounding box center [555, 535] width 667 height 757
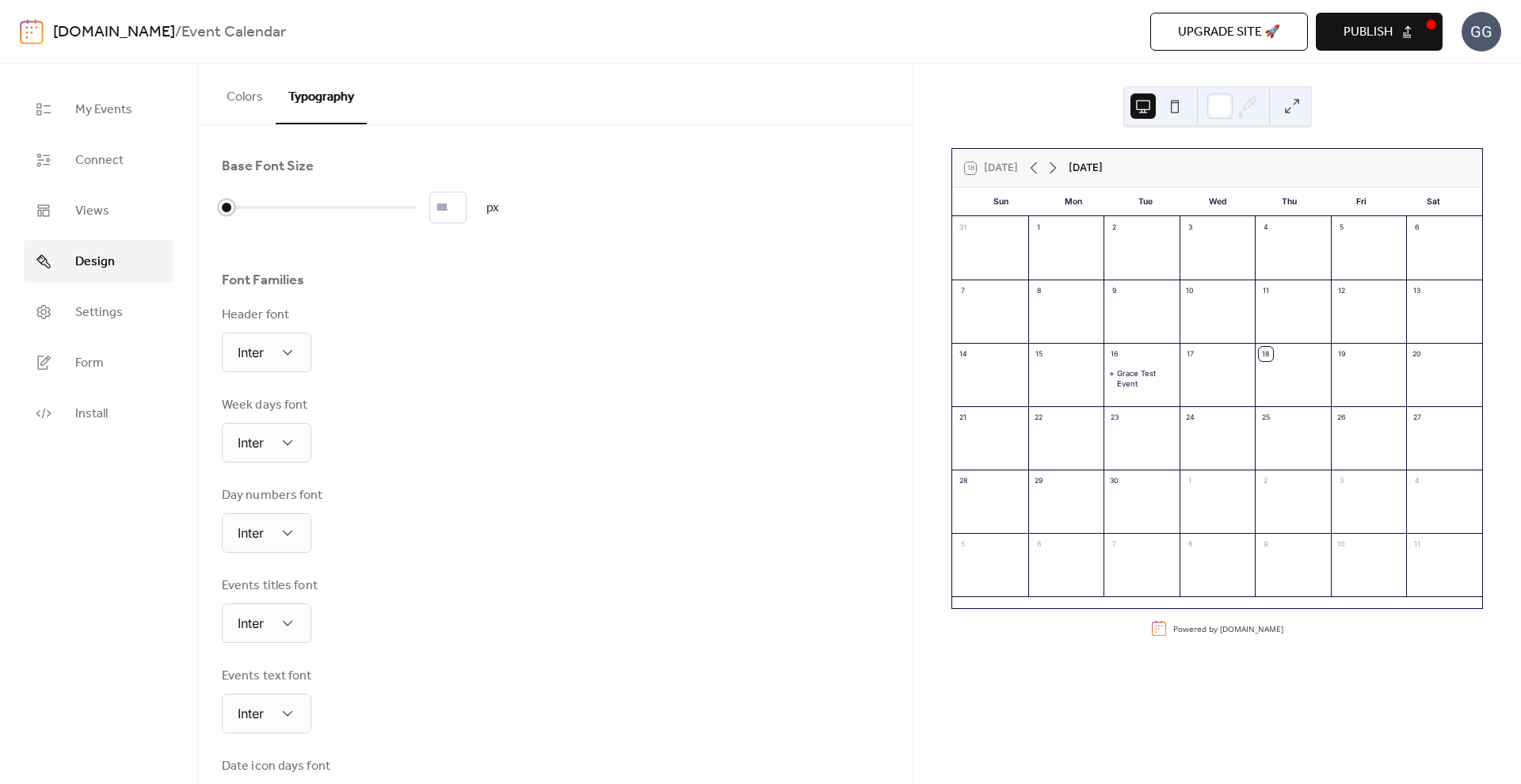
drag, startPoint x: 270, startPoint y: 207, endPoint x: 214, endPoint y: 211, distance: 56.1
click at [214, 211] on div "Base Font Size * px Font Families Header font Inter Week days font Inter Day nu…" at bounding box center [555, 535] width 715 height 821
drag, startPoint x: 214, startPoint y: 211, endPoint x: 291, endPoint y: 212, distance: 77.0
click at [291, 212] on div "Base Font Size * px Font Families Header font Inter Week days font Inter Day nu…" at bounding box center [555, 535] width 715 height 821
click at [1134, 370] on div "Grace Test Event" at bounding box center [1146, 378] width 57 height 20
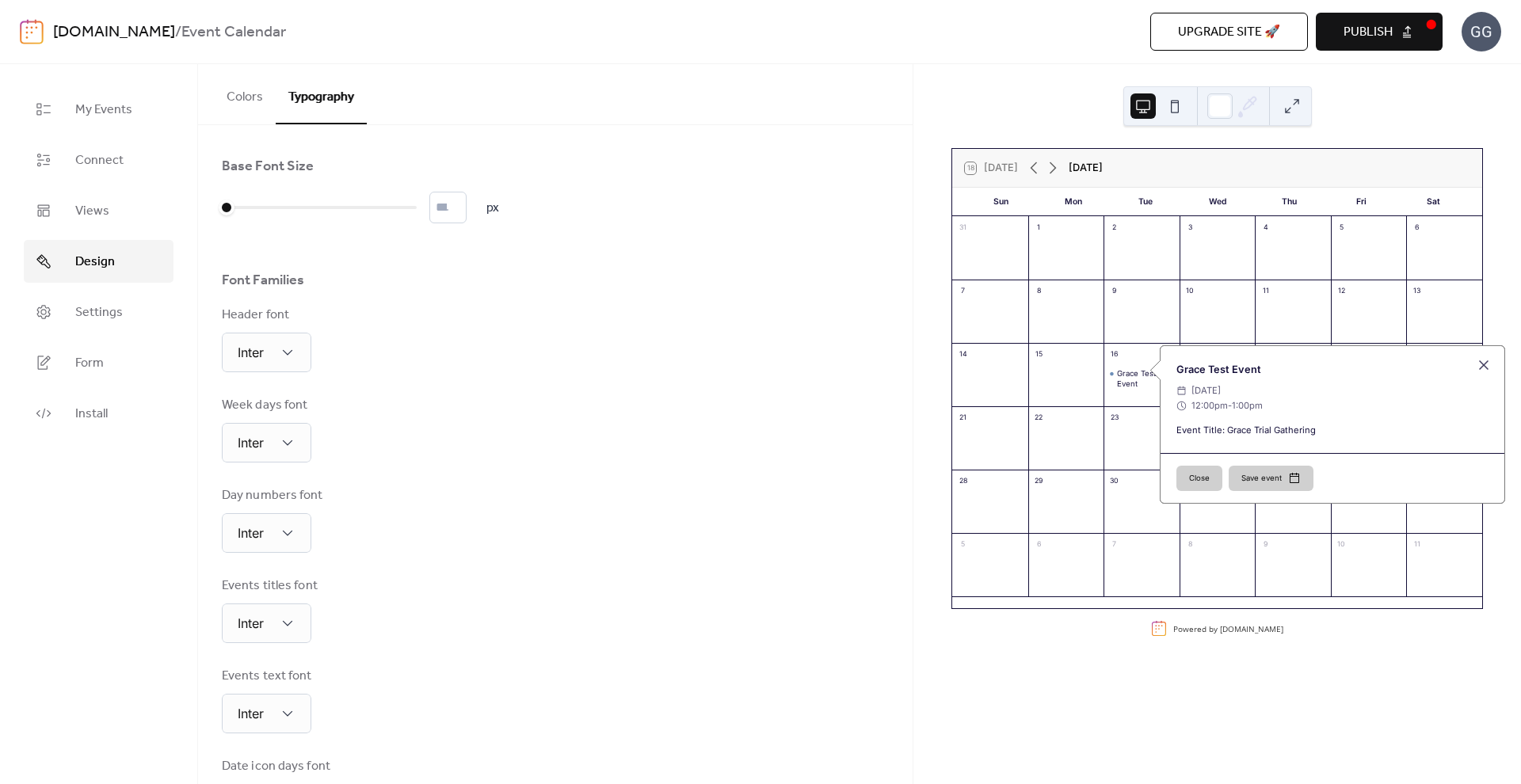
click at [1219, 494] on div "Close Save event" at bounding box center [1332, 478] width 344 height 50
click at [1214, 489] on button "Close" at bounding box center [1200, 478] width 46 height 25
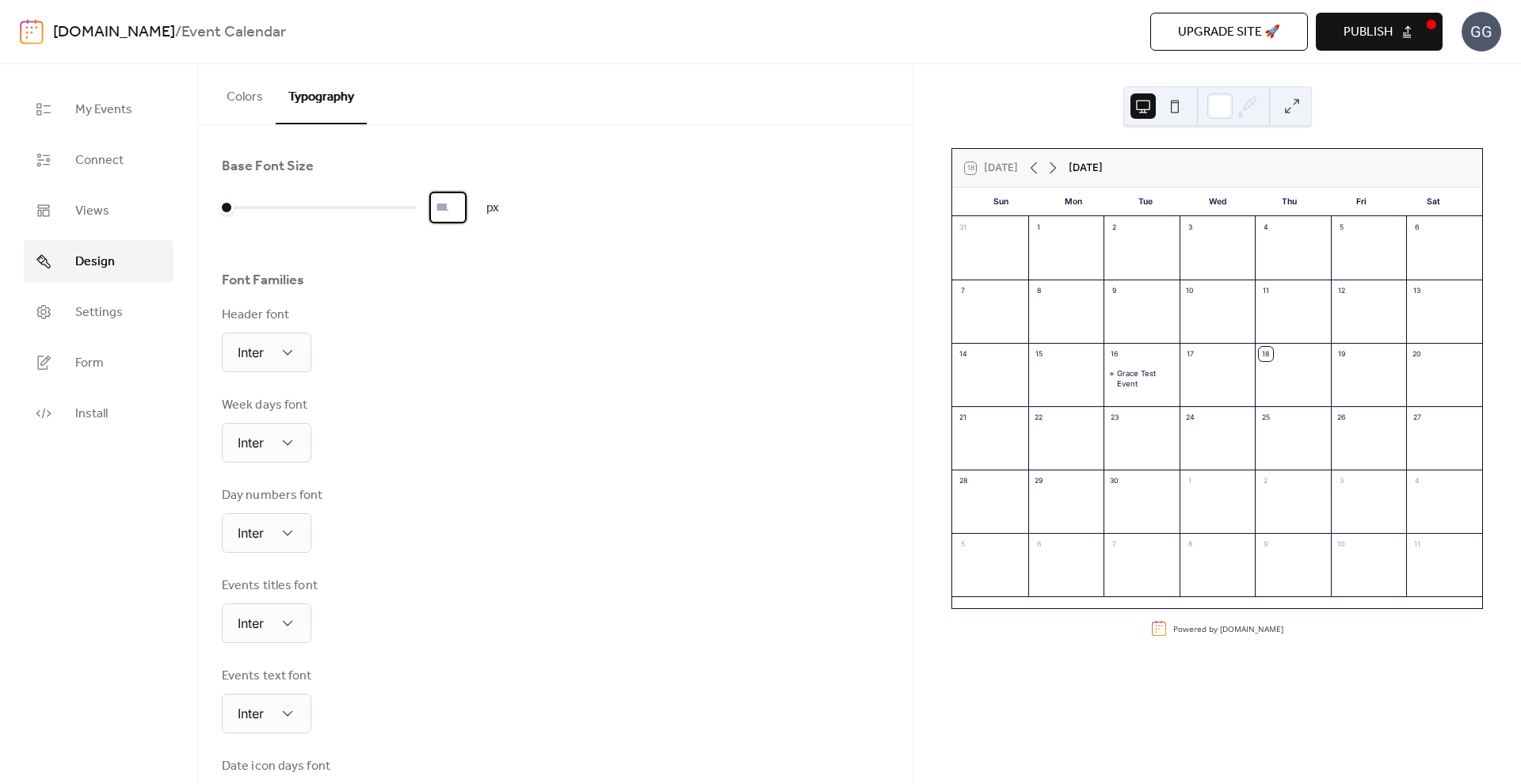
click at [458, 210] on input "*" at bounding box center [448, 208] width 37 height 32
click at [466, 201] on input "*" at bounding box center [448, 208] width 37 height 32
type input "**"
click at [466, 201] on input "**" at bounding box center [448, 208] width 37 height 32
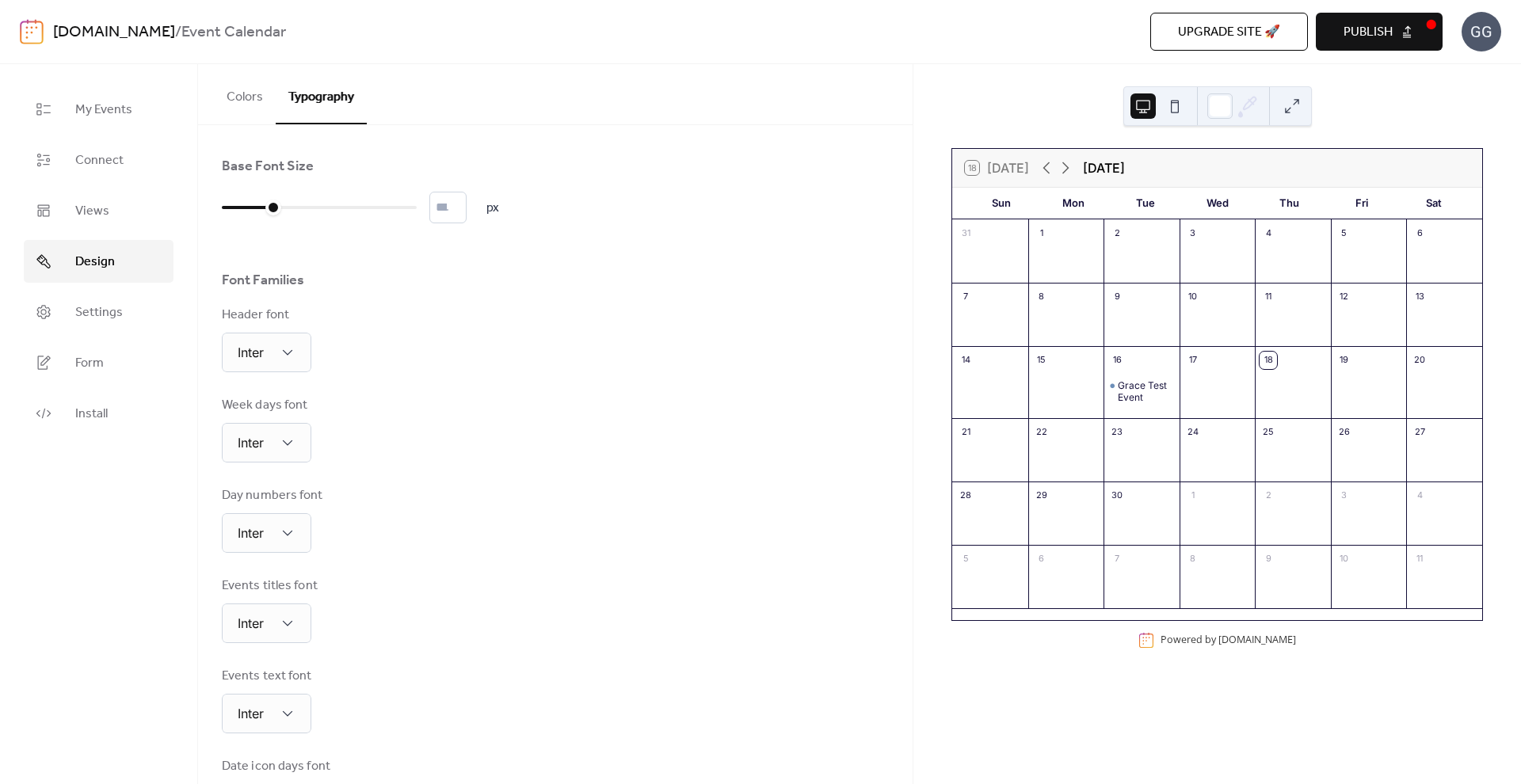
click at [501, 369] on div "Header font Inter" at bounding box center [555, 339] width 667 height 66
click at [1409, 21] on button "Publish" at bounding box center [1379, 32] width 127 height 38
click at [533, 282] on div "Font Families" at bounding box center [555, 284] width 667 height 27
click at [682, 290] on div "Font Families" at bounding box center [555, 284] width 667 height 27
click at [246, 92] on button "Colors" at bounding box center [245, 94] width 62 height 59
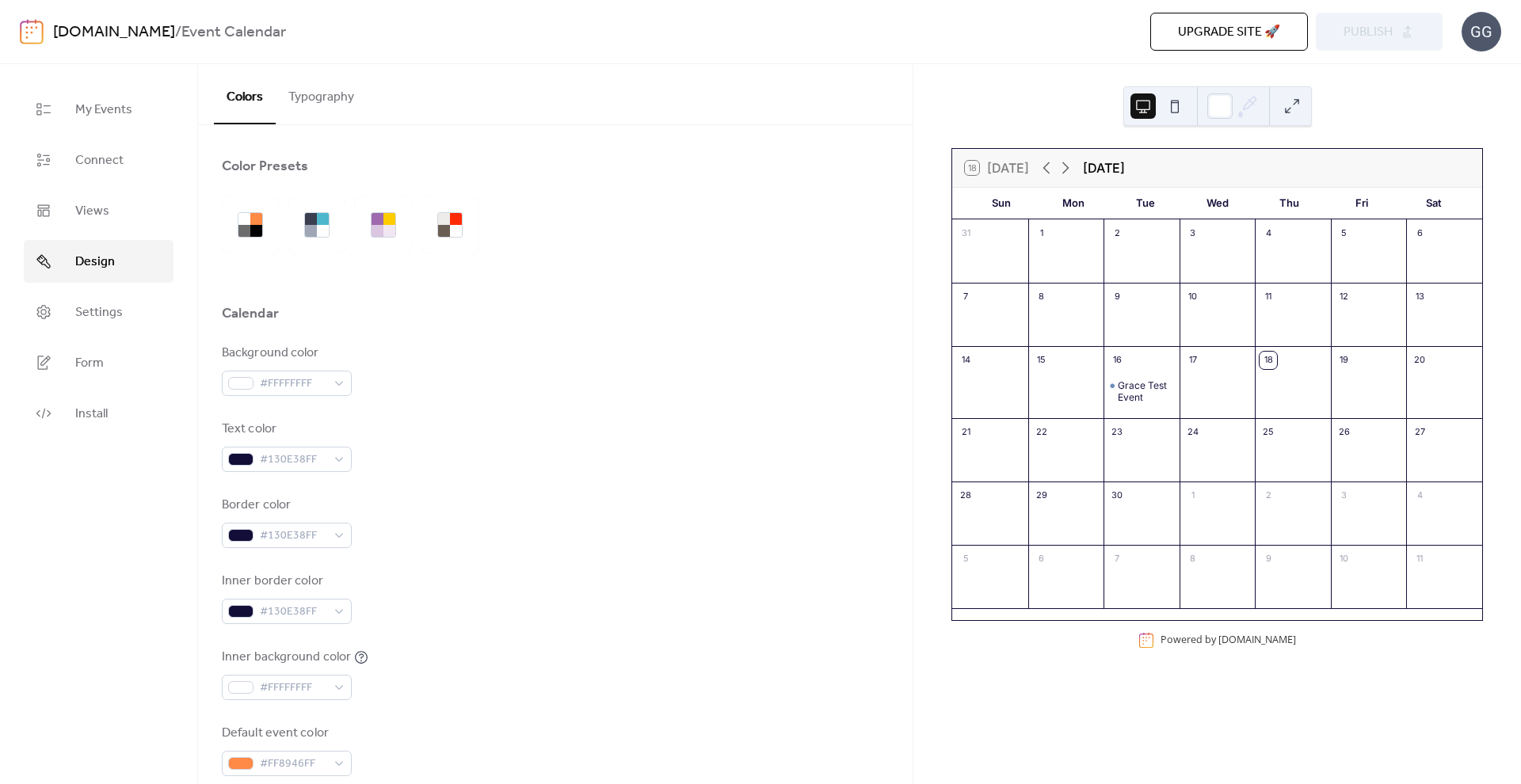
click at [532, 352] on div "Background color #FFFFFFFF" at bounding box center [555, 370] width 667 height 53
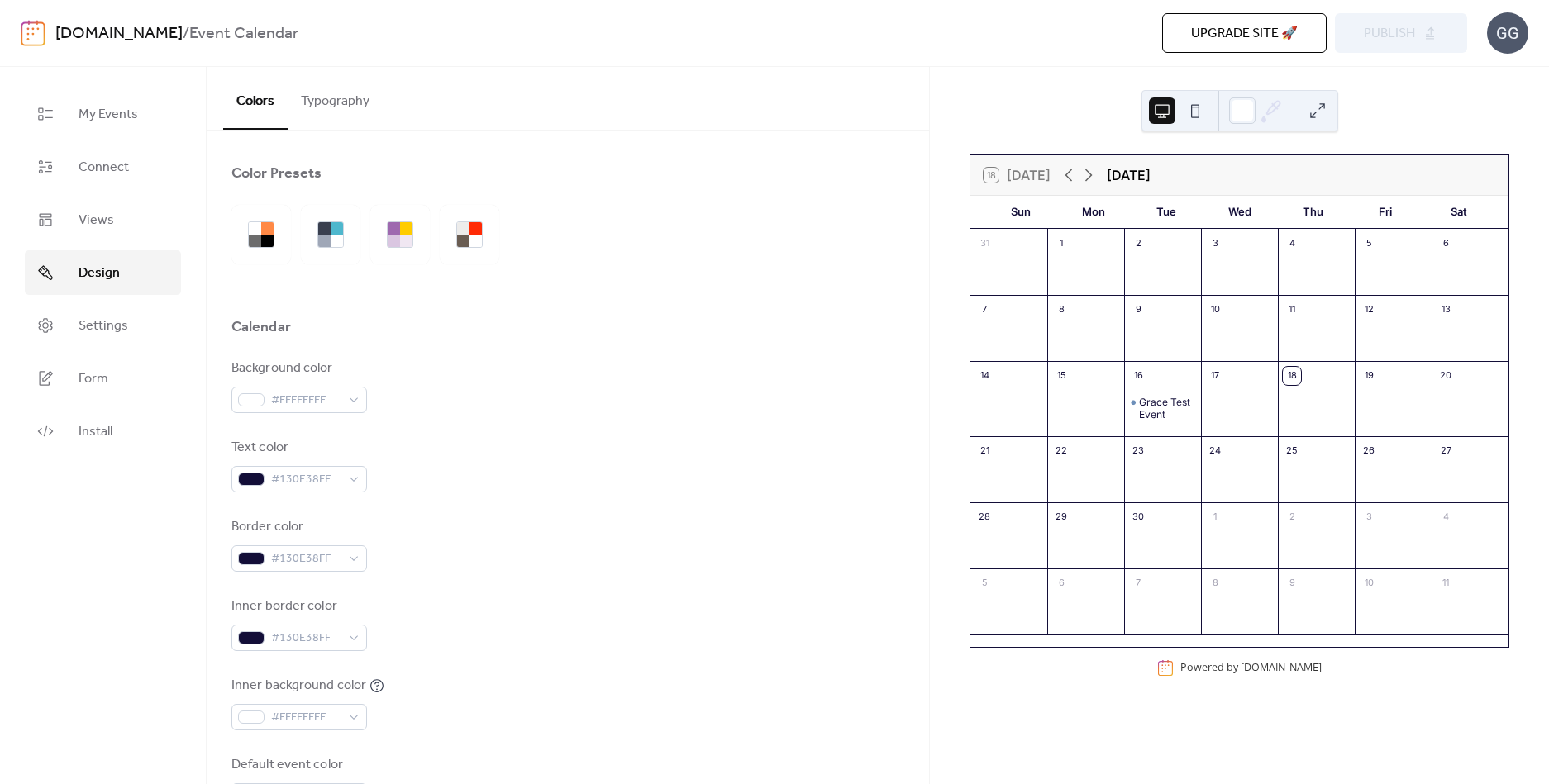
click at [857, 210] on div at bounding box center [567, 235] width 673 height 60
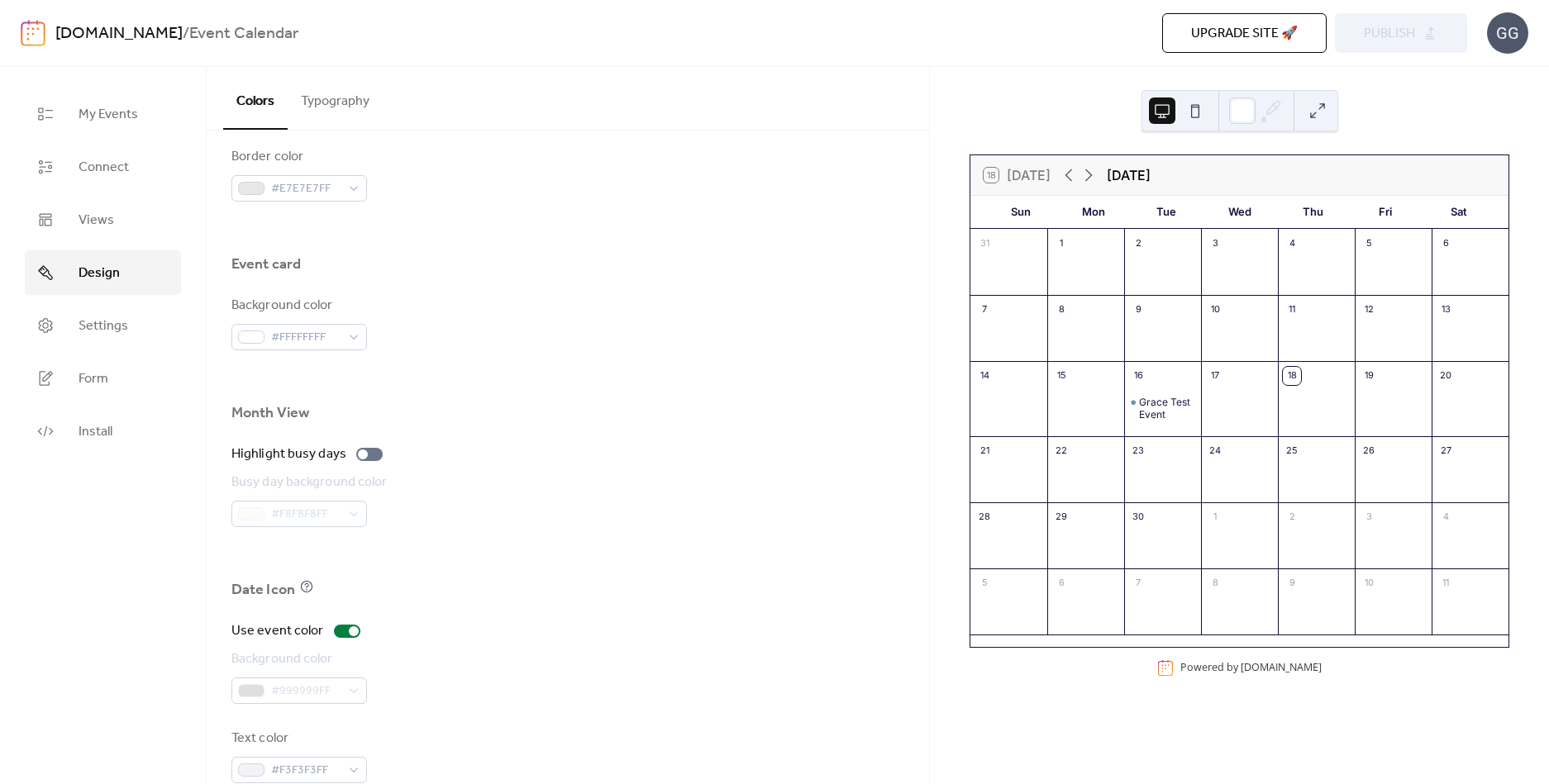
scroll to position [948, 0]
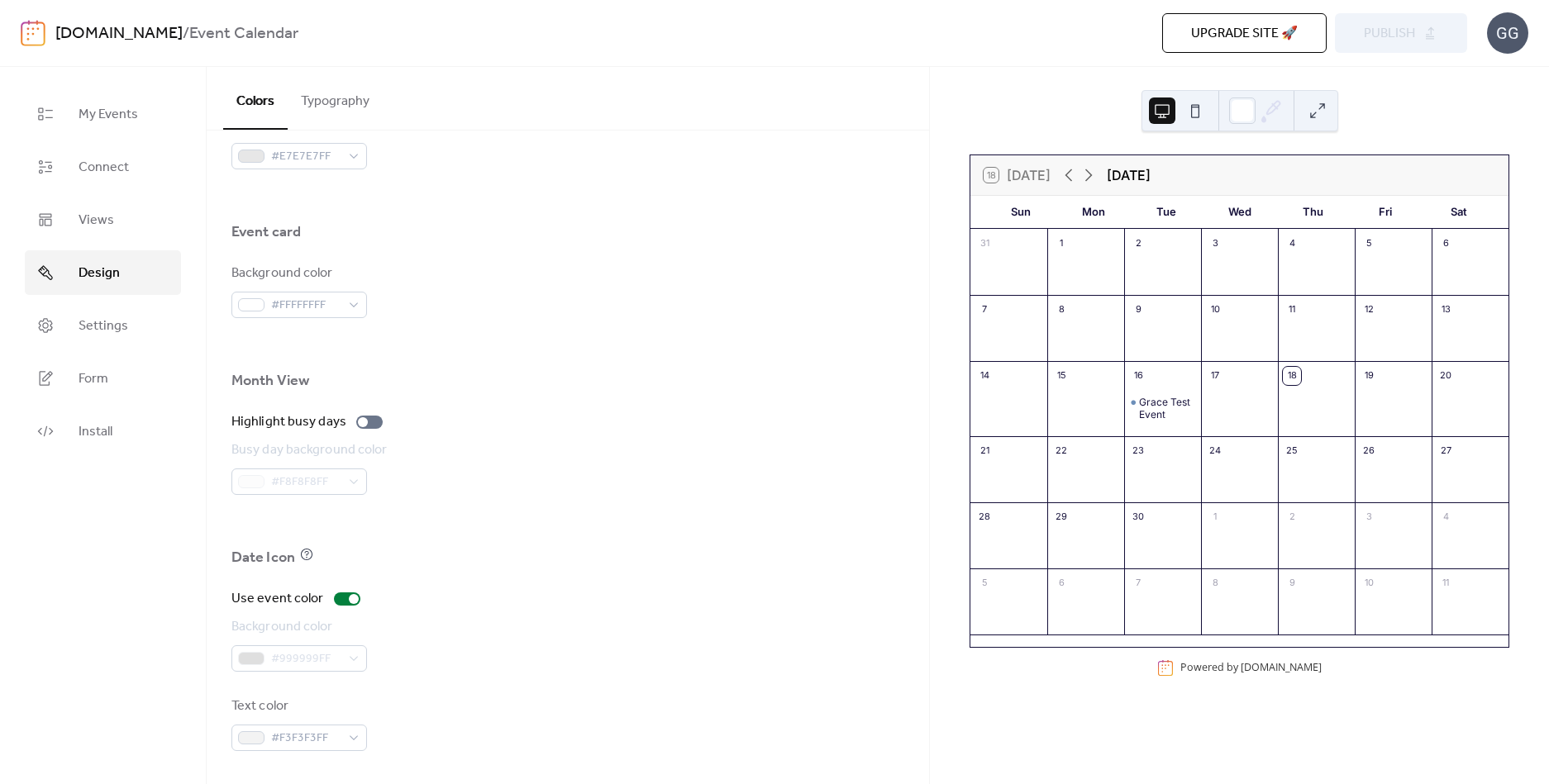
click at [472, 550] on div "Date Icon" at bounding box center [567, 562] width 673 height 28
